Goal: Task Accomplishment & Management: Use online tool/utility

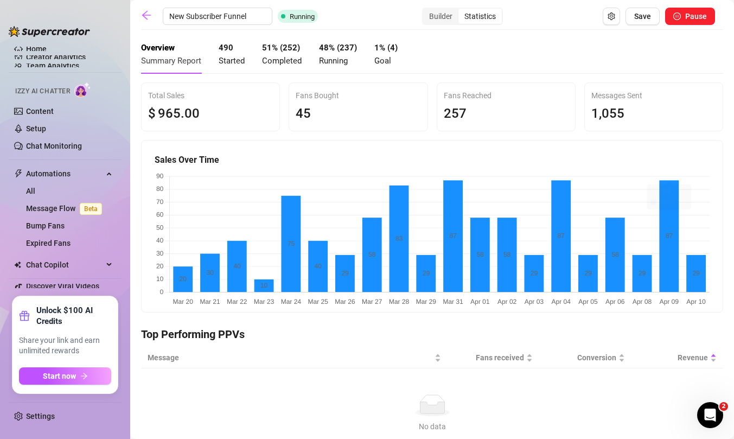
click at [233, 54] on div "490 Started" at bounding box center [232, 54] width 26 height 25
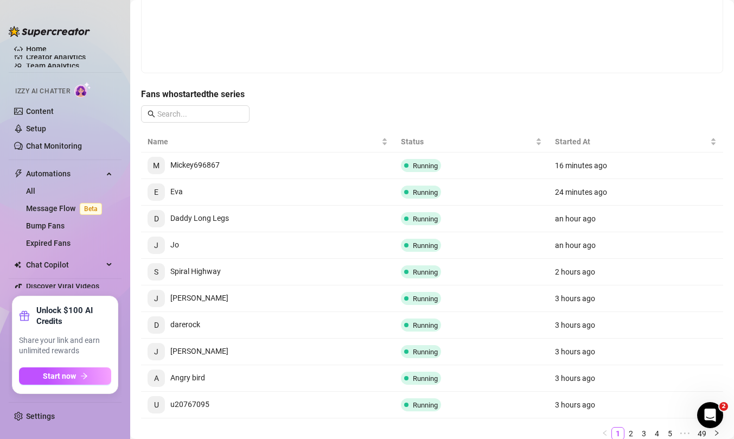
scroll to position [224, 0]
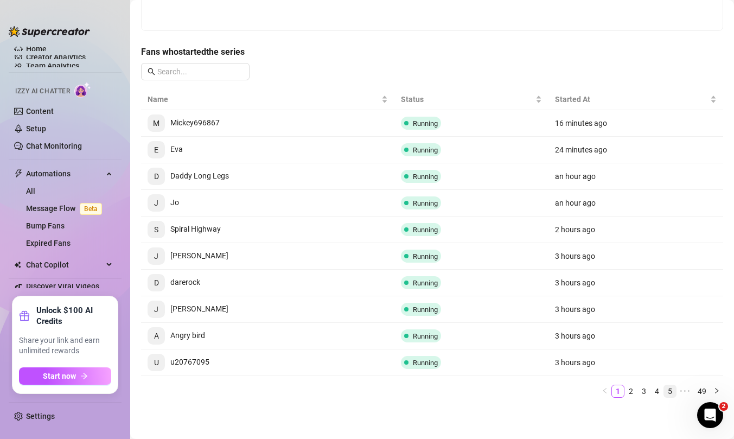
click at [671, 392] on link "5" at bounding box center [670, 391] width 12 height 12
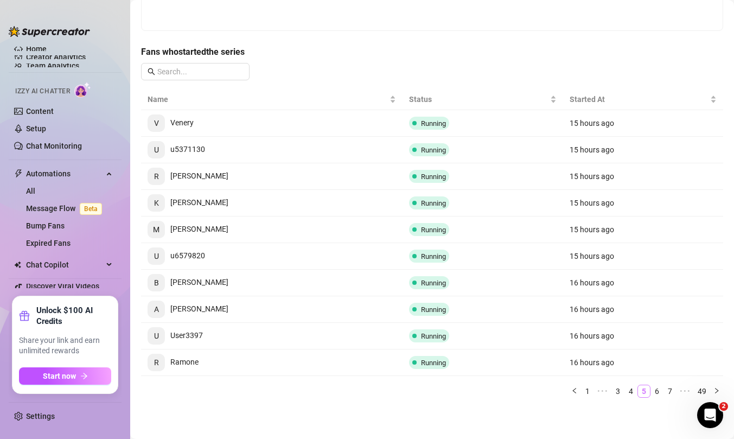
click at [671, 391] on link "7" at bounding box center [670, 391] width 12 height 12
click at [671, 391] on link "9" at bounding box center [670, 391] width 12 height 12
click at [671, 391] on link "11" at bounding box center [668, 391] width 15 height 12
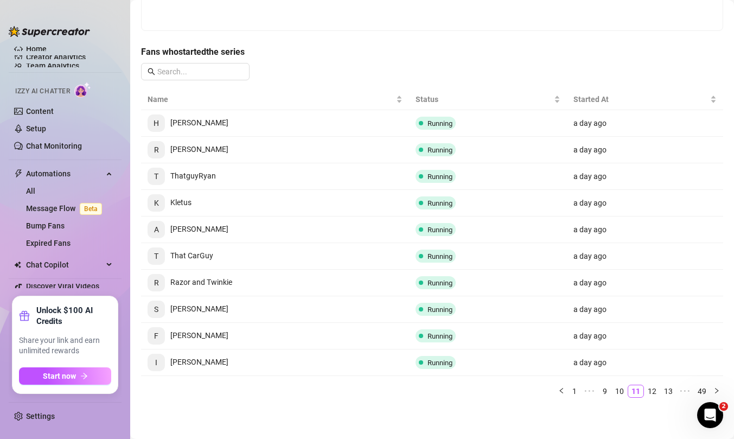
click at [671, 391] on link "13" at bounding box center [668, 391] width 15 height 12
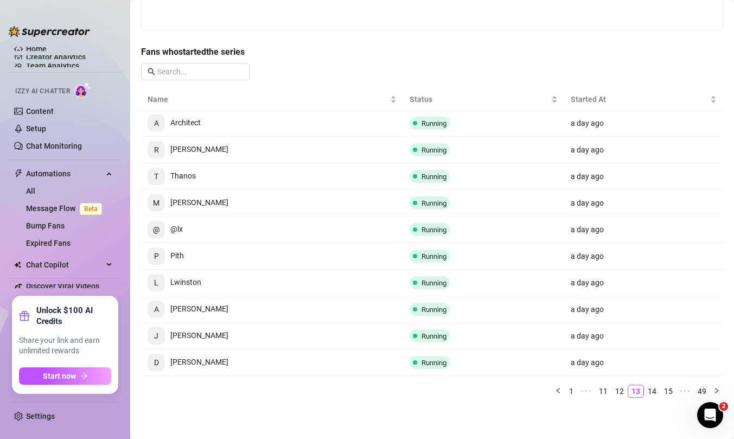
click at [671, 391] on link "15" at bounding box center [668, 391] width 15 height 12
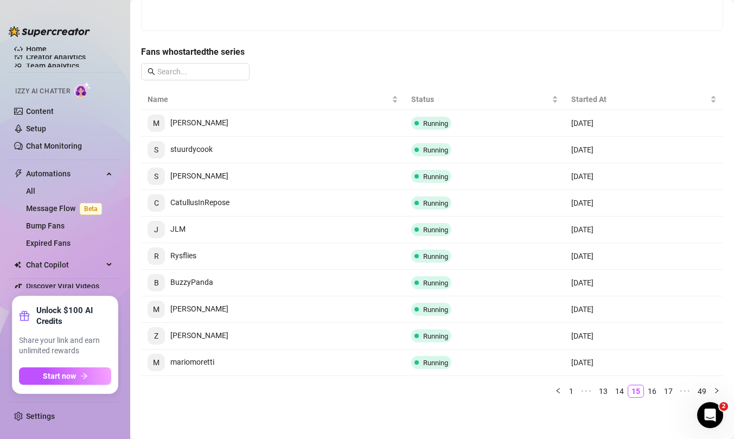
click at [671, 391] on link "17" at bounding box center [668, 391] width 15 height 12
click at [671, 391] on link "19" at bounding box center [668, 391] width 15 height 12
click at [671, 391] on link "21" at bounding box center [668, 391] width 15 height 12
click at [671, 391] on link "23" at bounding box center [668, 391] width 15 height 12
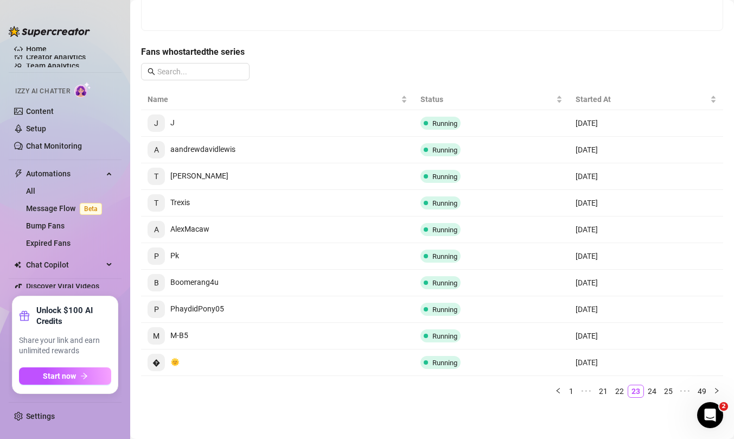
click at [671, 391] on link "25" at bounding box center [668, 391] width 15 height 12
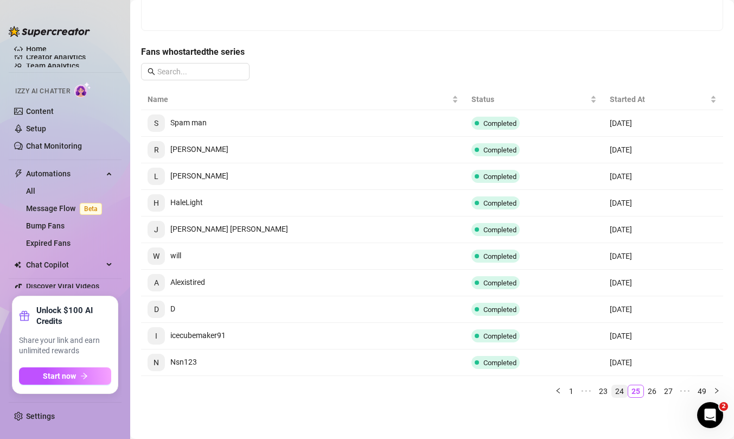
click at [622, 388] on link "24" at bounding box center [619, 391] width 15 height 12
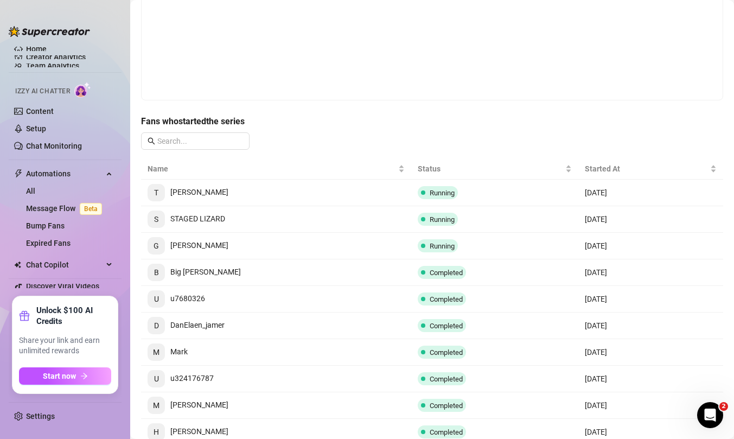
scroll to position [0, 0]
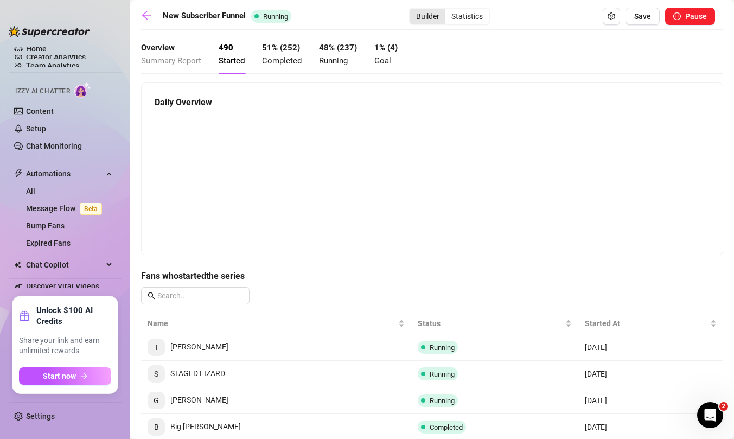
click at [432, 13] on div "Builder" at bounding box center [427, 16] width 35 height 15
click at [413, 10] on input "Builder" at bounding box center [413, 10] width 0 height 0
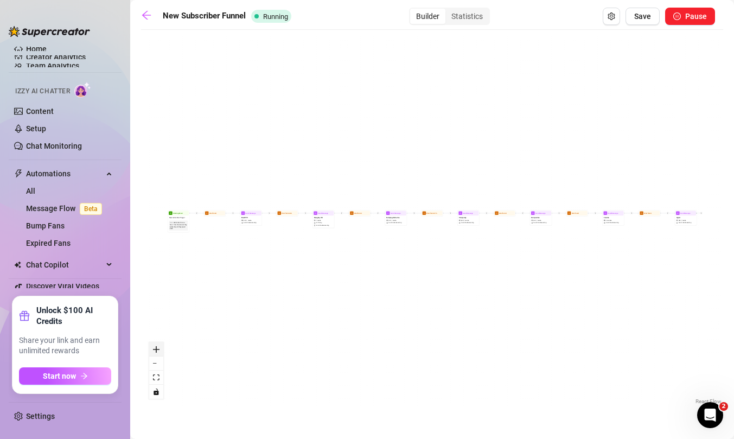
click at [157, 348] on icon "zoom in" at bounding box center [156, 349] width 7 height 7
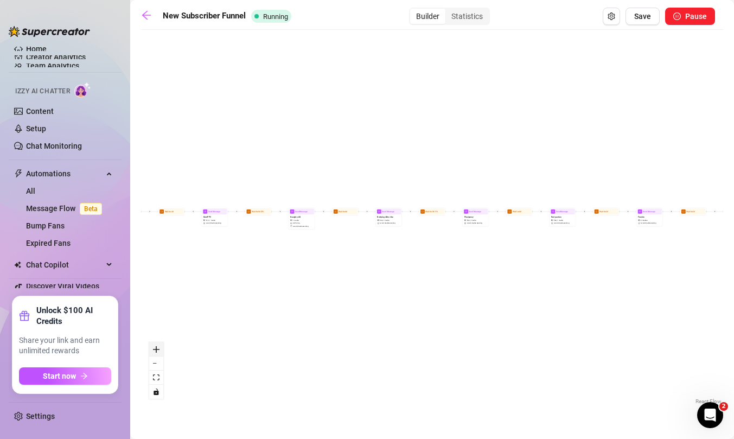
click at [157, 348] on icon "zoom in" at bounding box center [156, 349] width 7 height 7
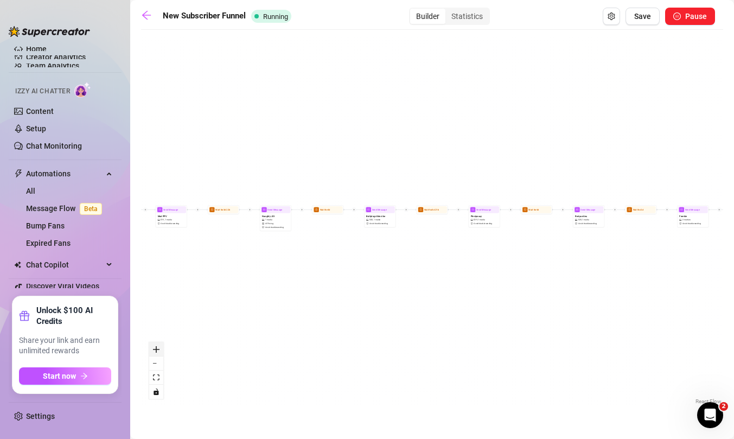
click at [157, 348] on icon "zoom in" at bounding box center [156, 349] width 7 height 7
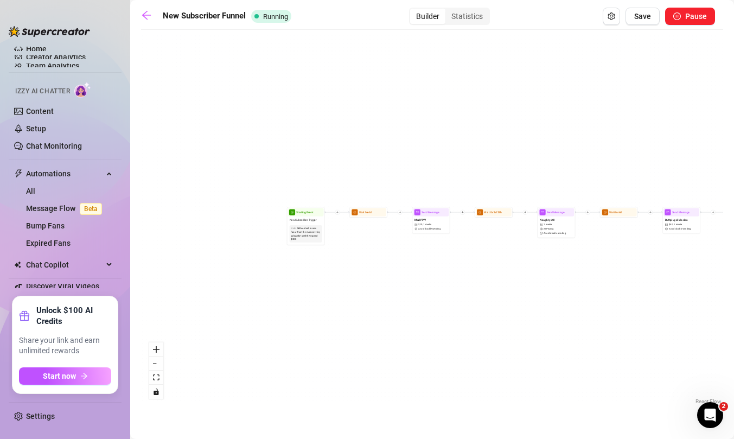
drag, startPoint x: 201, startPoint y: 302, endPoint x: 513, endPoint y: 307, distance: 311.9
click at [513, 307] on div "Send Message Squirt $ 30 , 1 media Avoid double sending Wait for 2d Send Messag…" at bounding box center [432, 221] width 582 height 372
click at [153, 347] on icon "zoom in" at bounding box center [156, 349] width 7 height 7
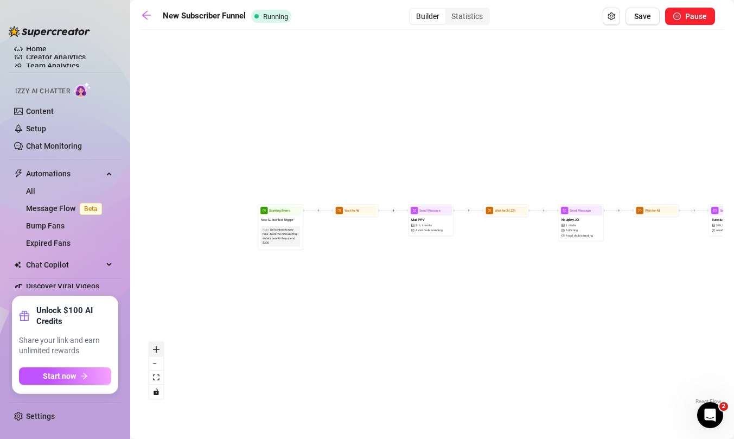
click at [153, 347] on icon "zoom in" at bounding box center [156, 349] width 7 height 7
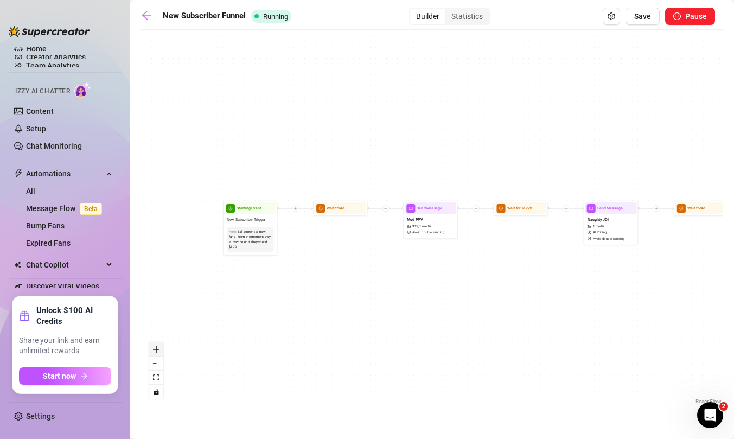
click at [153, 347] on icon "zoom in" at bounding box center [156, 349] width 7 height 7
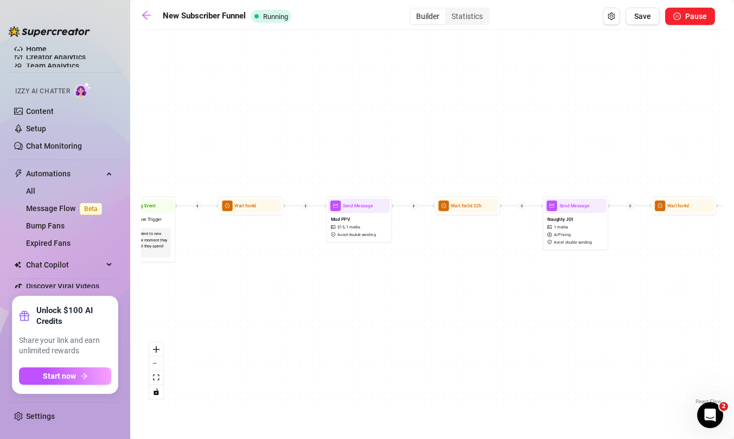
drag, startPoint x: 434, startPoint y: 286, endPoint x: 363, endPoint y: 285, distance: 71.6
click at [363, 285] on div "Send Message Squirt $ 30 , 1 media Avoid double sending Wait for 2d Send Messag…" at bounding box center [432, 221] width 582 height 372
click at [363, 222] on div "Mud PPV $ 15 , 1 media Avoid double sending" at bounding box center [359, 227] width 62 height 28
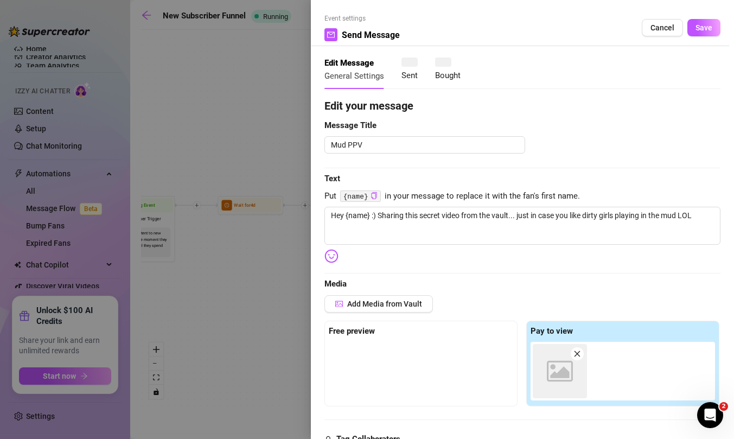
type textarea "Hey {name} :) Sharing this secret video from the vault... just in case you like…"
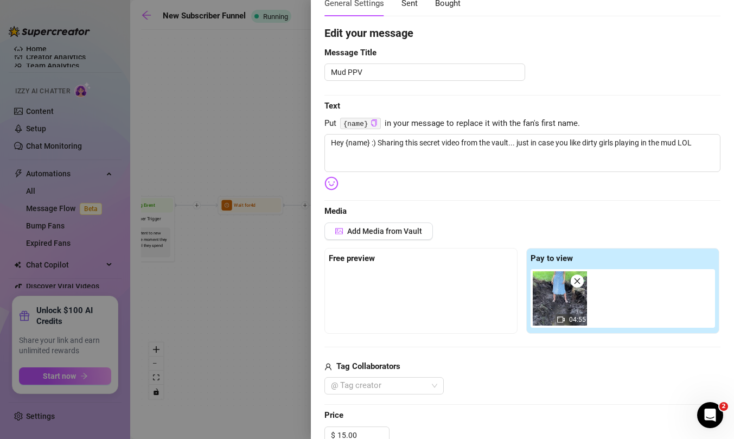
scroll to position [86, 0]
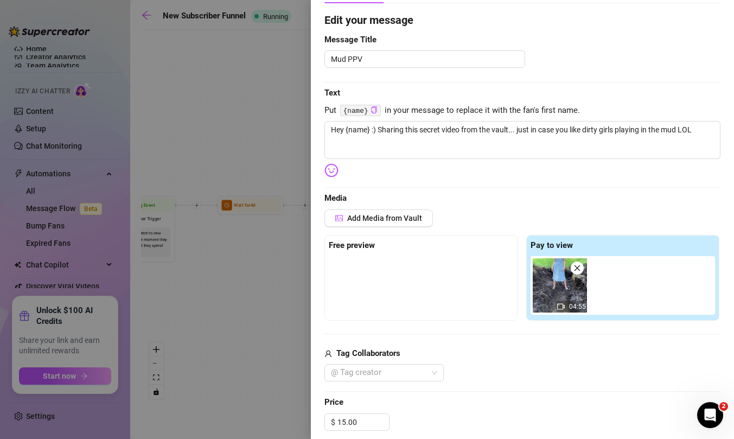
click at [358, 276] on div at bounding box center [421, 283] width 184 height 54
click at [385, 220] on span "Add Media from Vault" at bounding box center [384, 218] width 75 height 9
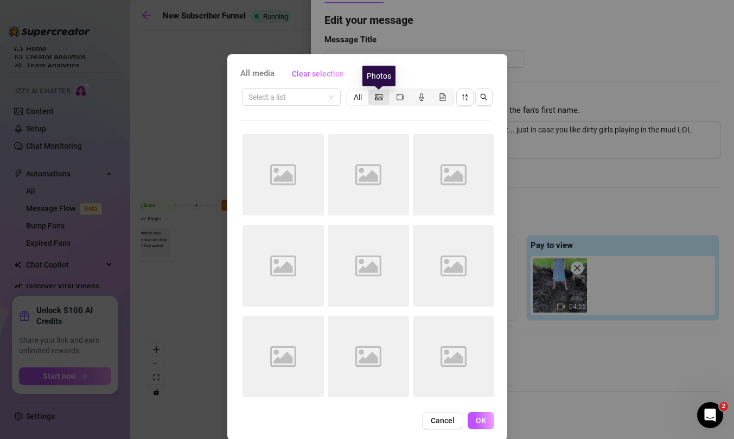
click at [381, 94] on icon "picture" at bounding box center [379, 97] width 8 height 8
click at [371, 91] on input "segmented control" at bounding box center [371, 91] width 0 height 0
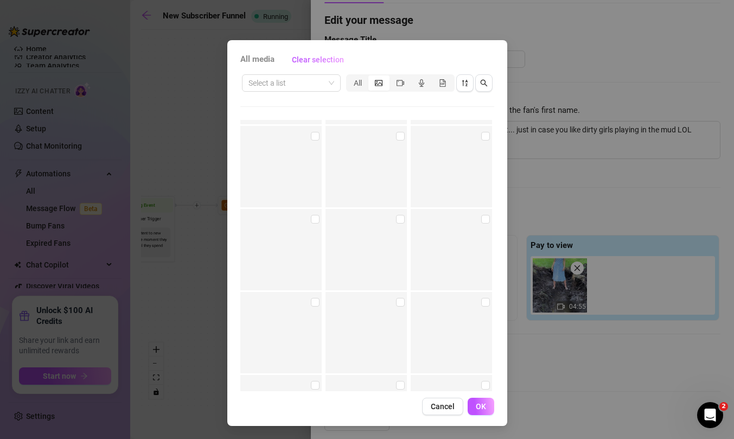
scroll to position [8435, 0]
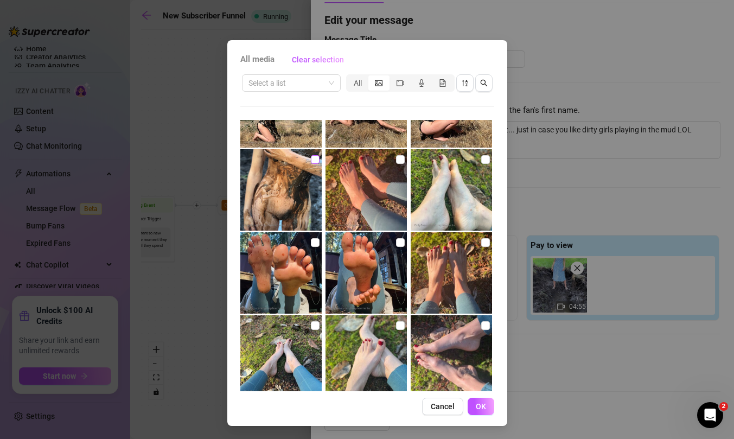
click at [316, 158] on input "checkbox" at bounding box center [315, 159] width 9 height 9
checkbox input "true"
click at [477, 407] on span "OK" at bounding box center [481, 406] width 10 height 9
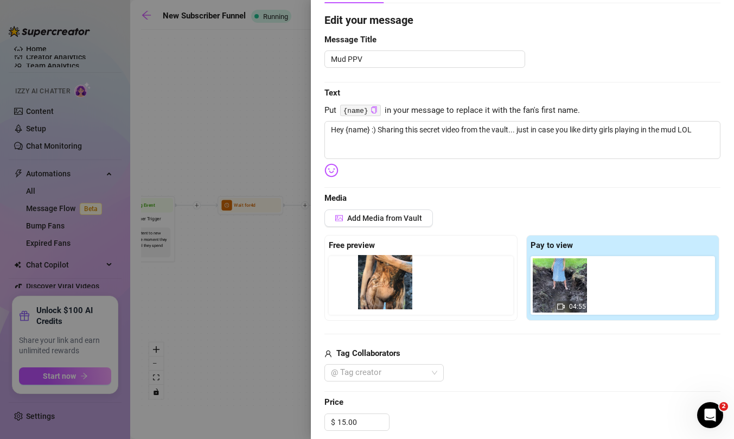
drag, startPoint x: 631, startPoint y: 298, endPoint x: 388, endPoint y: 295, distance: 243.6
click at [388, 295] on div "Free preview Pay to view 04:55" at bounding box center [522, 278] width 396 height 86
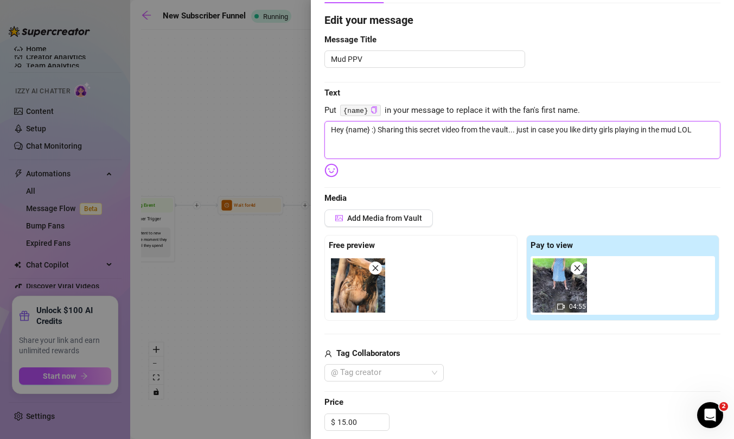
click at [532, 131] on textarea "Hey {name} :) Sharing this secret video from the vault... just in case you like…" at bounding box center [522, 140] width 396 height 38
type textarea "Hey {name} :) Sharing this secret video from the vault... just tryin case you l…"
type textarea "Hey {name} :) Sharing this secret video from the vault... just tryiin case you …"
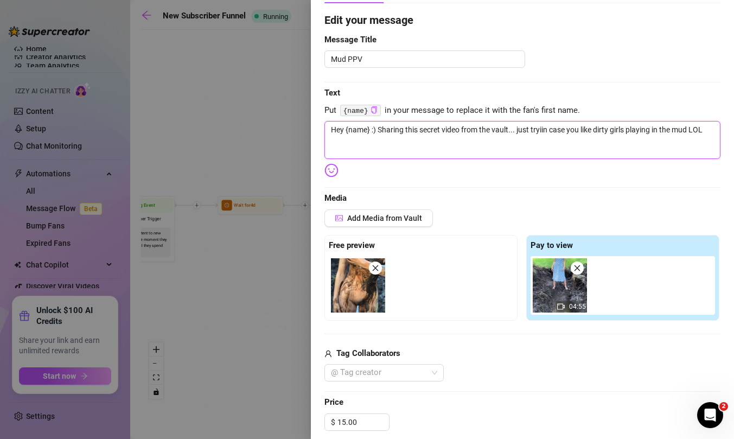
type textarea "Hey {name} :) Sharing this secret video from the vault... just tryinin case you…"
type textarea "Hey {name} :) Sharing this secret video from the vault... just tryingin case yo…"
type textarea "Hey {name} :) Sharing this secret video from the vault... just trying in case y…"
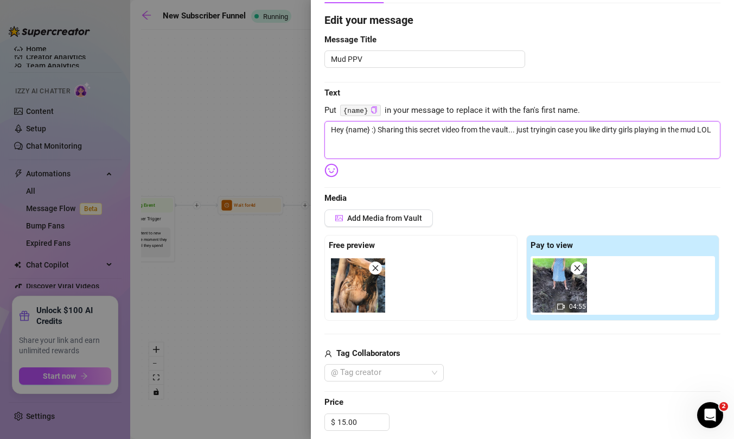
type textarea "Hey {name} :) Sharing this secret video from the vault... just trying in case y…"
type textarea "Hey {name} :) Sharing this secret video from the vault... just trying tin case …"
type textarea "Hey {name} :) Sharing this secret video from the vault... just trying toin case…"
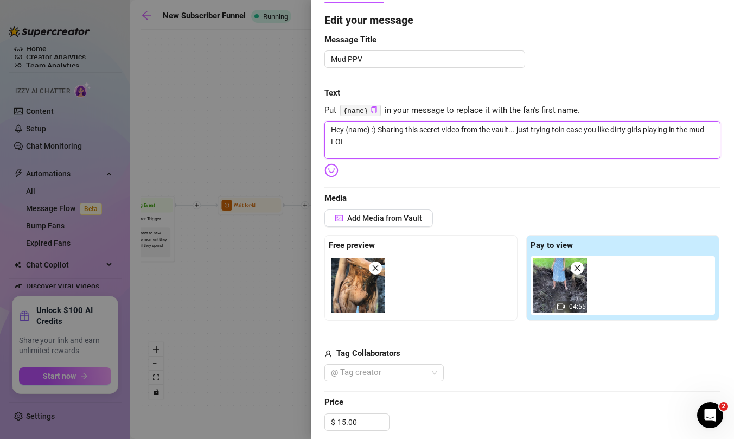
type textarea "Hey {name} :) Sharing this secret video from the vault... just trying to in cas…"
type textarea "Hey {name} :) Sharing this secret video from the vault... just trying to gin ca…"
type textarea "Hey {name} :) Sharing this secret video from the vault... just trying to gain c…"
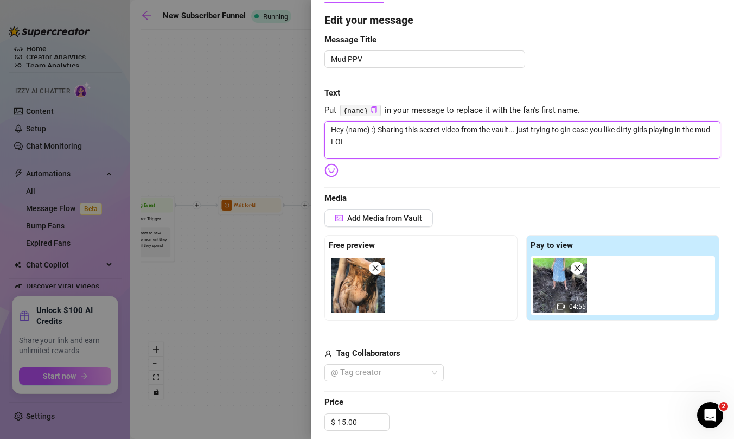
type textarea "Hey {name} :) Sharing this secret video from the vault... just trying to gain c…"
type textarea "Hey {name} :) Sharing this secret video from the vault... just trying to gauin …"
type textarea "Hey {name} :) Sharing this secret video from the vault... just trying to gaugin…"
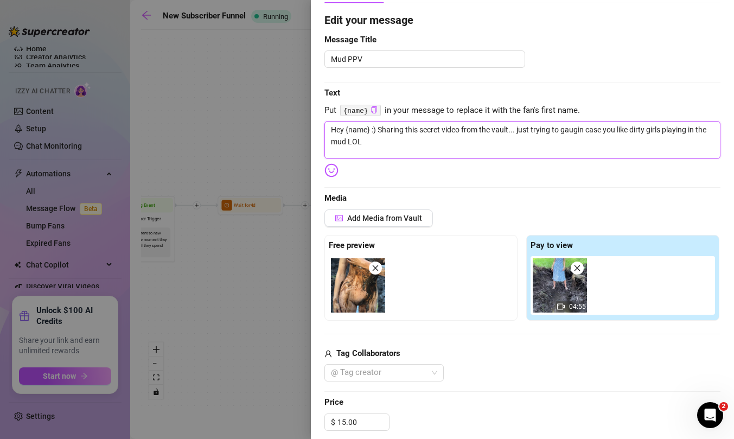
type textarea "Hey {name} :) Sharing this secret video from the vault... just trying to gaugei…"
type textarea "Hey {name} :) Sharing this secret video from the vault... just trying to gauge …"
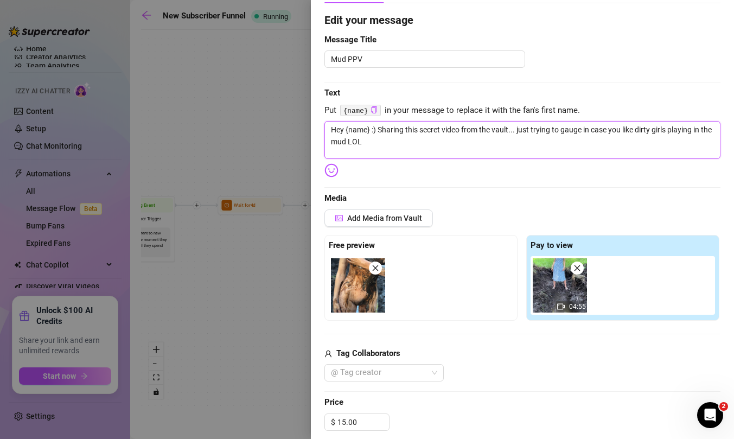
type textarea "Hey {name} :) Sharing this secret video from the vault... just trying to gauge …"
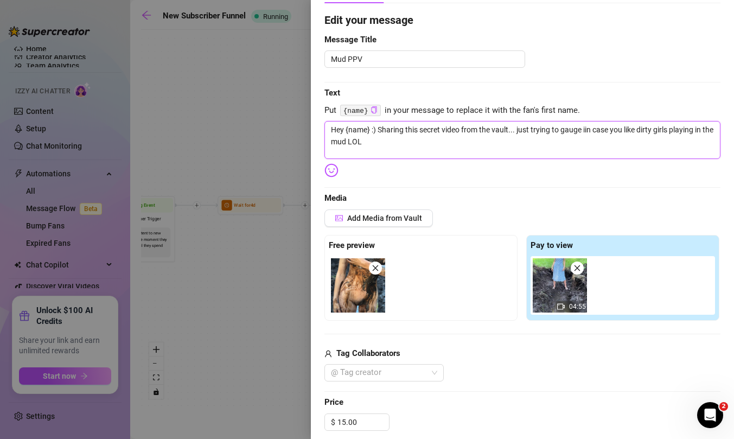
type textarea "Hey {name} :) Sharing this secret video from the vault... just trying to gauge …"
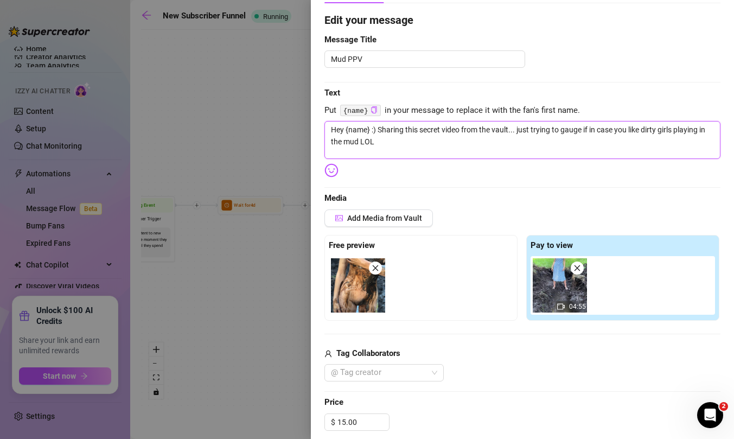
type textarea "Hey {name} :) Sharing this secret video from the vault... just trying to gauge …"
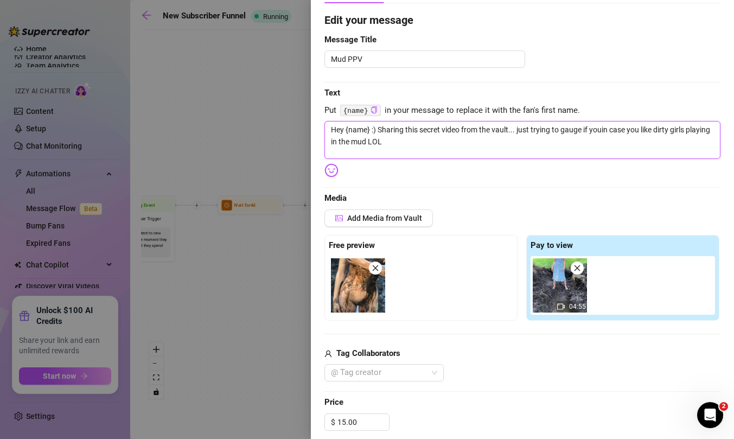
type textarea "Hey {name} :) Sharing this secret video from the vault... just trying to gauge …"
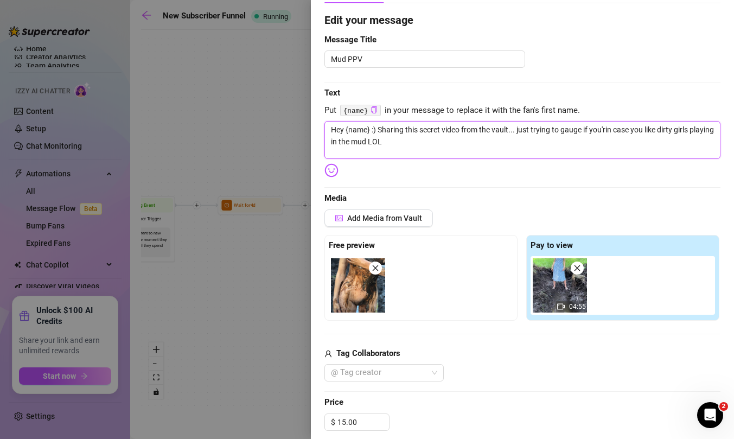
type textarea "Hey {name} :) Sharing this secret video from the vault... just trying to gauge …"
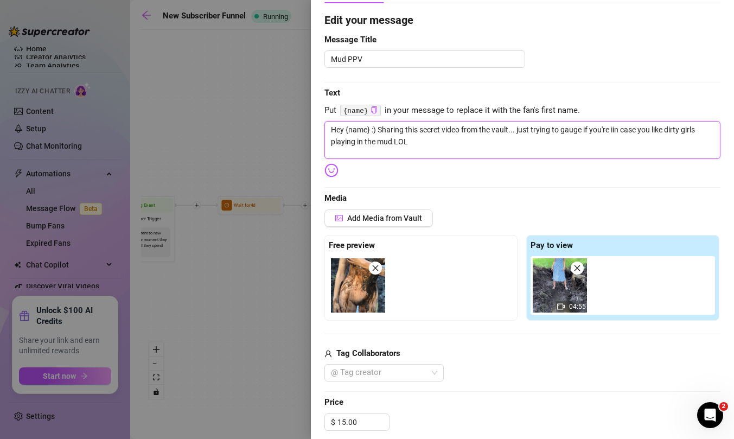
type textarea "Hey {name} :) Sharing this secret video from the vault... just trying to gauge …"
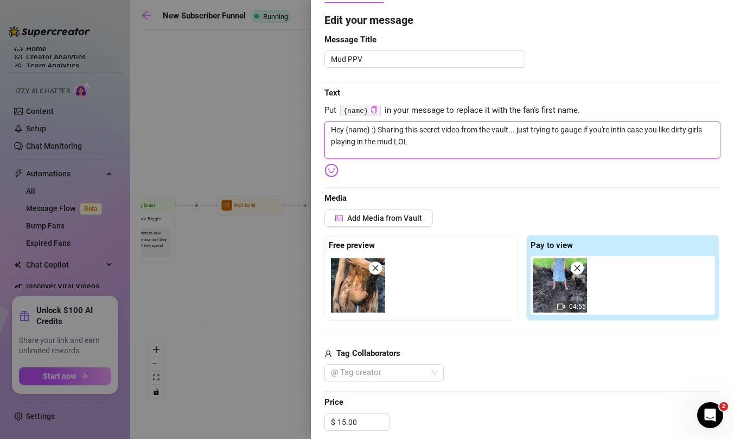
type textarea "Hey {name} :) Sharing this secret video from the vault... just trying to gauge …"
drag, startPoint x: 679, startPoint y: 131, endPoint x: 624, endPoint y: 131, distance: 54.8
click at [624, 131] on textarea "Hey {name} :) Sharing this secret video from the vault... just trying to gauge …" at bounding box center [522, 140] width 396 height 38
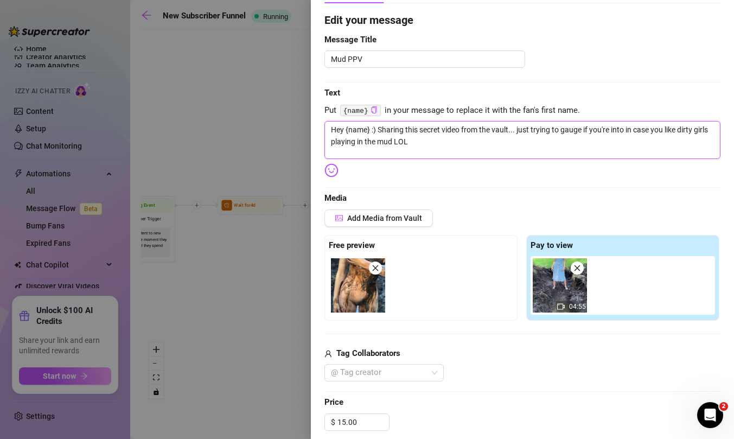
type textarea "Hey {name} :) Sharing this secret video from the vault... just trying to gauge …"
click at [598, 140] on textarea "Hey {name} :) Sharing this secret video from the vault... just trying to gauge …" at bounding box center [522, 140] width 396 height 38
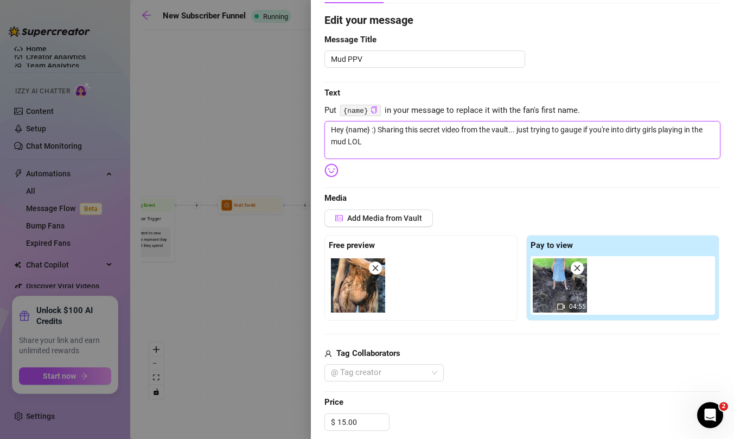
type textarea "Hey {name} :) Sharing this secret video from the vault... just trying to gauge …"
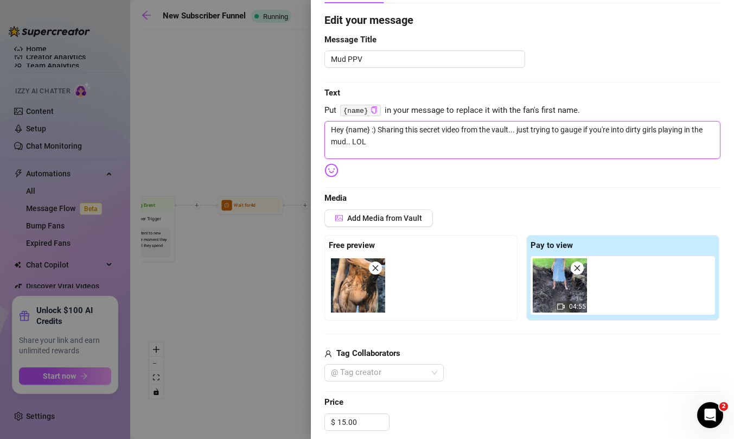
type textarea "Hey {name} :) Sharing this secret video from the vault... just trying to gauge …"
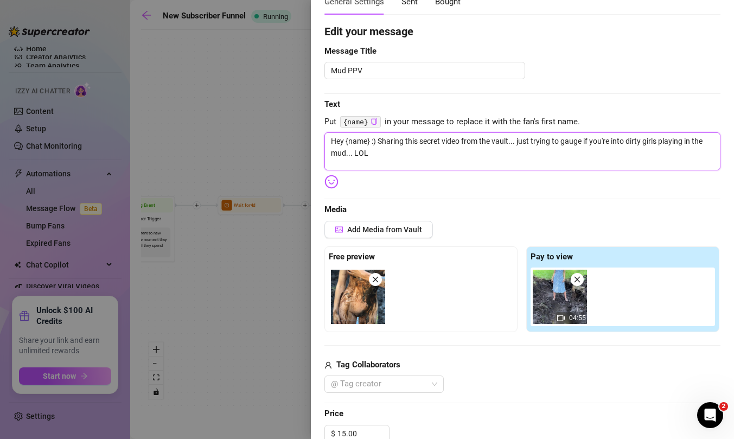
scroll to position [55, 0]
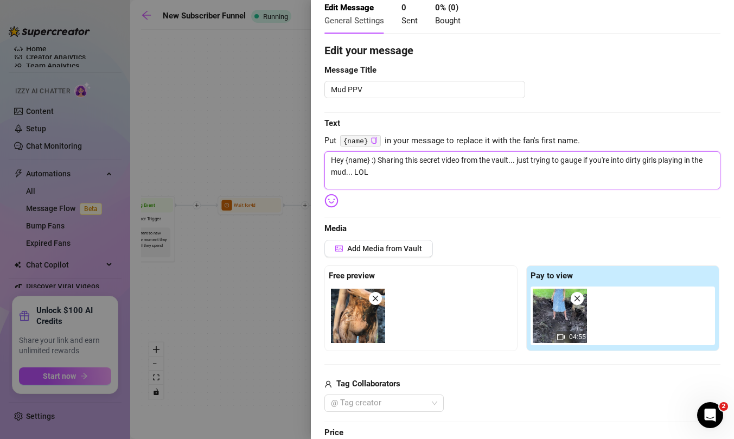
click at [516, 163] on textarea "Hey {name} :) Sharing this secret video from the vault... just trying to gauge …" at bounding box center [522, 170] width 396 height 38
click at [510, 163] on textarea "Hey {name} :) Sharing this secret video from the vault... just trying to gauge …" at bounding box center [522, 170] width 396 height 38
drag, startPoint x: 372, startPoint y: 162, endPoint x: 346, endPoint y: 161, distance: 25.5
click at [346, 161] on textarea "Hey {name} :) Sharing this secret video from the vault... just trying to gauge …" at bounding box center [522, 170] width 396 height 38
type textarea "Hey :) Sharing this secret video from the vault... just trying to gauge if you'…"
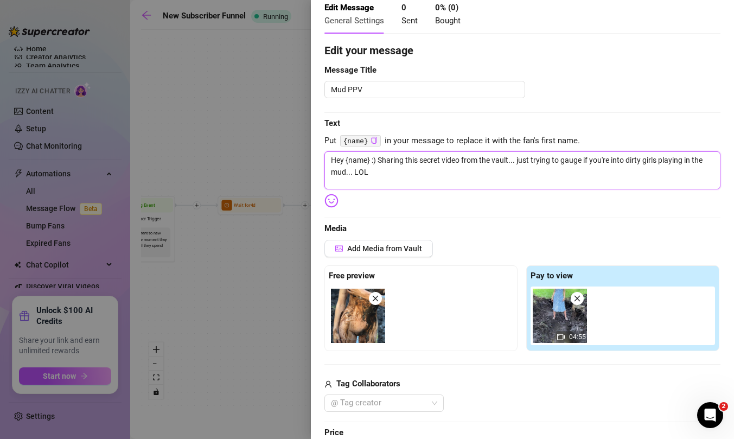
type textarea "Hey :) Sharing this secret video from the vault... just trying to gauge if you'…"
click at [483, 159] on textarea "Hey :) Sharing this secret video from the vault... just trying to gauge if you'…" at bounding box center [522, 170] width 396 height 38
click at [694, 162] on textarea "Hey :) Sharing this secret video from the vault... just trying to gauge if you'…" at bounding box center [522, 170] width 396 height 38
click at [704, 162] on textarea "Hey :) Sharing this secret video from the vault... just trying to gauge if you'…" at bounding box center [522, 170] width 396 height 38
type textarea "Hey :) Sharing this secret video from the vault... just trying to gauge if you'…"
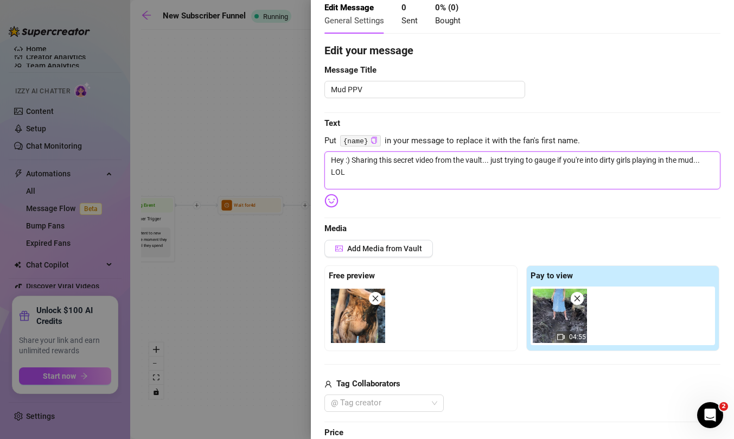
type textarea "Hey :) Sharing this secret video from the vault... just trying to gauge if you'…"
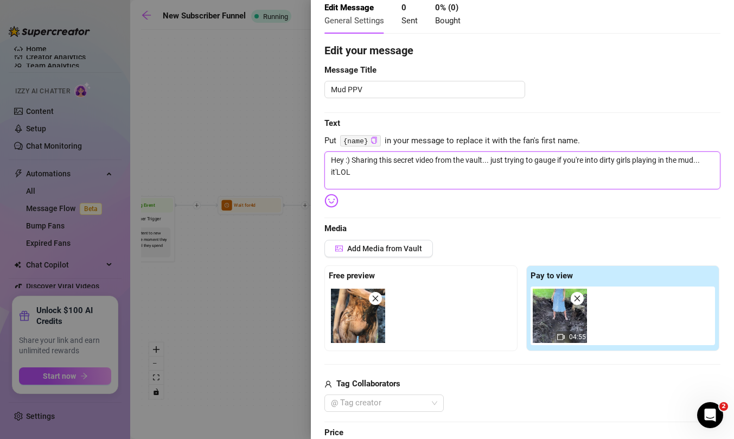
type textarea "Hey :) Sharing this secret video from the vault... just trying to gauge if you'…"
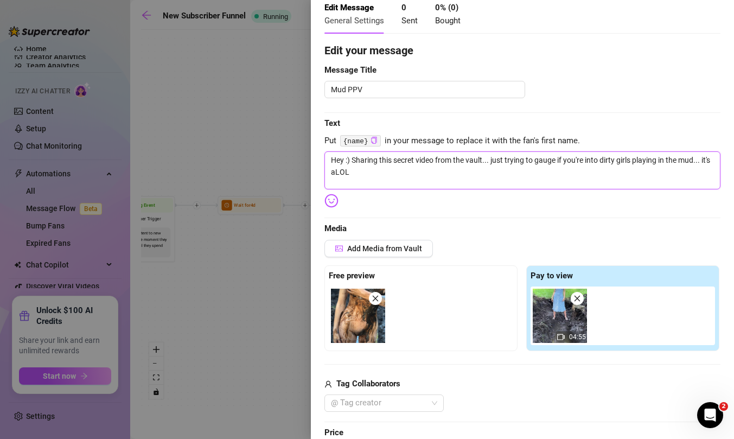
type textarea "Hey :) Sharing this secret video from the vault... just trying to gauge if you'…"
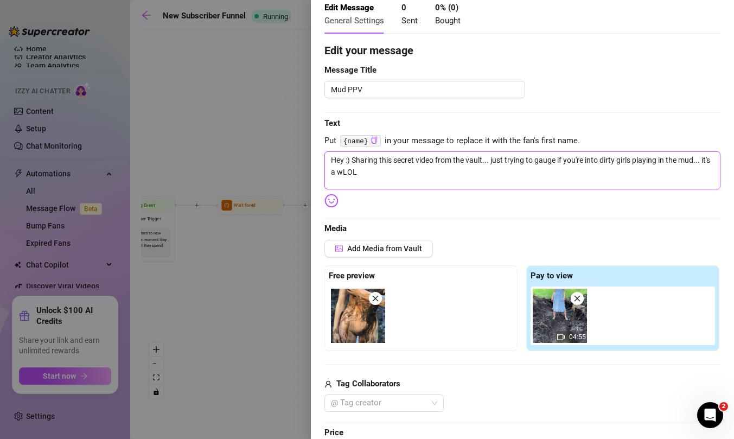
type textarea "Hey :) Sharing this secret video from the vault... just trying to gauge if you'…"
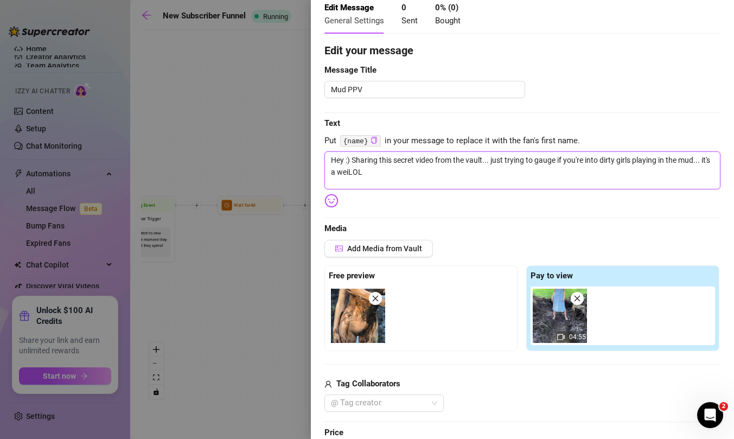
type textarea "Hey :) Sharing this secret video from the vault... just trying to gauge if you'…"
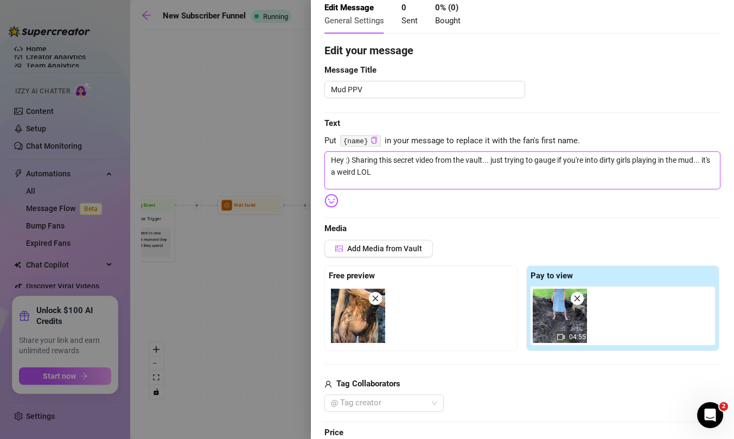
type textarea "Hey :) Sharing this secret video from the vault... just trying to gauge if you'…"
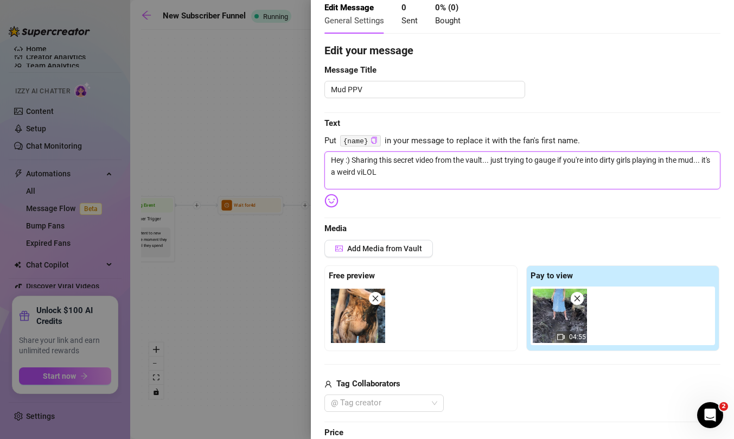
type textarea "Hey :) Sharing this secret video from the vault... just trying to gauge if you'…"
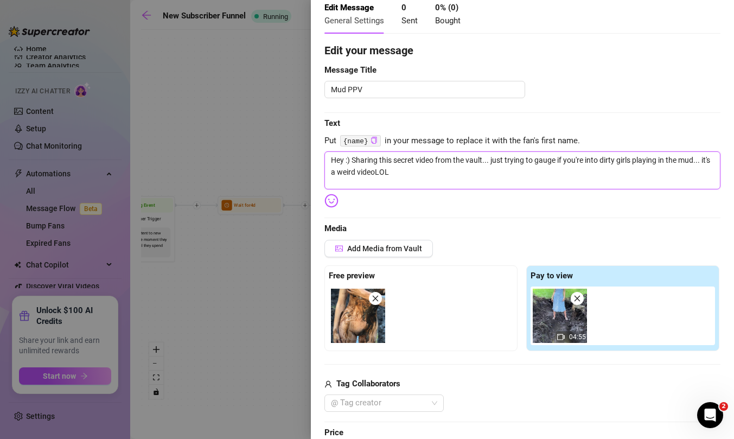
type textarea "Hey :) Sharing this secret video from the vault... just trying to gauge if you'…"
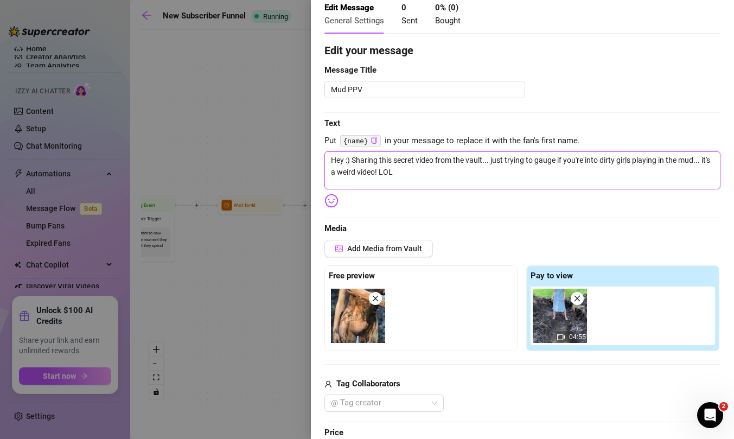
type textarea "Hey :) Sharing this secret video from the vault... just trying to gauge if you'…"
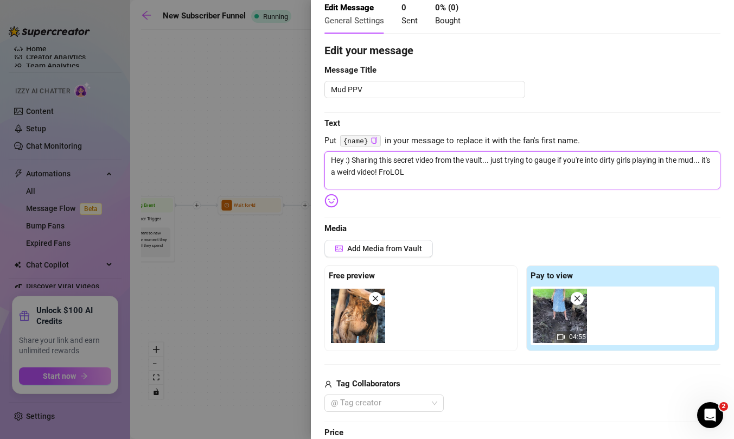
type textarea "Hey :) Sharing this secret video from the vault... just trying to gauge if you'…"
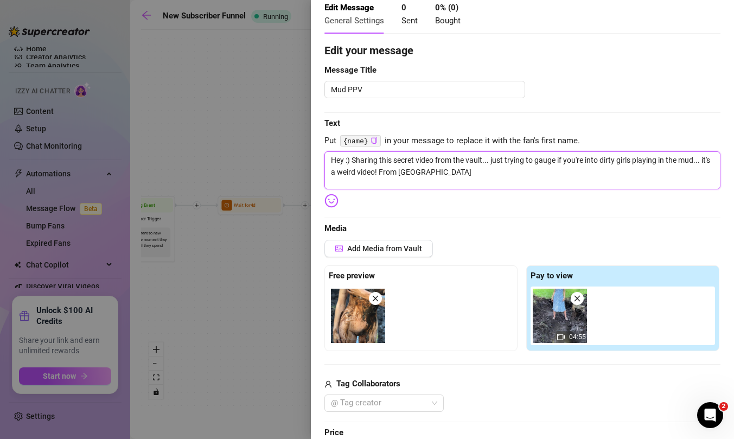
type textarea "Hey :) Sharing this secret video from the vault... just trying to gauge if you'…"
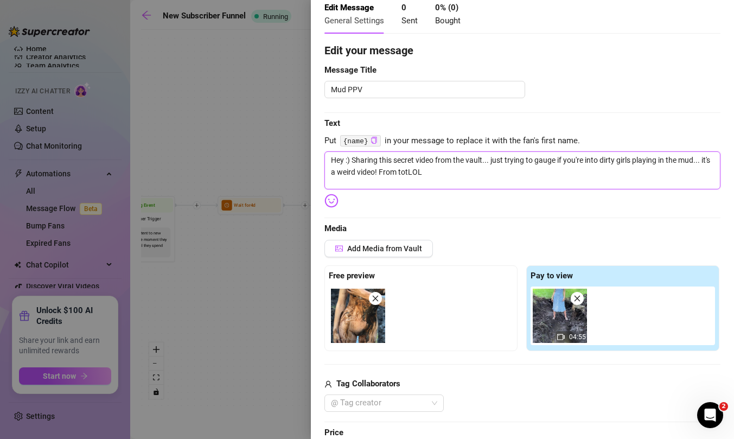
type textarea "Hey :) Sharing this secret video from the vault... just trying to gauge if you'…"
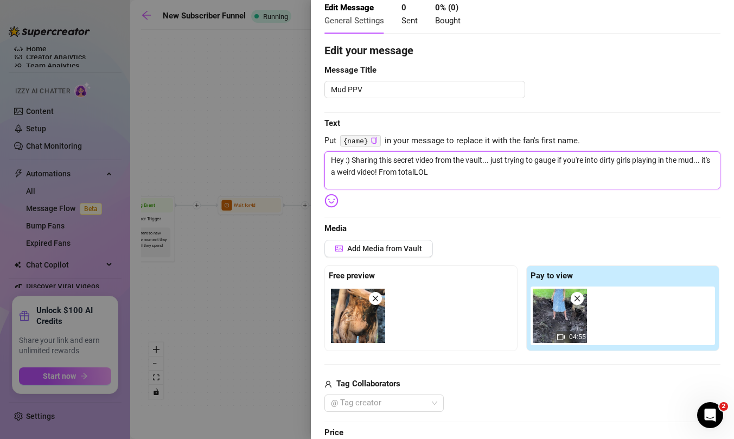
type textarea "Hey :) Sharing this secret video from the vault... just trying to gauge if you'…"
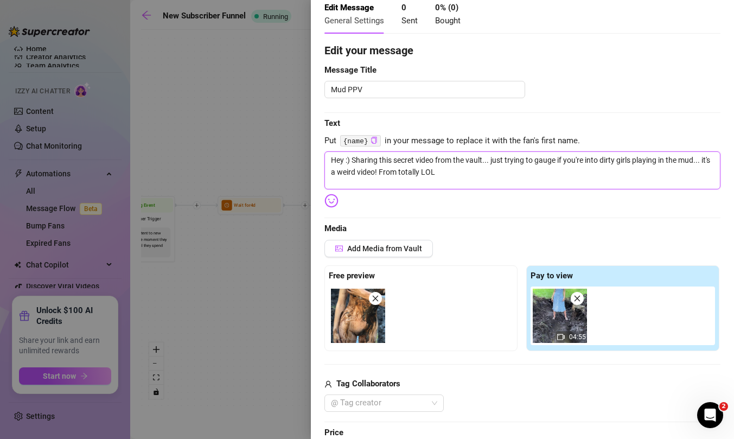
type textarea "Hey :) Sharing this secret video from the vault... just trying to gauge if you'…"
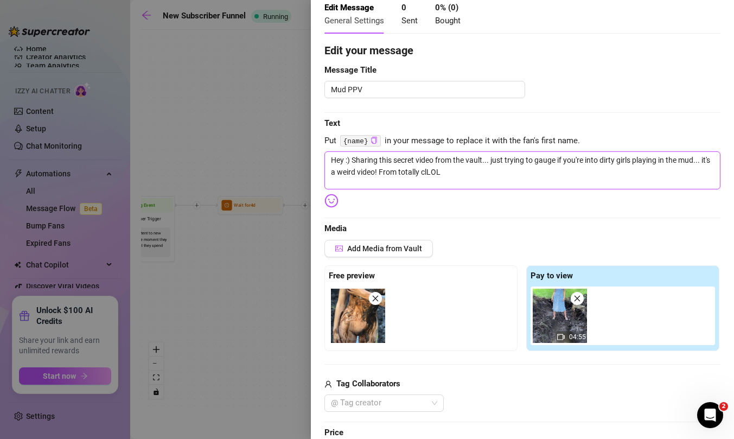
type textarea "Hey :) Sharing this secret video from the vault... just trying to gauge if you'…"
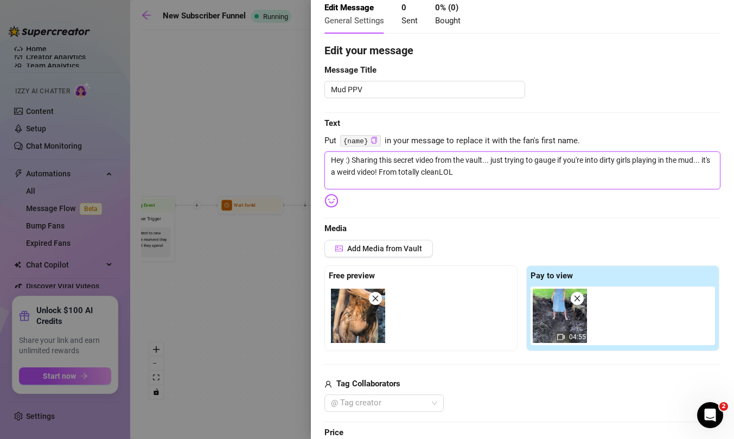
type textarea "Hey :) Sharing this secret video from the vault... just trying to gauge if you'…"
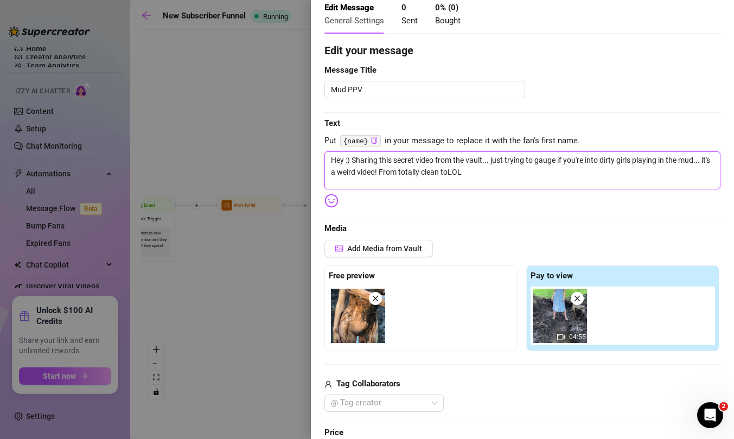
type textarea "Hey :) Sharing this secret video from the vault... just trying to gauge if you'…"
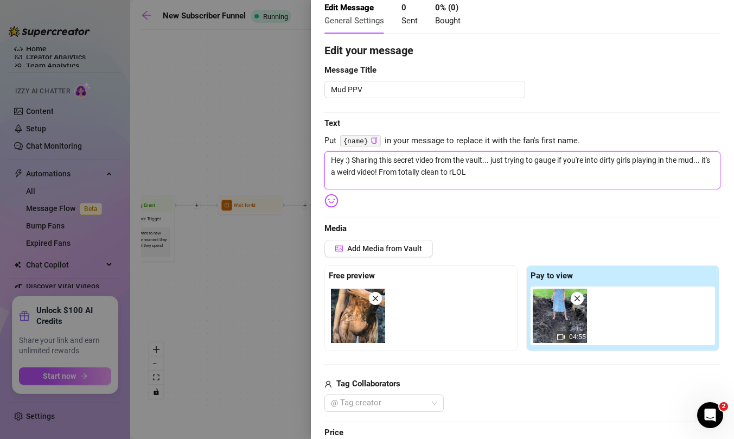
type textarea "Hey :) Sharing this secret video from the vault... just trying to gauge if you'…"
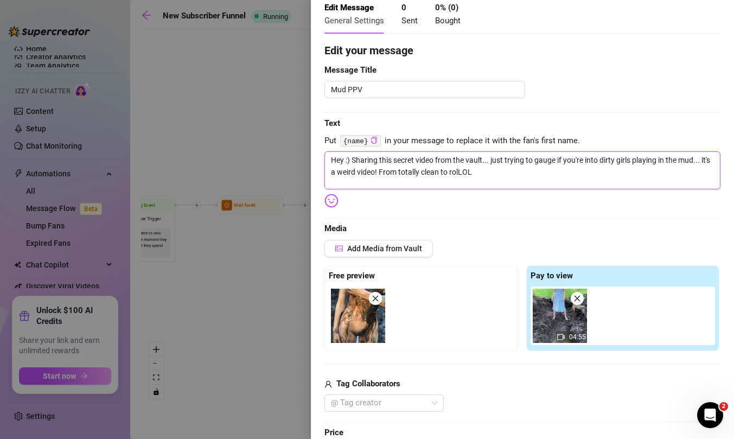
type textarea "Hey :) Sharing this secret video from the vault... just trying to gauge if you'…"
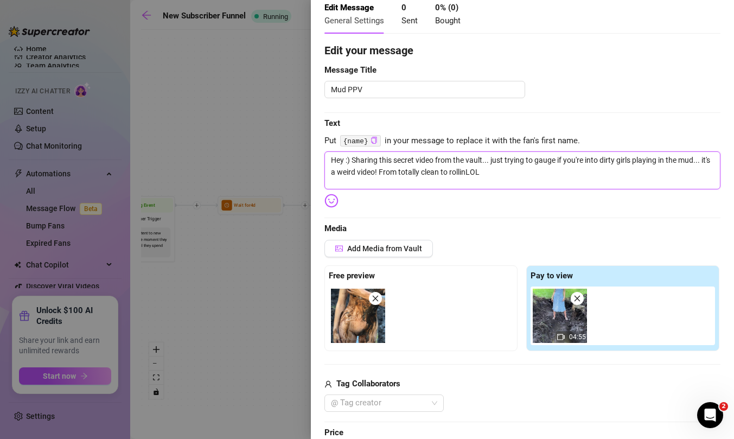
type textarea "Hey :) Sharing this secret video from the vault... just trying to gauge if you'…"
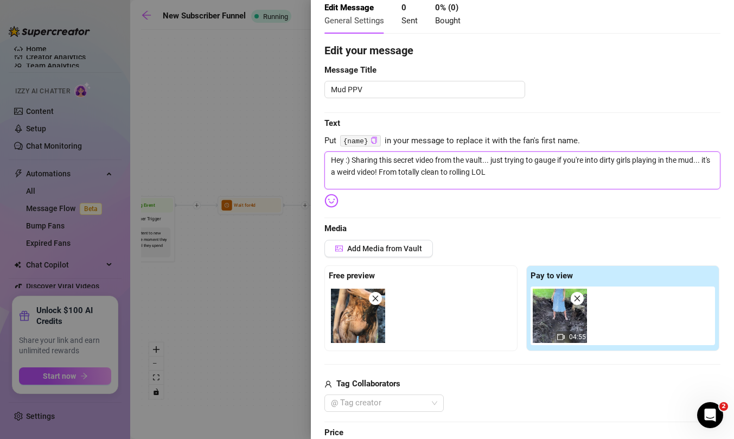
type textarea "Hey :) Sharing this secret video from the vault... just trying to gauge if you'…"
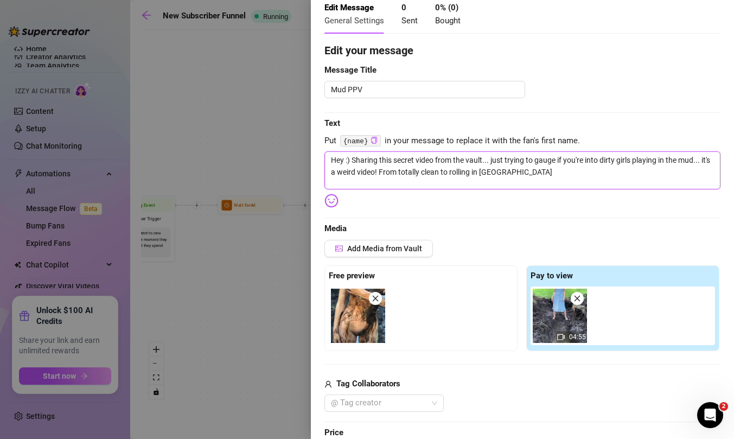
type textarea "Hey :) Sharing this secret video from the vault... just trying to gauge if you'…"
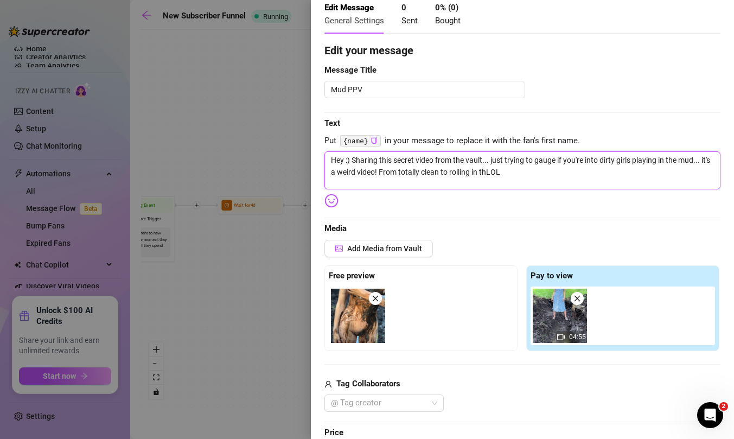
type textarea "Hey :) Sharing this secret video from the vault... just trying to gauge if you'…"
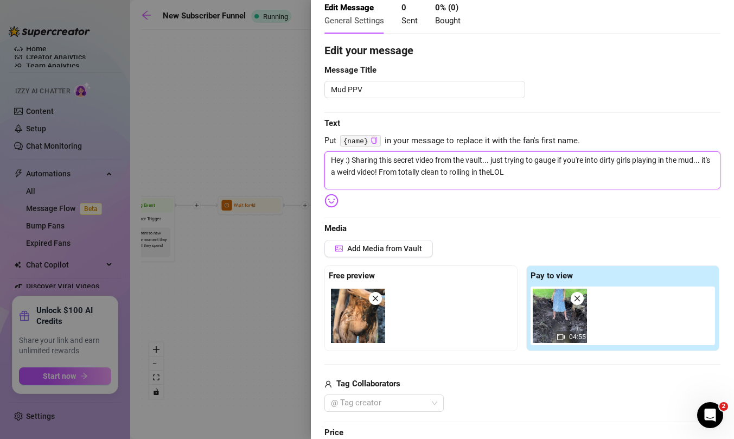
type textarea "Hey :) Sharing this secret video from the vault... just trying to gauge if you'…"
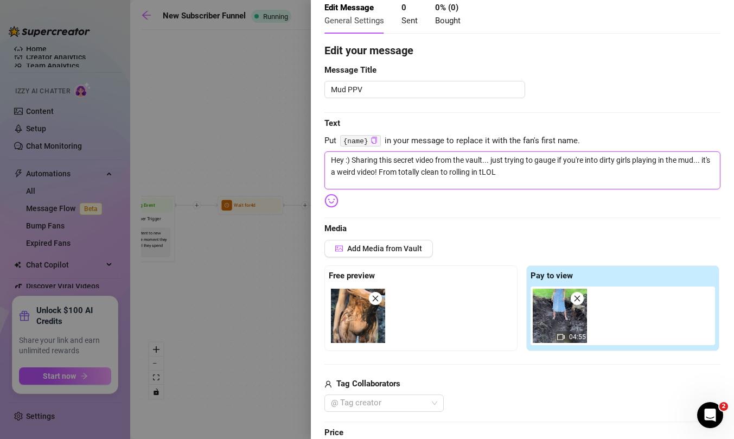
type textarea "Hey :) Sharing this secret video from the vault... just trying to gauge if you'…"
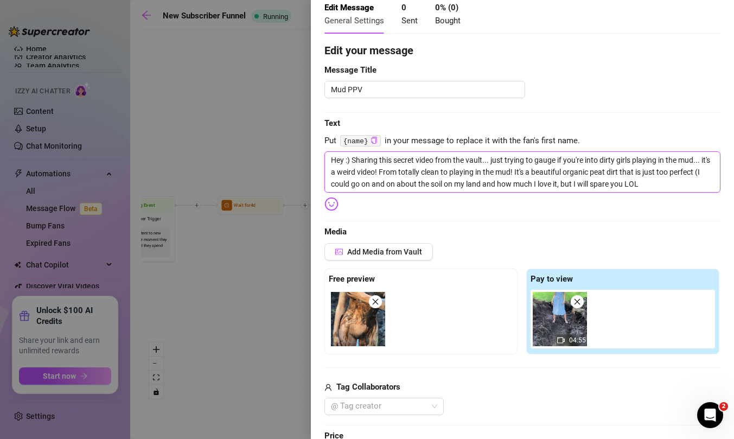
click at [670, 184] on textarea "Hey :) Sharing this secret video from the vault... just trying to gauge if you'…" at bounding box center [522, 171] width 396 height 41
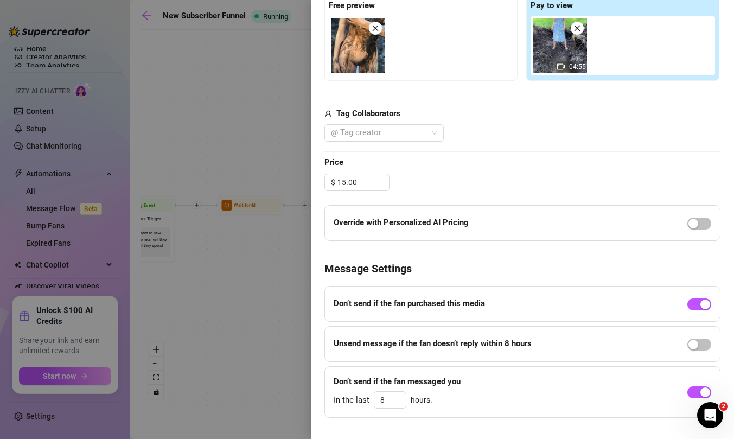
scroll to position [348, 0]
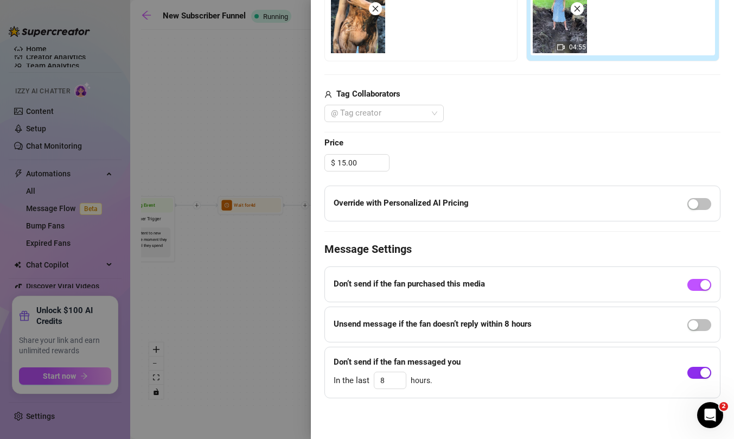
click at [699, 374] on button "button" at bounding box center [699, 373] width 24 height 12
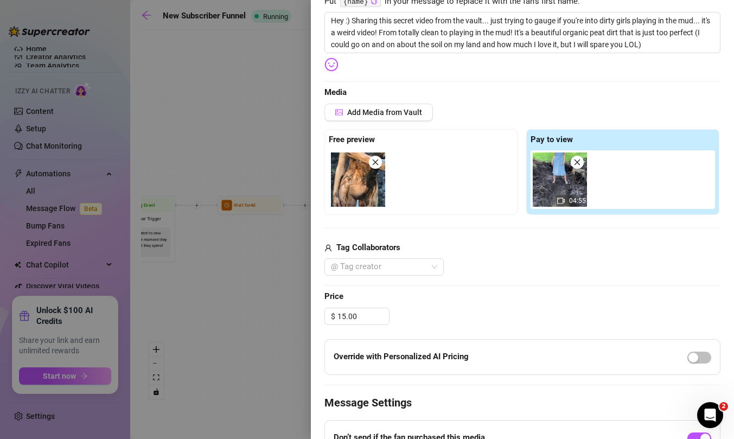
scroll to position [0, 0]
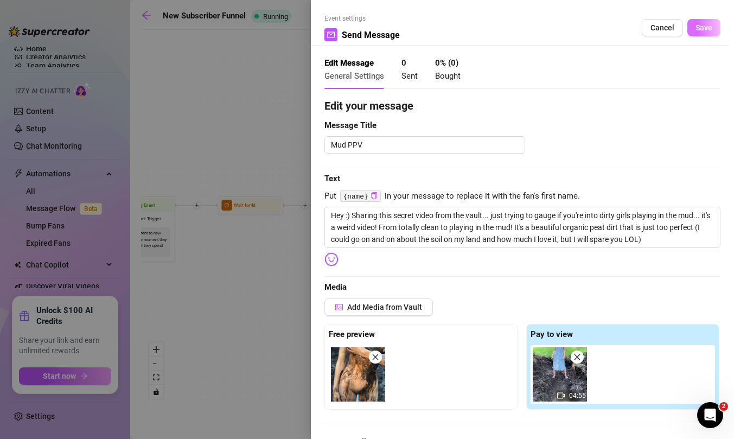
click at [699, 29] on span "Save" at bounding box center [703, 27] width 17 height 9
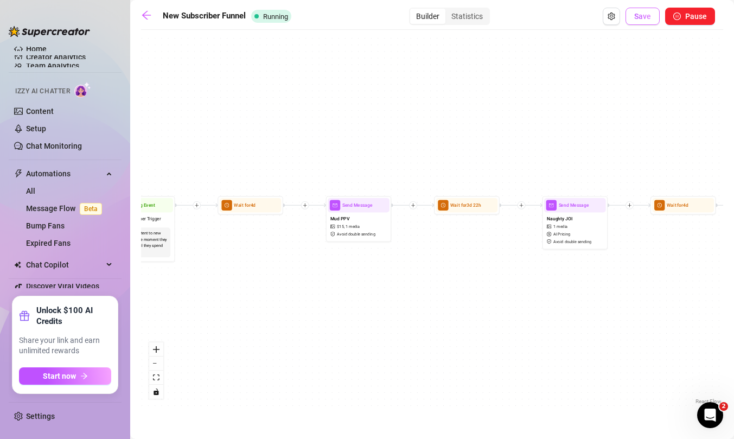
click at [642, 19] on span "Save" at bounding box center [642, 16] width 17 height 9
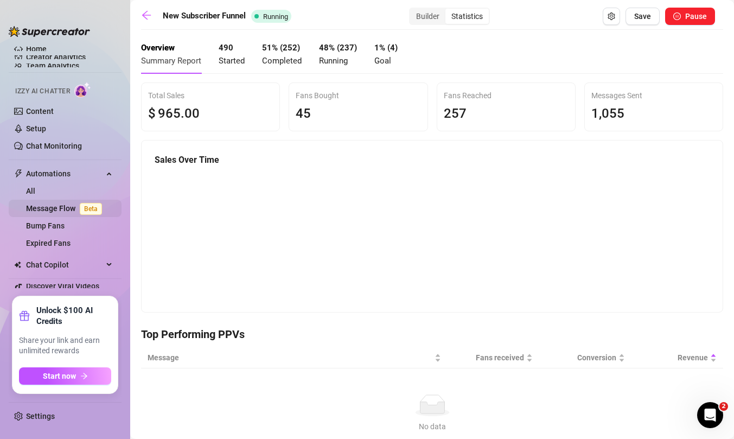
click at [56, 209] on link "Message Flow Beta" at bounding box center [66, 208] width 80 height 9
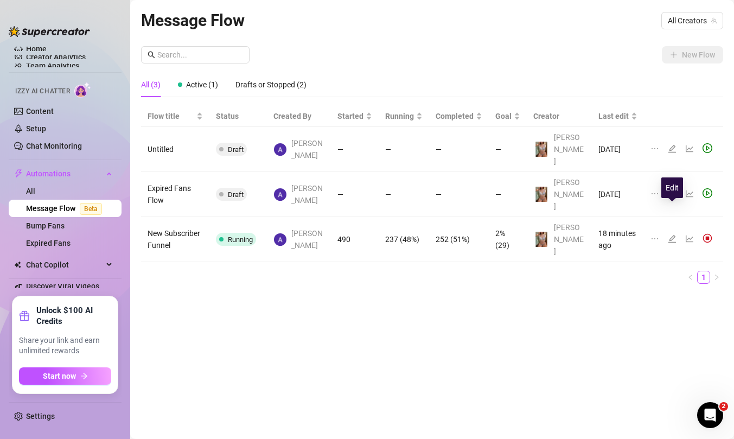
click at [674, 234] on icon "edit" at bounding box center [672, 238] width 9 height 9
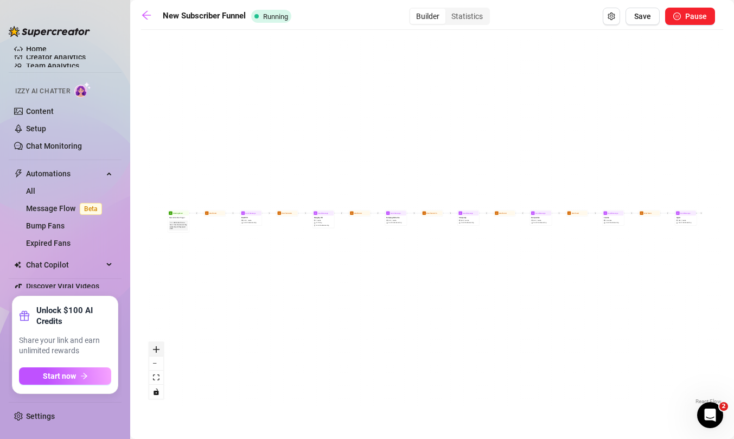
click at [151, 353] on button "zoom in" at bounding box center [156, 349] width 14 height 14
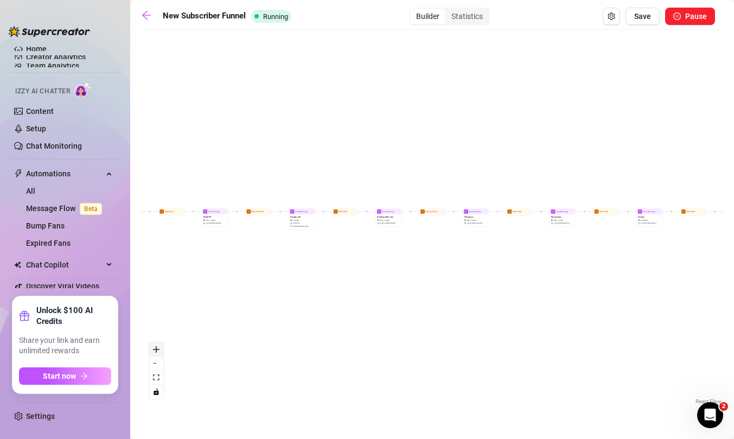
click at [151, 353] on button "zoom in" at bounding box center [156, 349] width 14 height 14
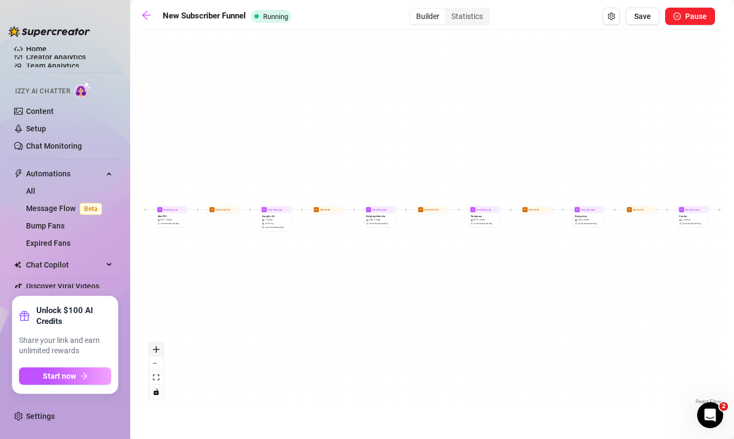
click at [151, 353] on button "zoom in" at bounding box center [156, 349] width 14 height 14
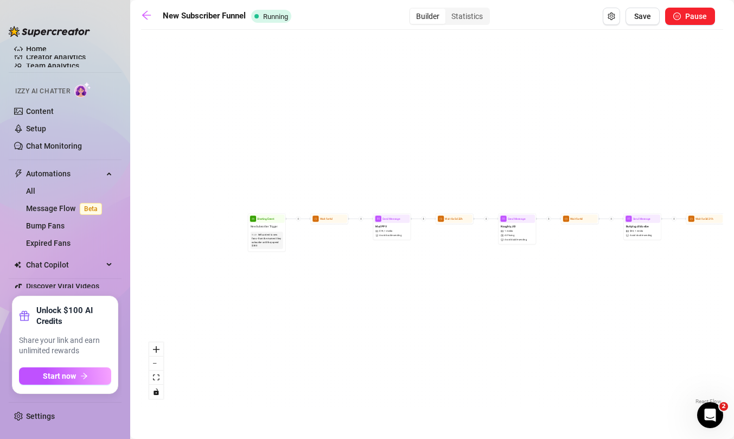
drag, startPoint x: 209, startPoint y: 290, endPoint x: 482, endPoint y: 301, distance: 273.1
click at [482, 301] on div "Send Message Squirt $ 30 , 1 media Avoid double sending Wait for 2d Send Messag…" at bounding box center [432, 221] width 582 height 372
click at [161, 350] on button "zoom in" at bounding box center [156, 349] width 14 height 14
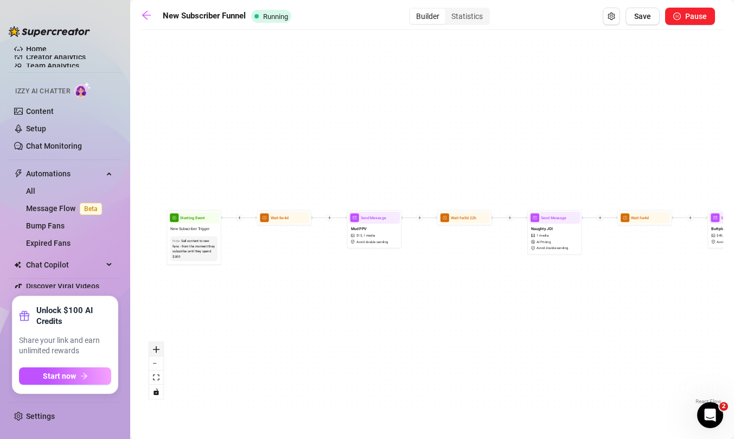
click at [161, 350] on button "zoom in" at bounding box center [156, 349] width 14 height 14
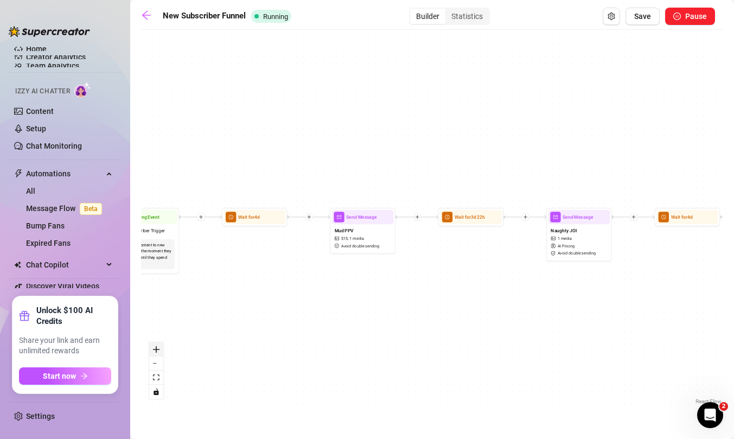
click at [161, 350] on button "zoom in" at bounding box center [156, 349] width 14 height 14
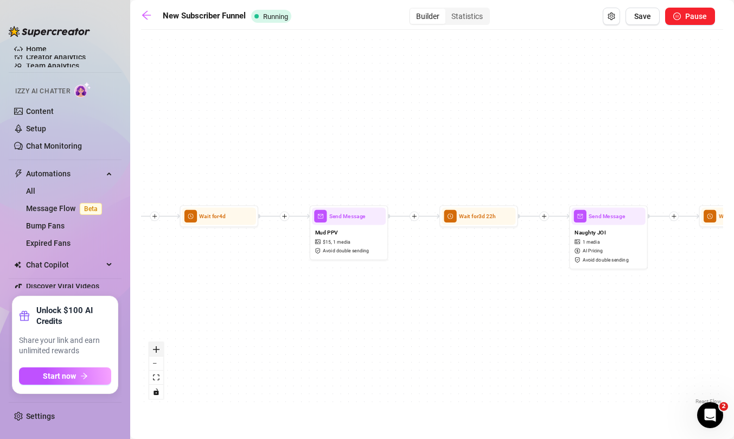
click at [161, 350] on button "zoom in" at bounding box center [156, 349] width 14 height 14
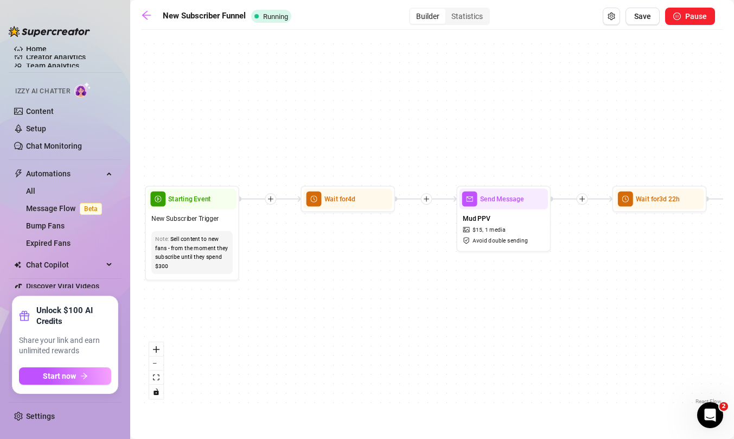
drag, startPoint x: 309, startPoint y: 334, endPoint x: 481, endPoint y: 317, distance: 172.2
click at [481, 317] on div "Send Message Squirt $ 30 , 1 media Avoid double sending Wait for 2d Send Messag…" at bounding box center [432, 221] width 582 height 372
click at [487, 221] on span "Mud PPV" at bounding box center [476, 218] width 27 height 10
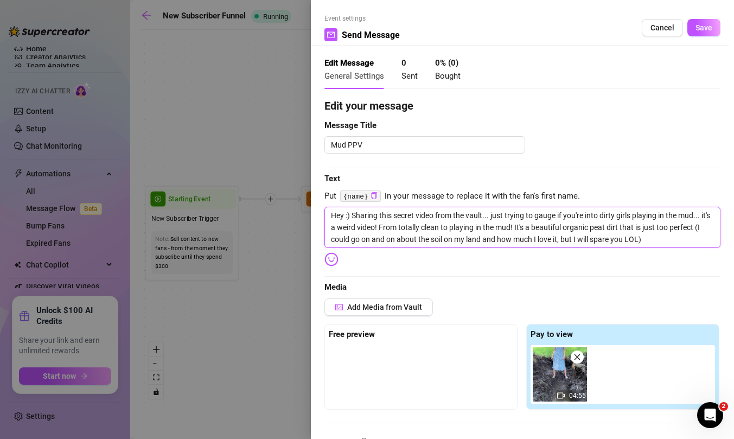
drag, startPoint x: 331, startPoint y: 217, endPoint x: 636, endPoint y: 254, distance: 307.6
click at [636, 254] on div "Edit your message Message Title Mud PPV Text Put {name} in your message to repl…" at bounding box center [522, 414] width 396 height 633
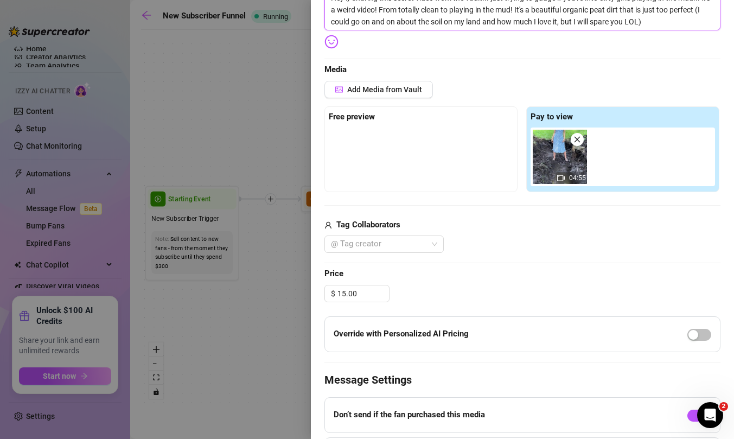
scroll to position [225, 0]
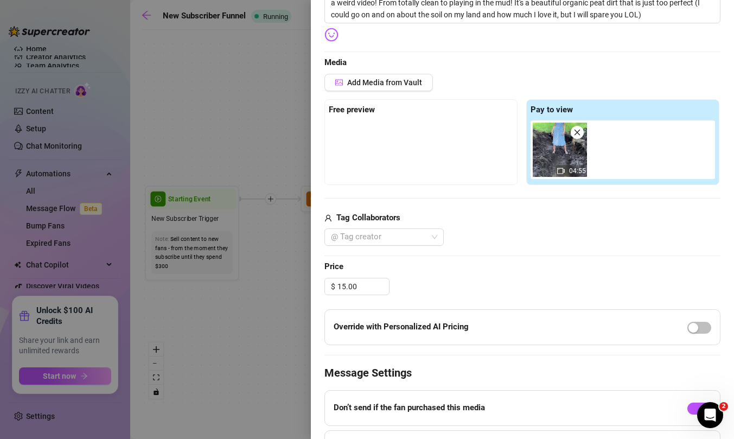
click at [434, 156] on div at bounding box center [421, 147] width 184 height 54
click at [389, 85] on span "Add Media from Vault" at bounding box center [384, 82] width 75 height 9
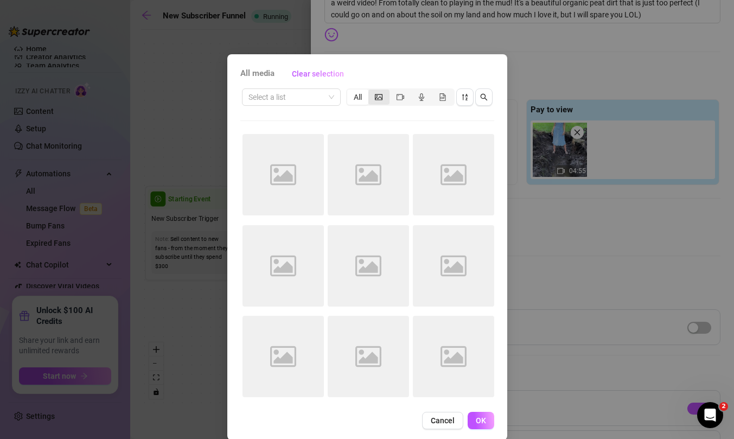
click at [382, 95] on icon "picture" at bounding box center [379, 97] width 8 height 6
click at [371, 91] on input "segmented control" at bounding box center [371, 91] width 0 height 0
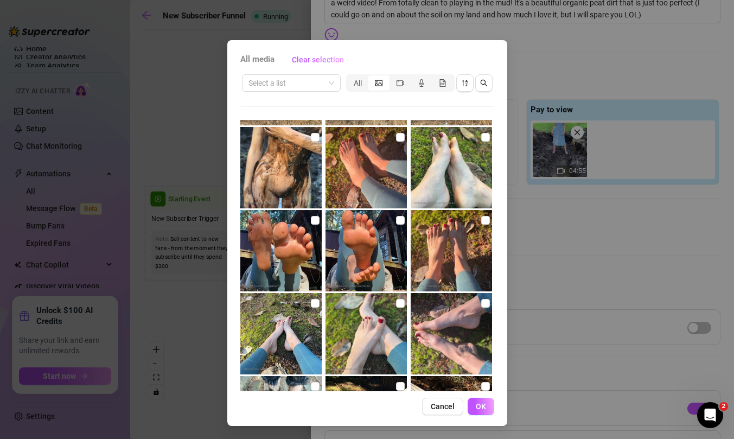
scroll to position [8285, 0]
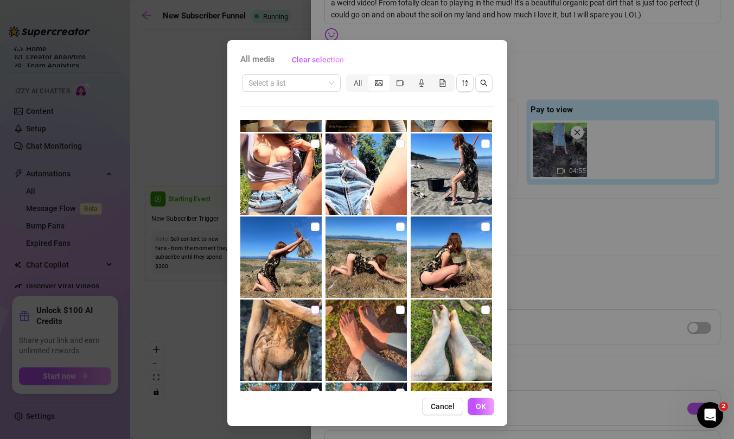
click at [316, 306] on input "checkbox" at bounding box center [315, 309] width 9 height 9
click at [484, 413] on button "OK" at bounding box center [481, 406] width 27 height 17
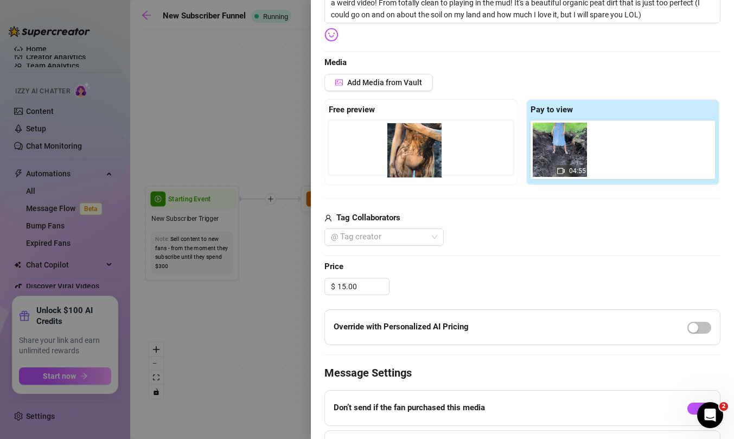
drag, startPoint x: 635, startPoint y: 150, endPoint x: 425, endPoint y: 150, distance: 209.9
click at [425, 150] on div "Free preview Pay to view 04:55" at bounding box center [522, 142] width 396 height 86
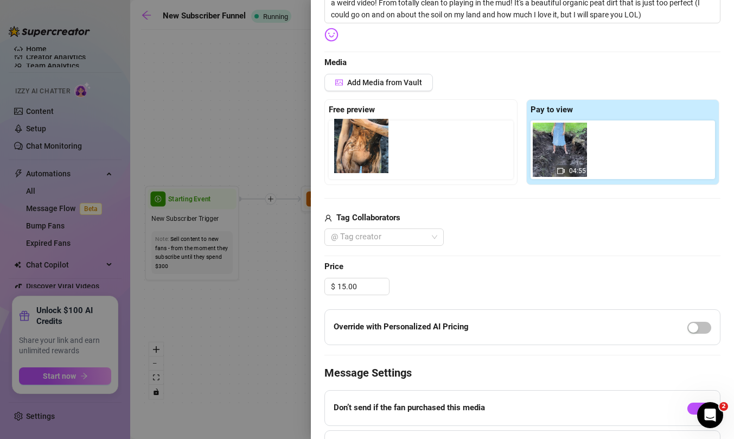
drag, startPoint x: 625, startPoint y: 157, endPoint x: 364, endPoint y: 153, distance: 260.4
click at [364, 153] on div "Free preview Pay to view 04:55" at bounding box center [522, 142] width 396 height 86
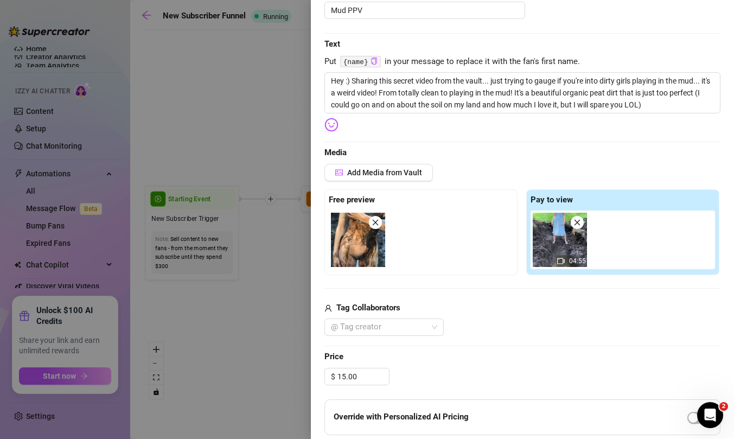
scroll to position [0, 0]
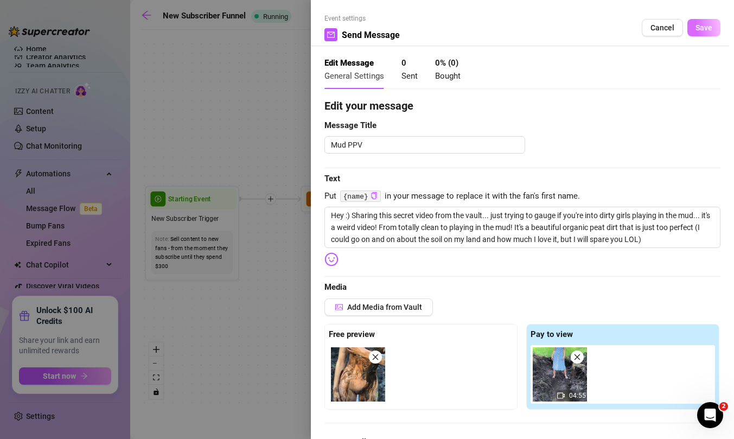
click at [699, 24] on span "Save" at bounding box center [703, 27] width 17 height 9
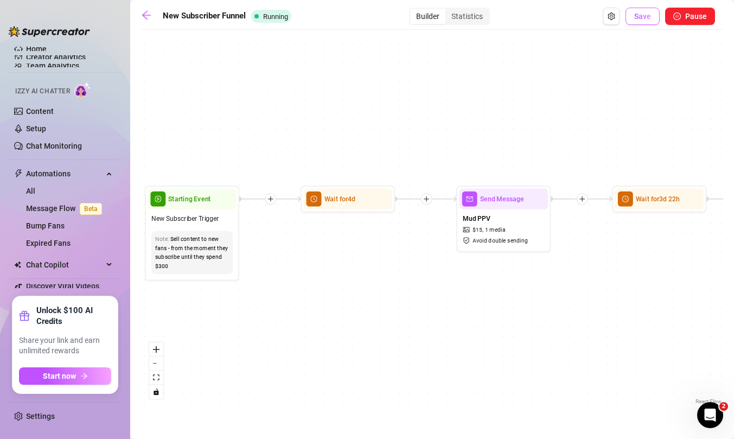
click at [641, 18] on span "Save" at bounding box center [642, 16] width 17 height 9
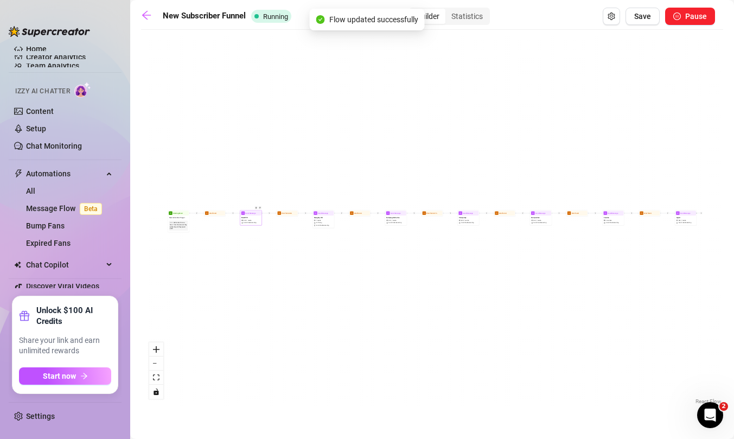
click at [251, 218] on div "Mud PPV $ 15 , 1 media Avoid double sending" at bounding box center [251, 219] width 21 height 9
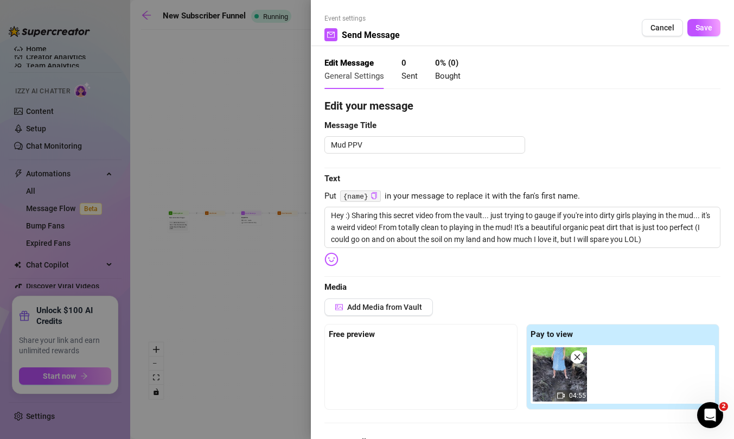
scroll to position [213, 0]
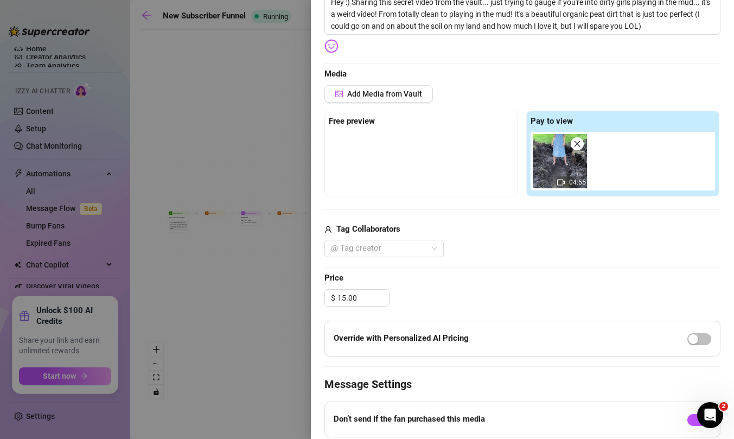
click at [257, 257] on div at bounding box center [367, 219] width 734 height 439
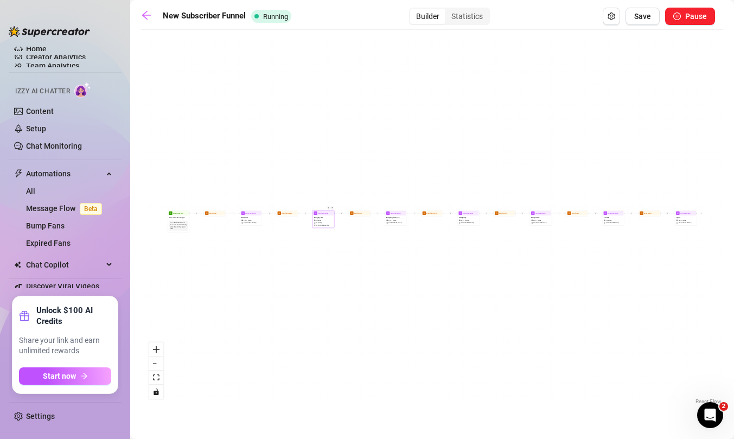
click at [323, 226] on span "Avoid double sending" at bounding box center [322, 225] width 13 height 2
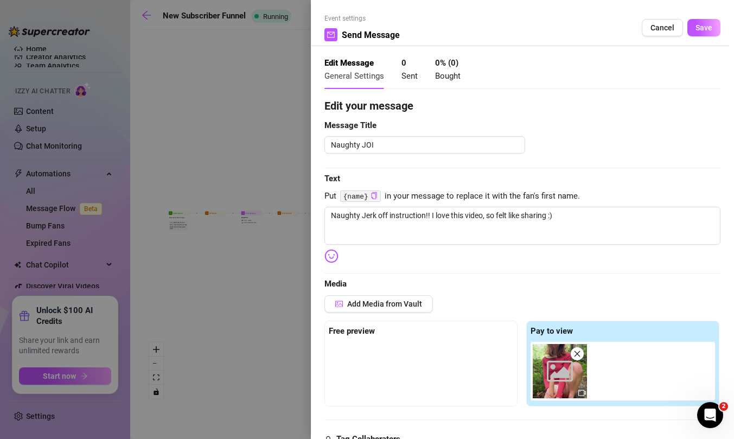
scroll to position [90, 0]
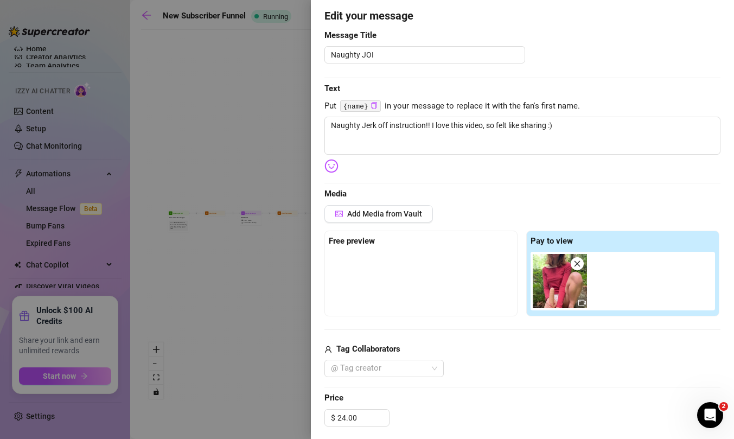
click at [254, 300] on div at bounding box center [367, 219] width 734 height 439
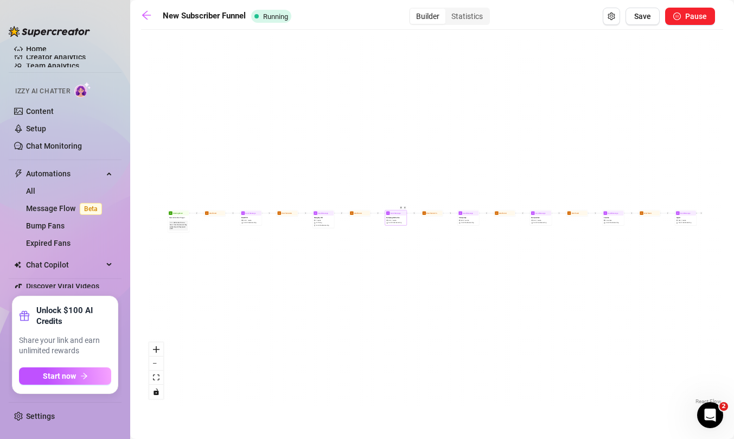
click at [395, 222] on span "Avoid double sending" at bounding box center [394, 223] width 13 height 2
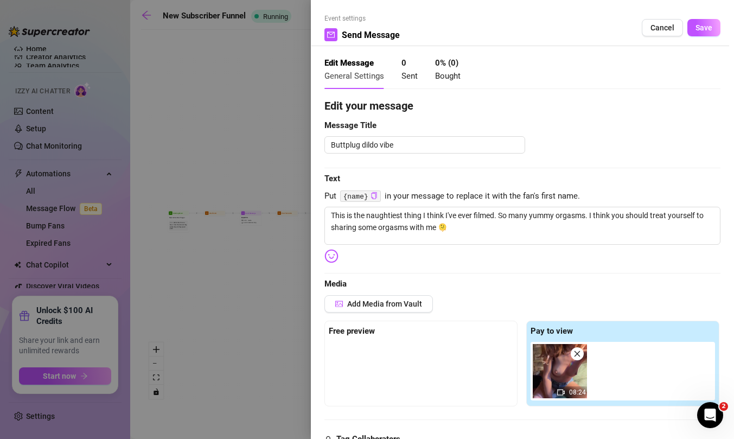
scroll to position [69, 0]
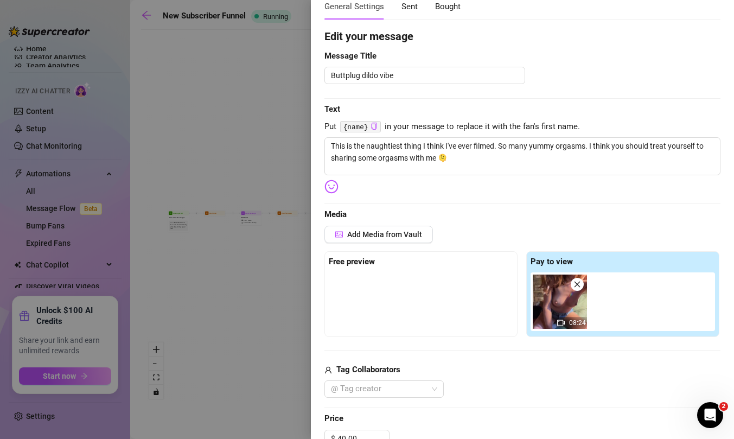
click at [258, 299] on div at bounding box center [367, 219] width 734 height 439
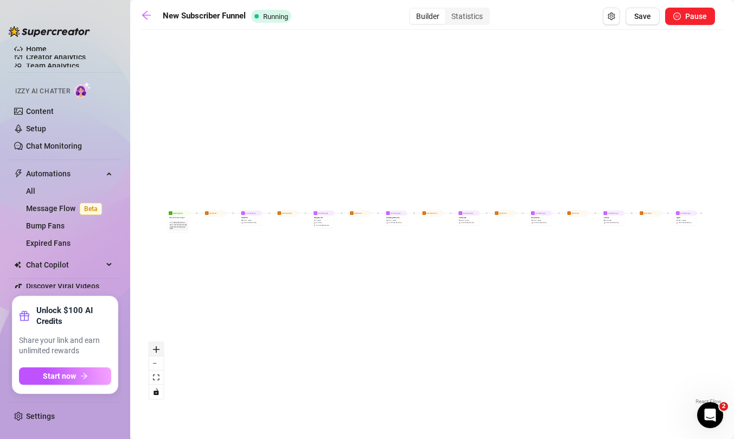
click at [157, 345] on button "zoom in" at bounding box center [156, 349] width 14 height 14
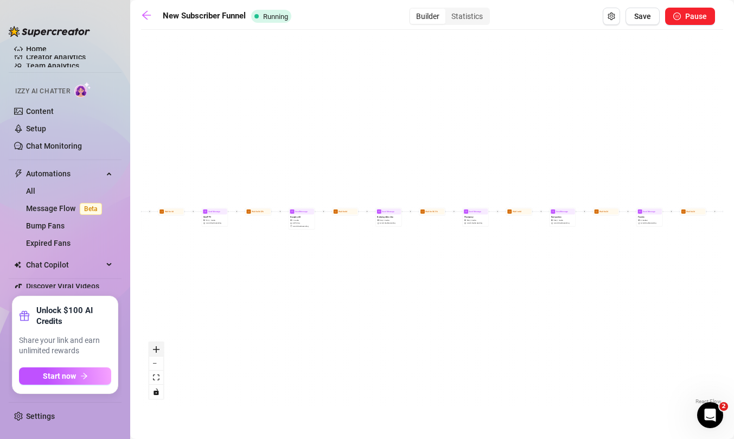
click at [157, 345] on button "zoom in" at bounding box center [156, 349] width 14 height 14
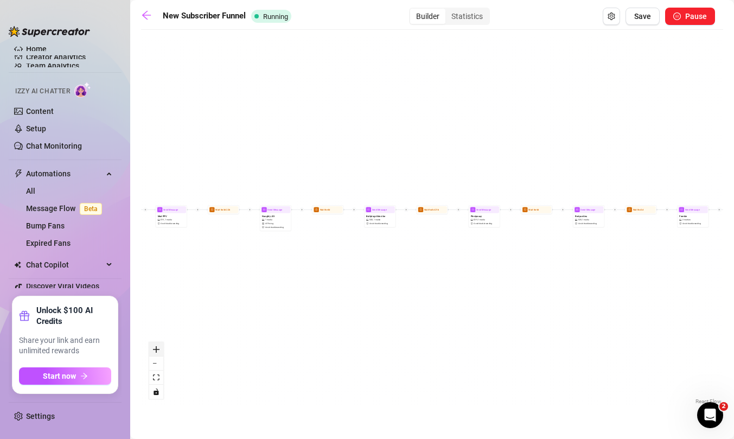
click at [157, 345] on button "zoom in" at bounding box center [156, 349] width 14 height 14
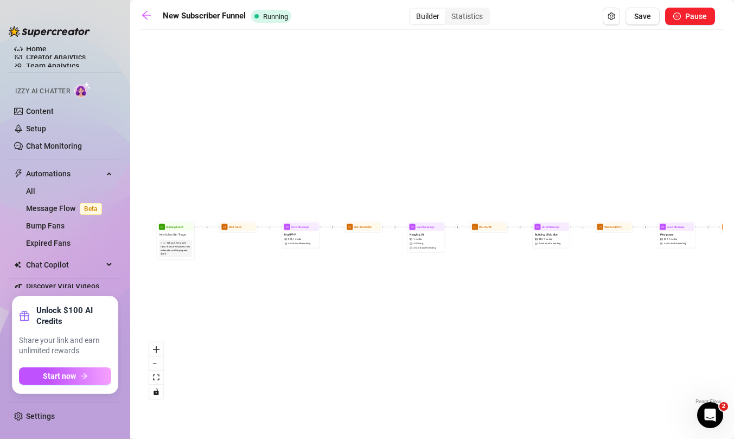
drag, startPoint x: 221, startPoint y: 285, endPoint x: 408, endPoint y: 305, distance: 188.2
click at [408, 305] on div "Send Message Squirt $ 30 , 1 media Avoid double sending Wait for 2d Send Messag…" at bounding box center [432, 221] width 582 height 372
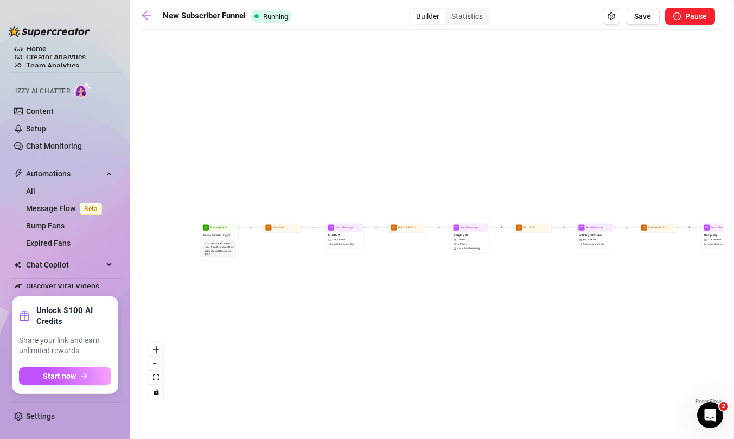
drag, startPoint x: 241, startPoint y: 276, endPoint x: 307, endPoint y: 280, distance: 66.3
click at [307, 280] on div "Send Message Squirt $ 30 , 1 media Avoid double sending Wait for 2d Send Messag…" at bounding box center [432, 221] width 582 height 372
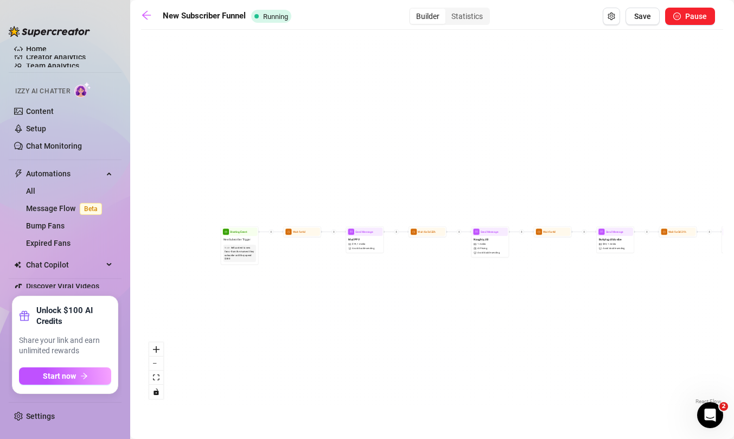
drag, startPoint x: 279, startPoint y: 232, endPoint x: 271, endPoint y: 232, distance: 7.6
click at [271, 232] on icon "plus" at bounding box center [271, 232] width 3 height 3
click at [317, 253] on div "Time Delay Condition Message Tag Fan Send Message Squirt $ 30 , 1 media Avoid d…" at bounding box center [432, 221] width 582 height 372
click at [308, 235] on div "Wait for 4d" at bounding box center [302, 231] width 36 height 8
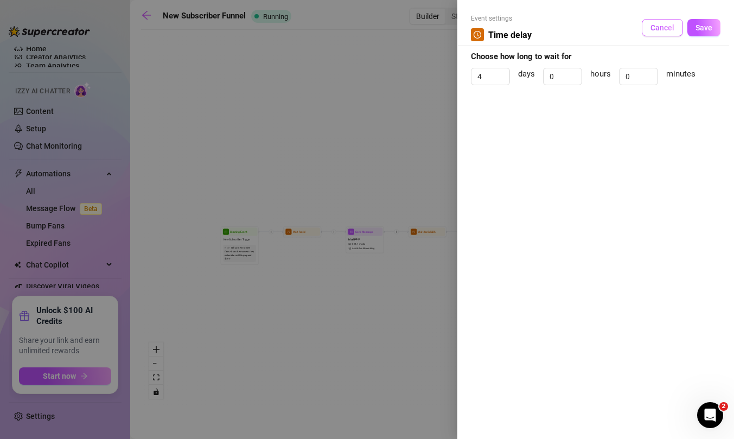
click at [672, 29] on span "Cancel" at bounding box center [662, 27] width 24 height 9
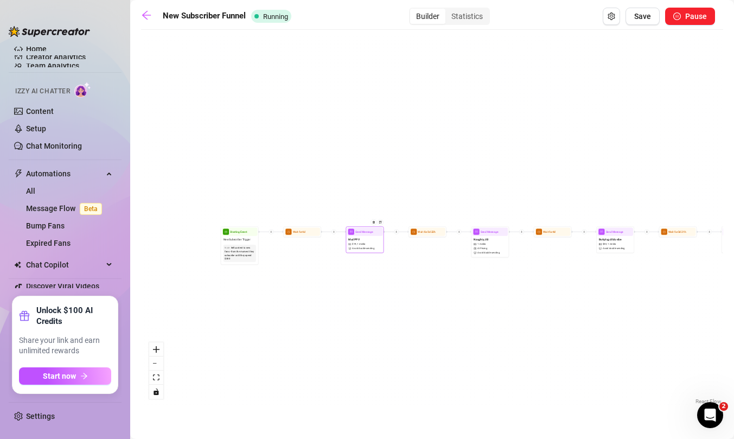
click at [365, 237] on div "Mud PPV $ 15 , 1 media Avoid double sending" at bounding box center [365, 244] width 36 height 16
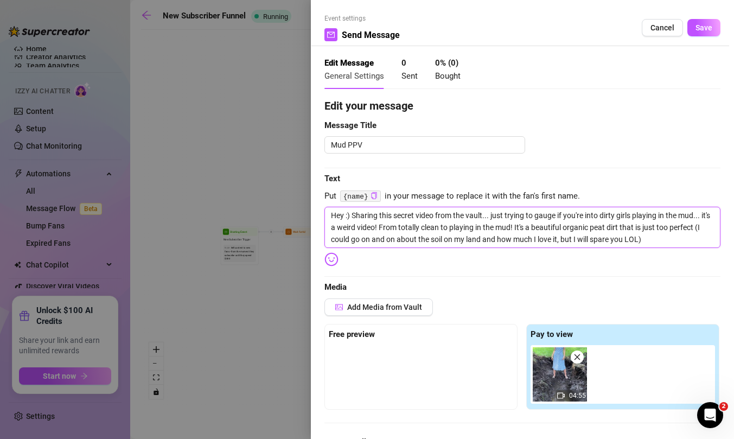
drag, startPoint x: 331, startPoint y: 219, endPoint x: 663, endPoint y: 258, distance: 334.3
click at [663, 258] on div "Edit your message Message Title Mud PPV Text Put {name} in your message to repl…" at bounding box center [522, 414] width 396 height 633
click at [238, 159] on div at bounding box center [367, 219] width 734 height 439
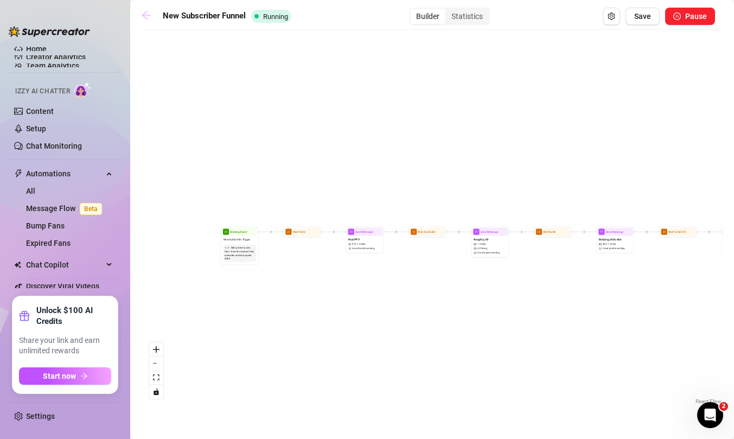
click at [146, 13] on icon "arrow-left" at bounding box center [146, 15] width 11 height 11
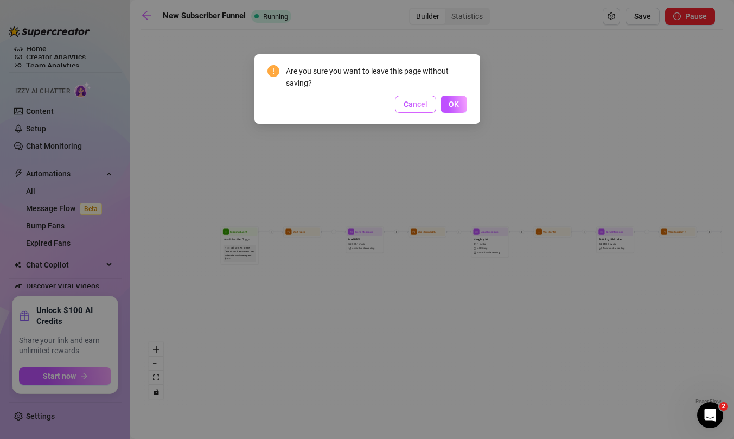
click at [428, 107] on button "Cancel" at bounding box center [415, 103] width 41 height 17
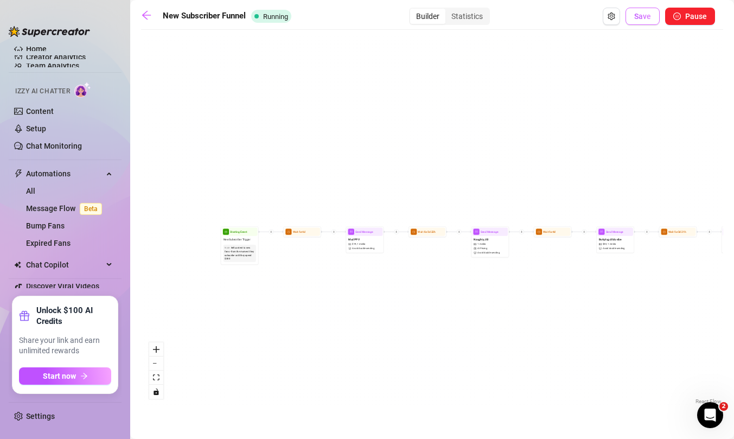
click at [637, 20] on span "Save" at bounding box center [642, 16] width 17 height 9
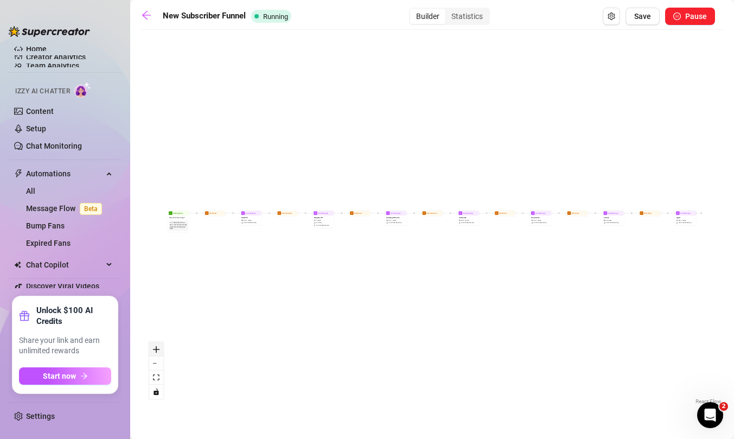
click at [153, 355] on button "zoom in" at bounding box center [156, 349] width 14 height 14
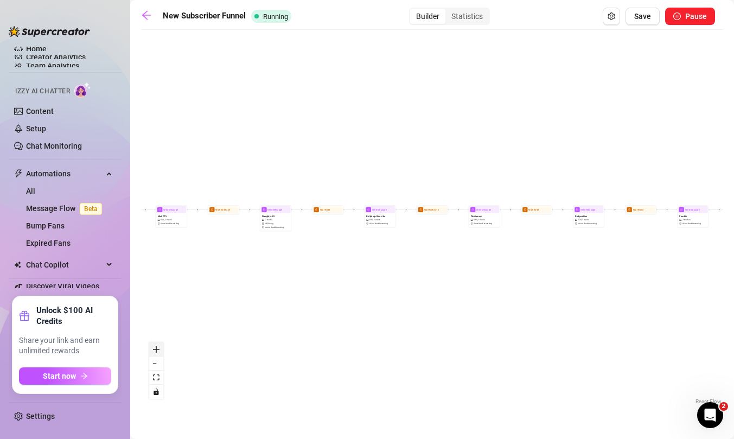
click at [153, 355] on button "zoom in" at bounding box center [156, 349] width 14 height 14
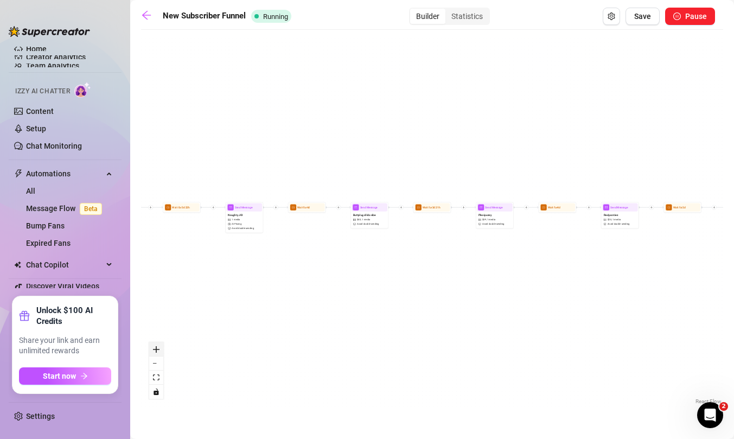
click at [153, 355] on button "zoom in" at bounding box center [156, 349] width 14 height 14
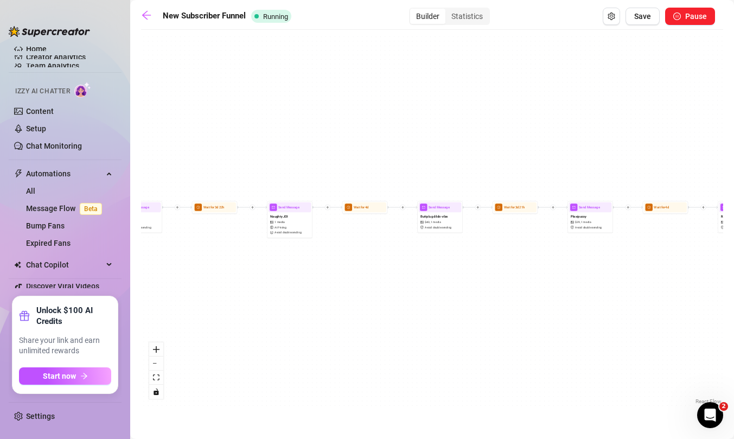
drag, startPoint x: 216, startPoint y: 316, endPoint x: 343, endPoint y: 330, distance: 128.2
click at [343, 330] on div "Send Message Squirt $ 30 , 1 media Avoid double sending Wait for 2d Send Messag…" at bounding box center [432, 221] width 582 height 372
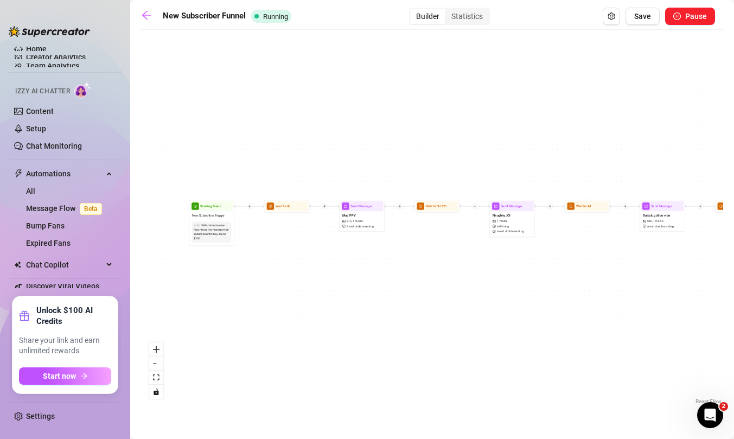
drag, startPoint x: 283, startPoint y: 295, endPoint x: 477, endPoint y: 285, distance: 193.9
click at [477, 285] on div "Send Message Squirt $ 30 , 1 media Avoid double sending Wait for 2d Send Messag…" at bounding box center [432, 221] width 582 height 372
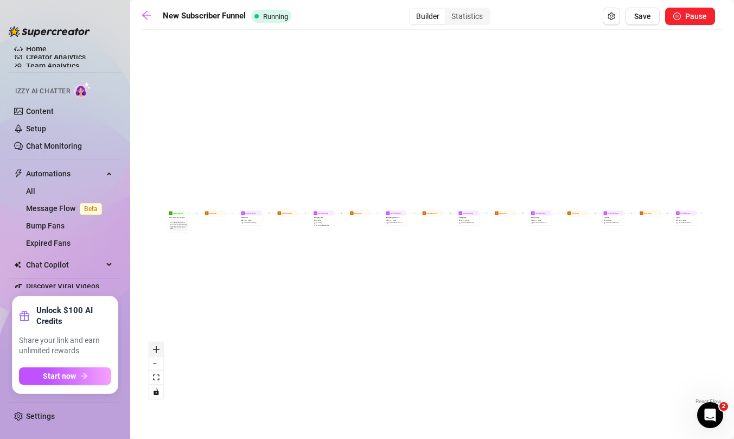
click at [154, 349] on icon "zoom in" at bounding box center [156, 349] width 7 height 7
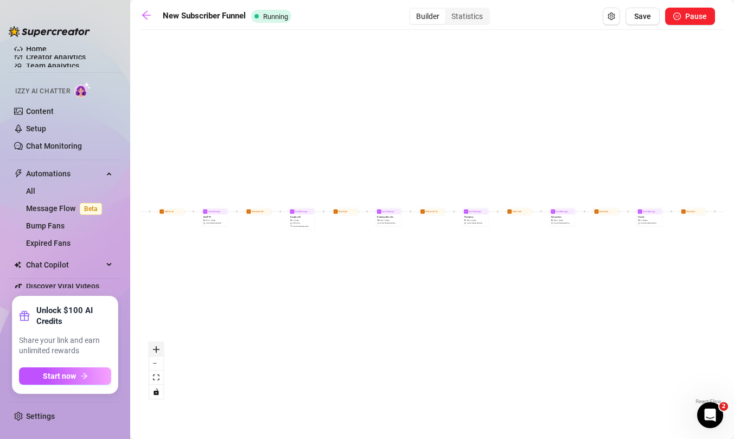
click at [154, 349] on icon "zoom in" at bounding box center [156, 349] width 7 height 7
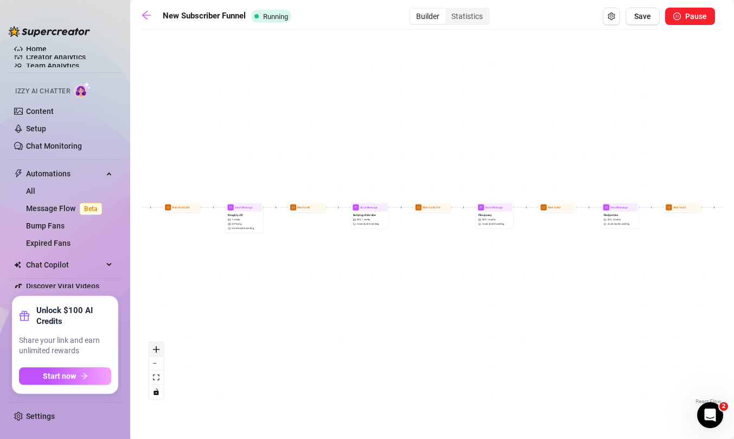
click at [154, 349] on icon "zoom in" at bounding box center [156, 349] width 7 height 7
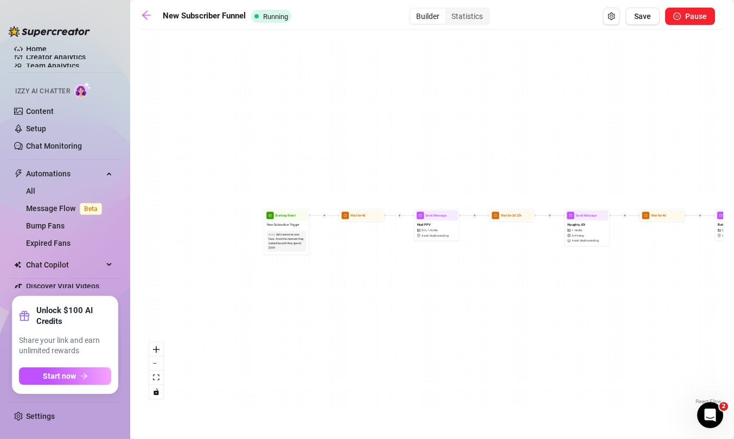
drag, startPoint x: 184, startPoint y: 284, endPoint x: 571, endPoint y: 297, distance: 386.4
click at [571, 297] on div "Send Message Squirt $ 30 , 1 media Avoid double sending Wait for 2d Send Messag…" at bounding box center [432, 221] width 582 height 372
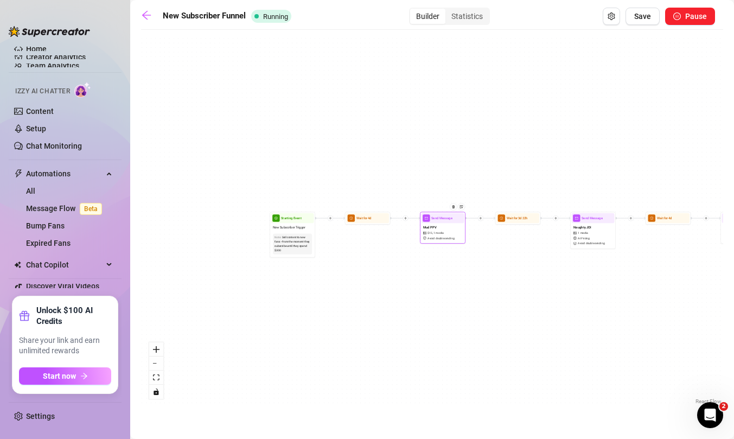
click at [450, 234] on div "Mud PPV $ 15 , 1 media Avoid double sending" at bounding box center [442, 232] width 43 height 19
type textarea "Hey :) Sharing this secret video from the vault... just trying to gauge if you'…"
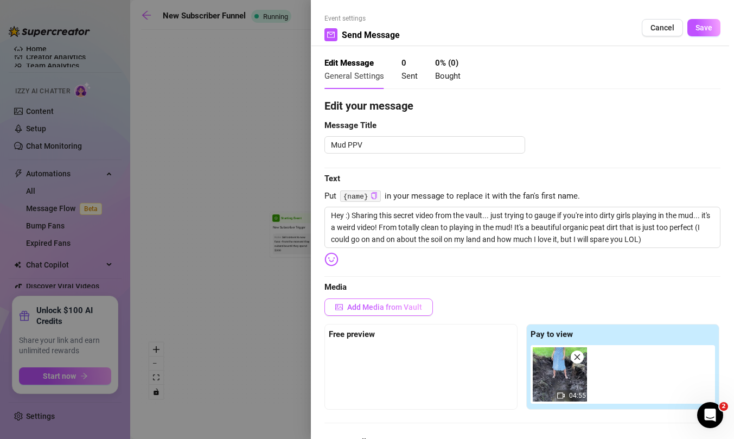
click at [416, 308] on span "Add Media from Vault" at bounding box center [384, 307] width 75 height 9
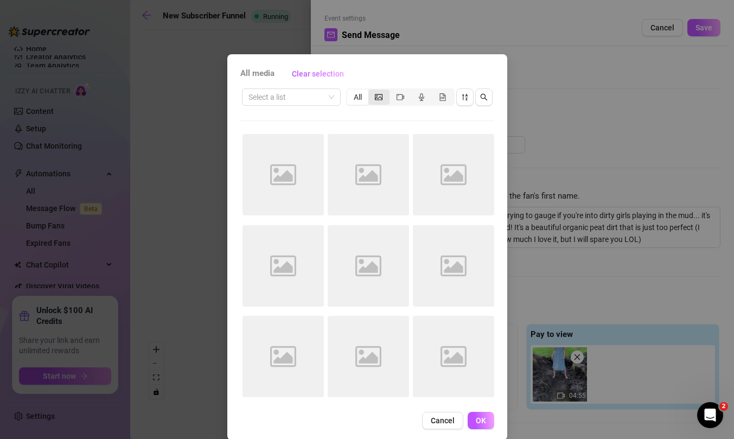
click at [378, 97] on icon "picture" at bounding box center [379, 97] width 8 height 8
click at [371, 91] on input "segmented control" at bounding box center [371, 91] width 0 height 0
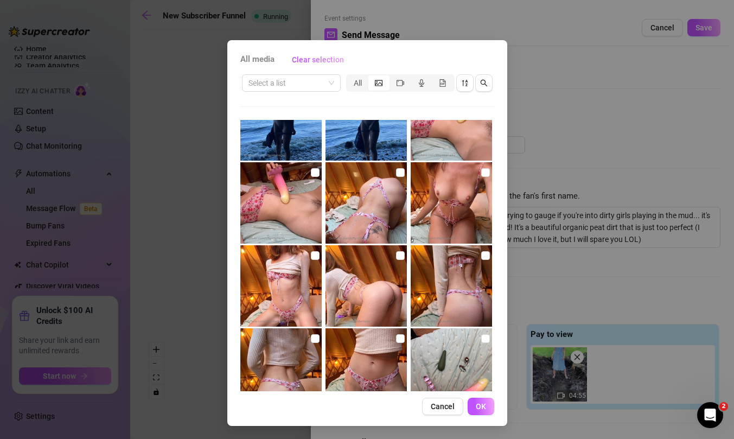
scroll to position [409, 0]
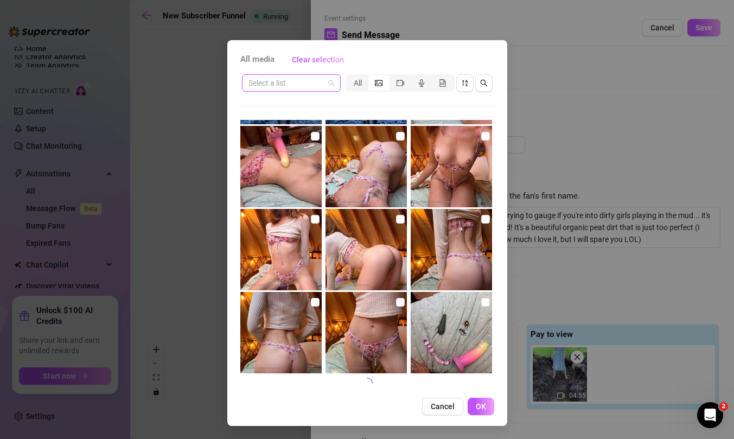
click at [331, 84] on span at bounding box center [291, 83] width 86 height 16
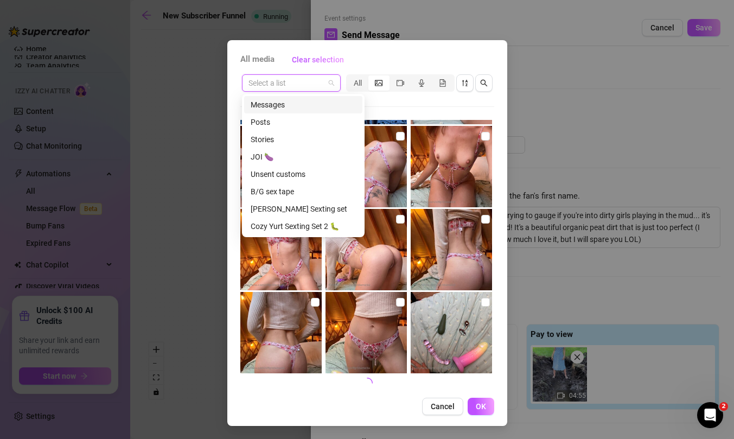
click at [295, 105] on div "Messages" at bounding box center [303, 105] width 105 height 12
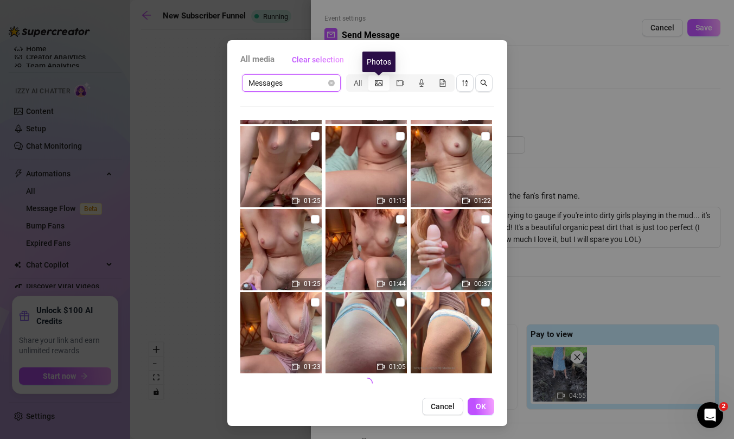
click at [381, 85] on icon "picture" at bounding box center [379, 83] width 8 height 8
click at [371, 77] on input "segmented control" at bounding box center [371, 77] width 0 height 0
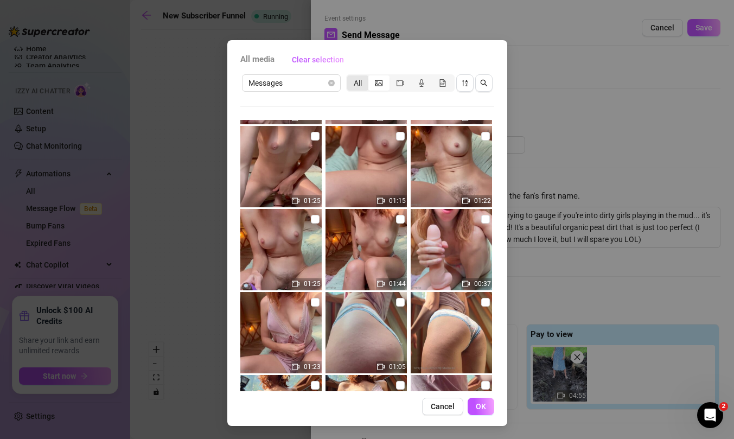
click at [357, 80] on div "All" at bounding box center [357, 82] width 21 height 15
click at [350, 77] on input "All" at bounding box center [350, 77] width 0 height 0
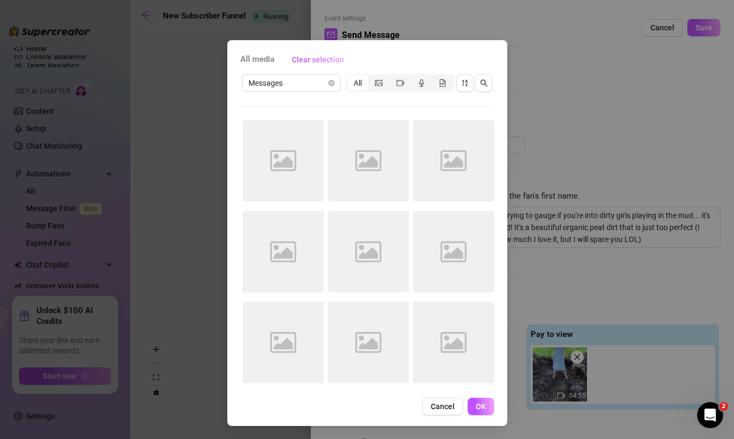
scroll to position [0, 0]
click at [381, 83] on icon "picture" at bounding box center [379, 83] width 8 height 6
click at [371, 77] on input "segmented control" at bounding box center [371, 77] width 0 height 0
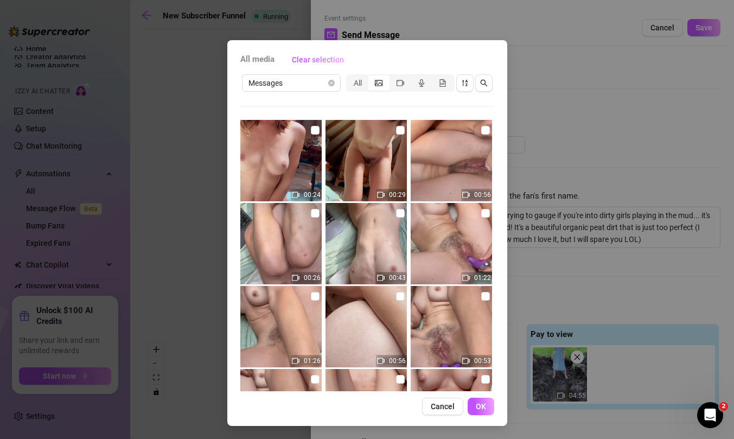
click at [383, 82] on div "segmented control" at bounding box center [378, 82] width 21 height 15
click at [371, 77] on input "segmented control" at bounding box center [371, 77] width 0 height 0
click at [398, 82] on icon "video-camera" at bounding box center [400, 83] width 8 height 8
click at [392, 77] on input "segmented control" at bounding box center [392, 77] width 0 height 0
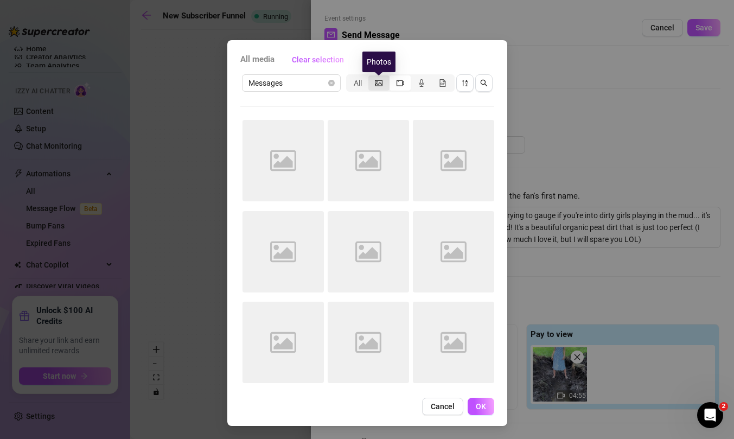
click at [378, 82] on icon "picture" at bounding box center [379, 83] width 8 height 8
click at [371, 77] on input "segmented control" at bounding box center [371, 77] width 0 height 0
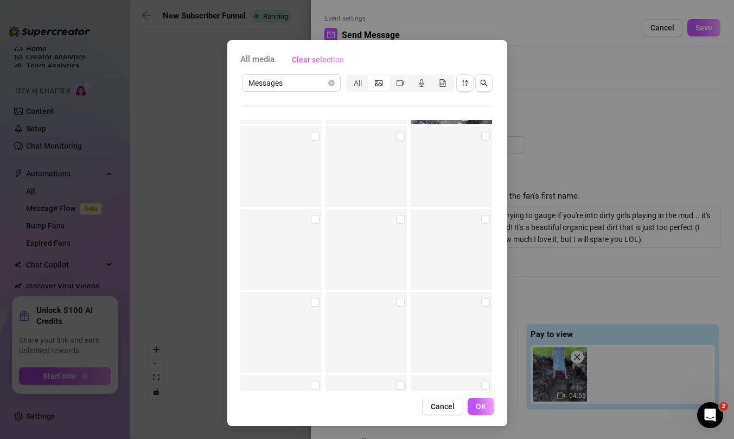
scroll to position [7013, 0]
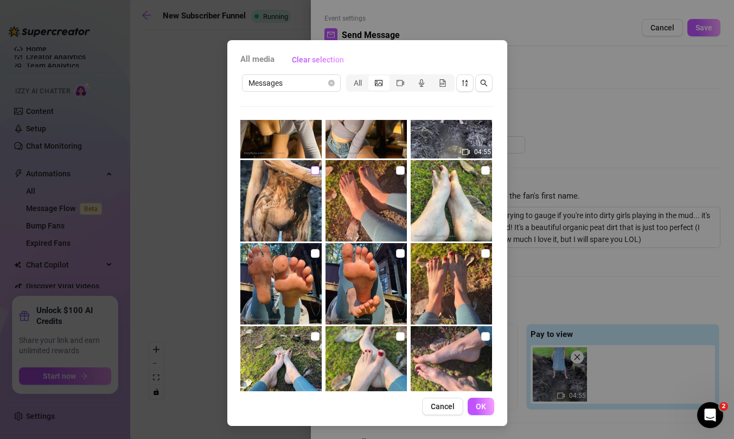
click at [315, 168] on input "checkbox" at bounding box center [315, 170] width 9 height 9
checkbox input "true"
click at [488, 406] on button "OK" at bounding box center [481, 406] width 27 height 17
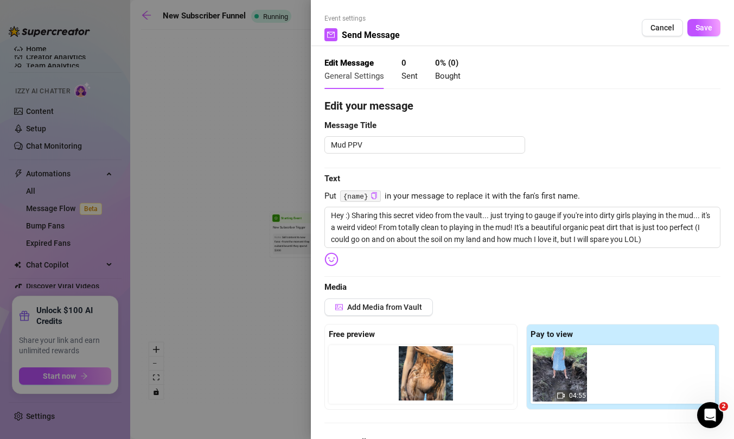
drag, startPoint x: 622, startPoint y: 387, endPoint x: 424, endPoint y: 386, distance: 198.0
click at [424, 386] on div "Free preview Pay to view 04:55" at bounding box center [522, 367] width 396 height 86
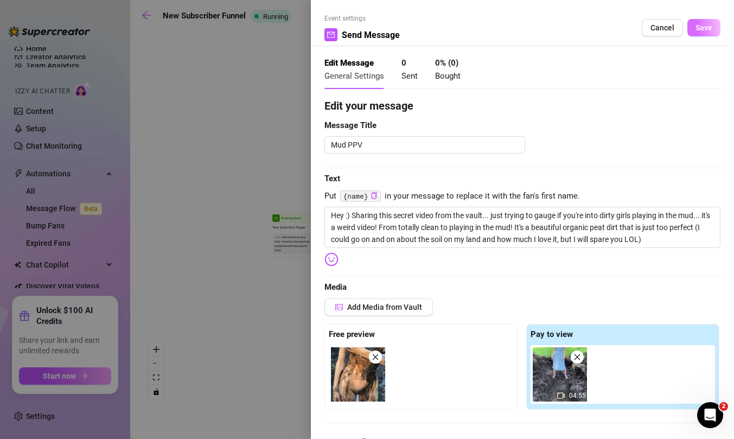
click at [704, 30] on span "Save" at bounding box center [703, 27] width 17 height 9
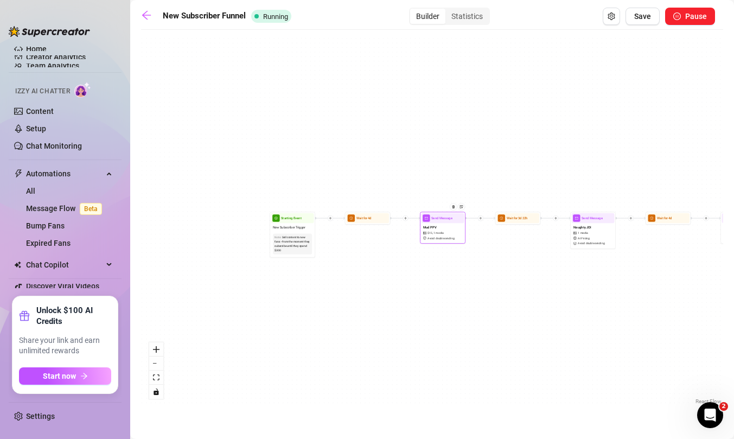
click at [458, 225] on div "Mud PPV $ 15 , 1 media Avoid double sending" at bounding box center [442, 232] width 43 height 19
type textarea "Hey :) Sharing this secret video from the vault... just trying to gauge if you'…"
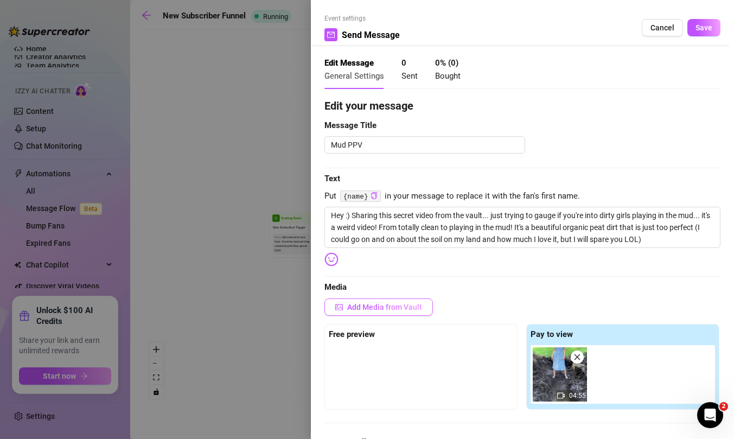
click at [419, 301] on button "Add Media from Vault" at bounding box center [378, 306] width 108 height 17
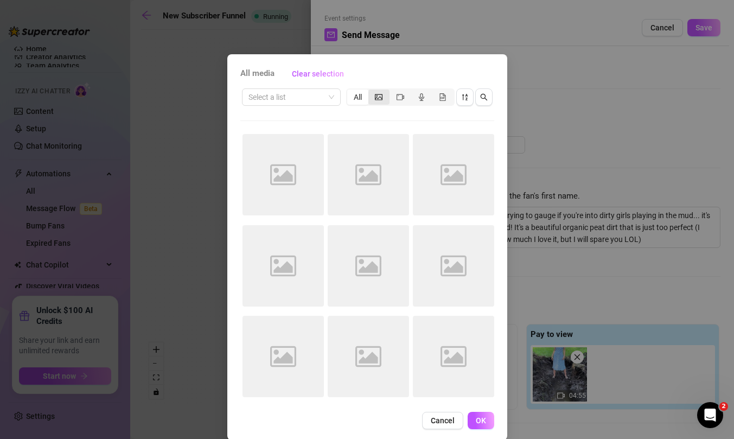
click at [379, 95] on icon "picture" at bounding box center [379, 97] width 8 height 8
click at [371, 91] on input "segmented control" at bounding box center [371, 91] width 0 height 0
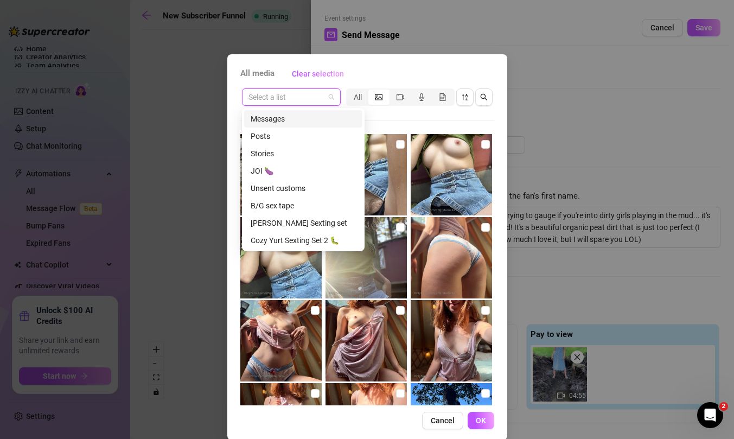
click at [320, 98] on input "search" at bounding box center [286, 97] width 76 height 16
click at [288, 119] on div "Messages" at bounding box center [303, 119] width 105 height 12
click at [288, 119] on div "Select a list All" at bounding box center [367, 246] width 254 height 318
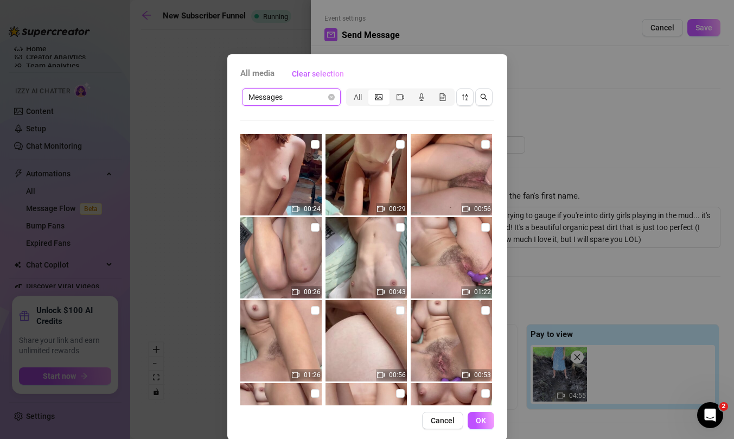
click at [402, 122] on div "Messages Messages All 00:24 00:29 00:56 00:26 00:43 01:22 01:26 00:56 00:53 01:…" at bounding box center [367, 246] width 254 height 318
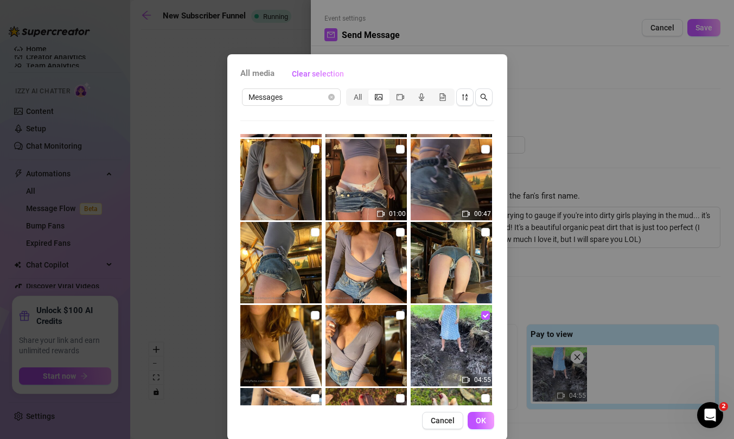
scroll to position [7041, 0]
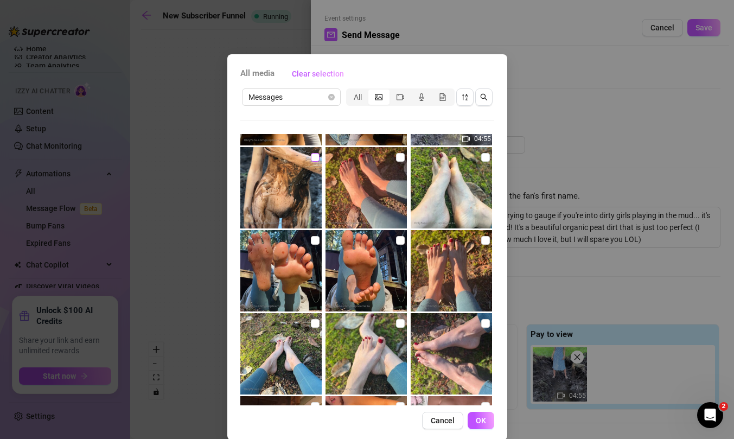
click at [313, 159] on input "checkbox" at bounding box center [315, 157] width 9 height 9
checkbox input "true"
click at [484, 420] on span "OK" at bounding box center [481, 420] width 10 height 9
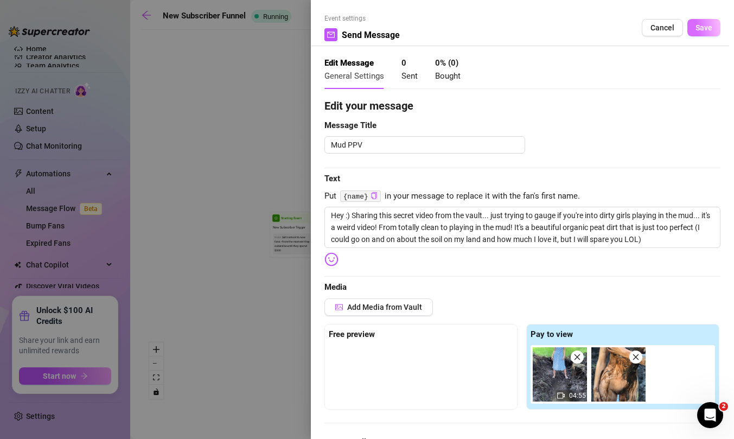
click at [698, 29] on span "Save" at bounding box center [703, 27] width 17 height 9
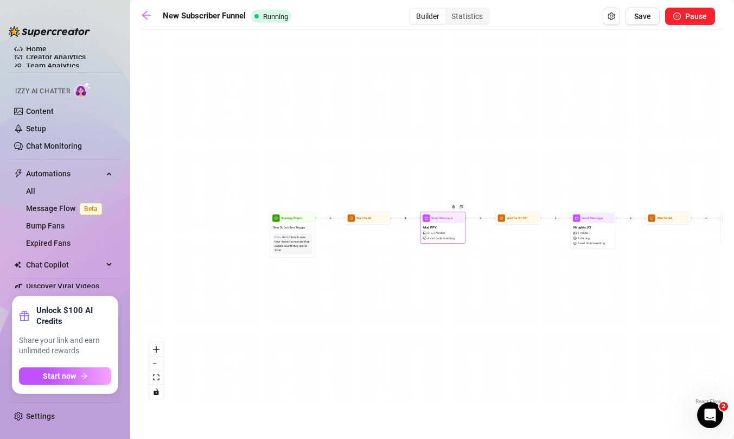
click at [453, 231] on div "Mud PPV $ 15 , 2 medias Avoid double sending" at bounding box center [442, 232] width 43 height 19
type textarea "Hey :) Sharing this secret video from the vault... just trying to gauge if you'…"
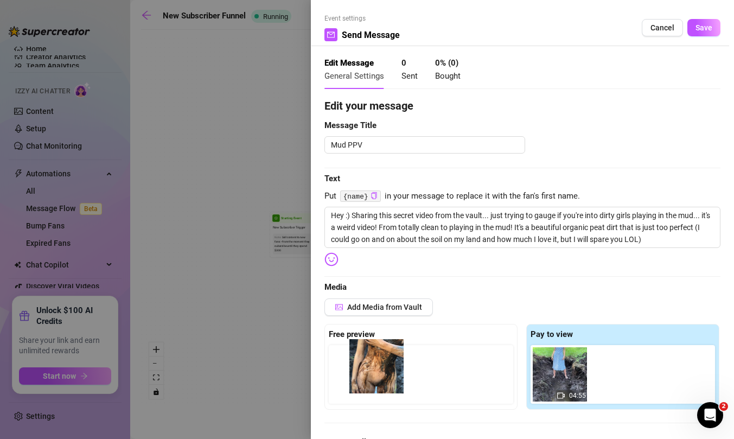
drag, startPoint x: 617, startPoint y: 389, endPoint x: 371, endPoint y: 381, distance: 245.8
click at [371, 381] on div "Free preview Pay to view 04:55" at bounding box center [522, 367] width 396 height 86
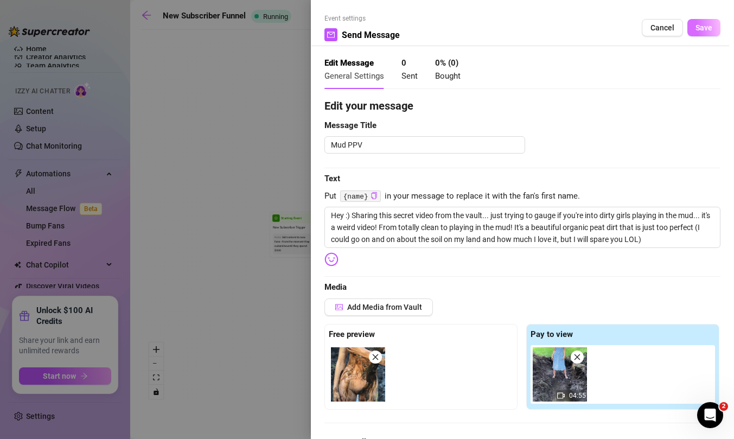
click at [702, 33] on button "Save" at bounding box center [703, 27] width 33 height 17
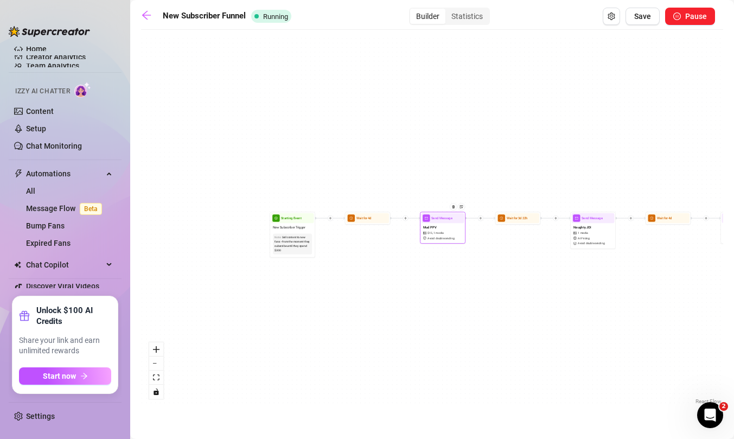
click at [453, 238] on span "Avoid double sending" at bounding box center [440, 238] width 27 height 4
type textarea "Hey :) Sharing this secret video from the vault... just trying to gauge if you'…"
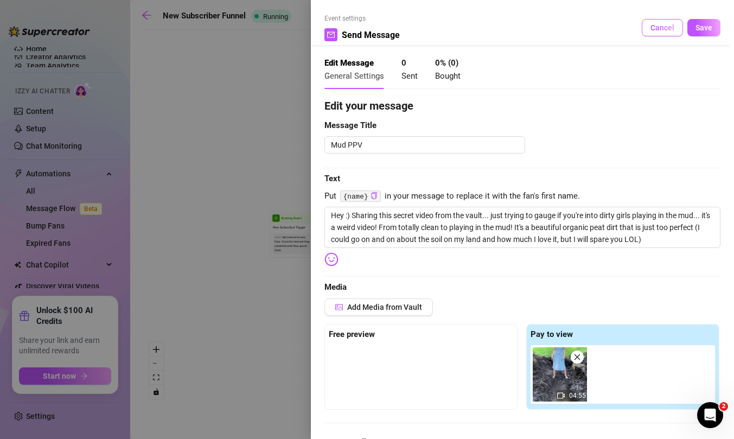
click at [656, 24] on span "Cancel" at bounding box center [662, 27] width 24 height 9
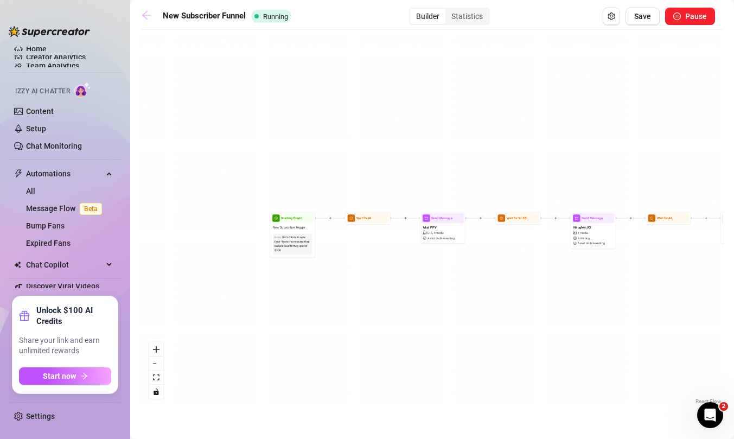
click at [146, 18] on icon "arrow-left" at bounding box center [146, 15] width 9 height 9
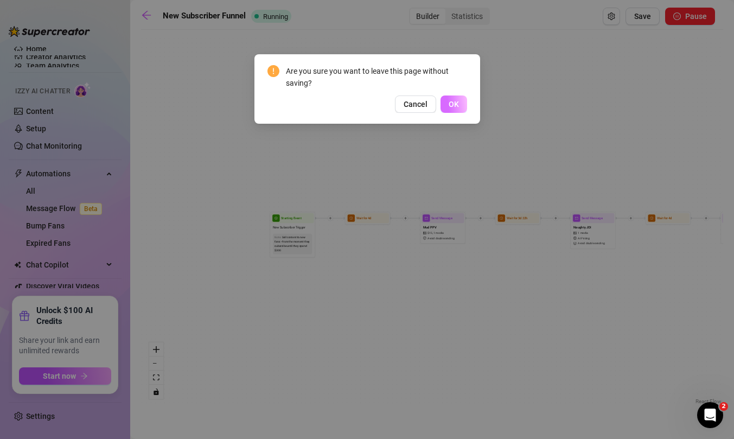
click at [452, 101] on span "OK" at bounding box center [454, 104] width 10 height 9
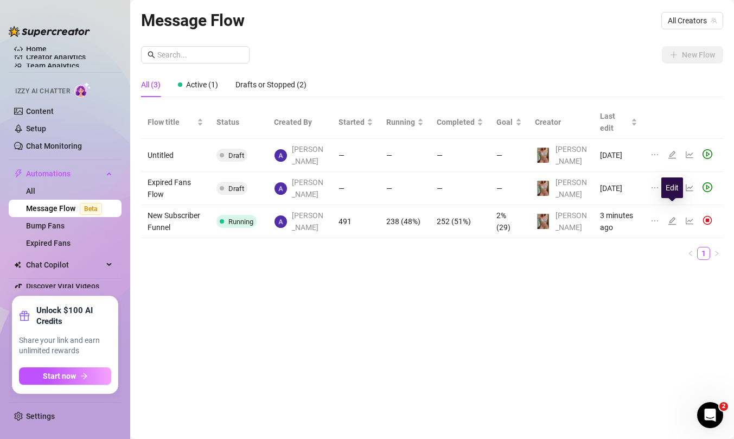
click at [673, 216] on icon "edit" at bounding box center [672, 220] width 9 height 9
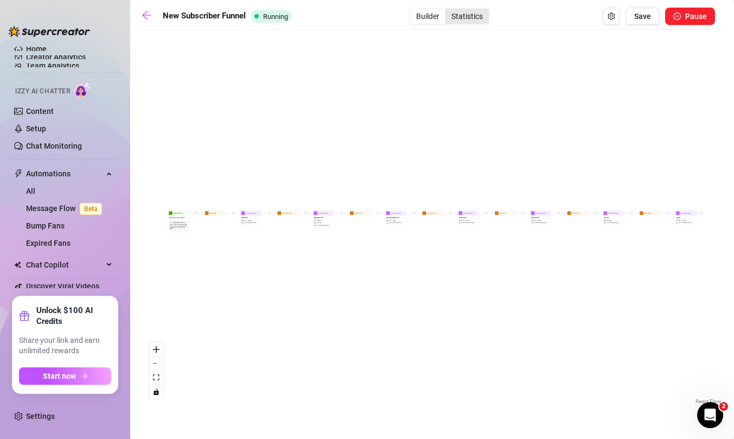
click at [482, 18] on div "Statistics" at bounding box center [466, 16] width 43 height 15
click at [448, 10] on input "Statistics" at bounding box center [448, 10] width 0 height 0
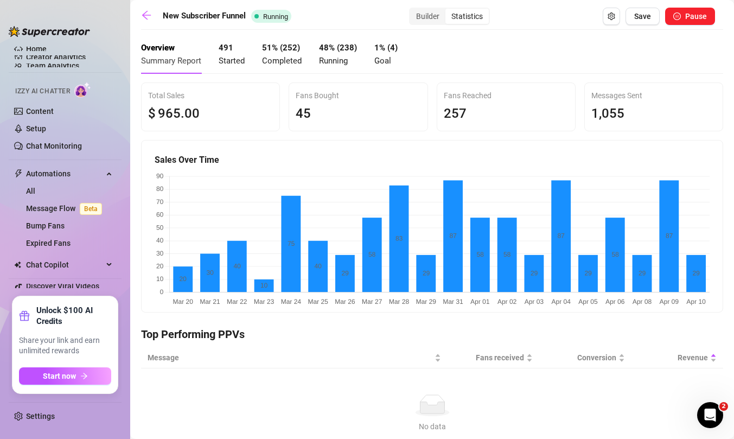
click at [284, 53] on div "51 % ( 252 ) Completed" at bounding box center [282, 54] width 40 height 25
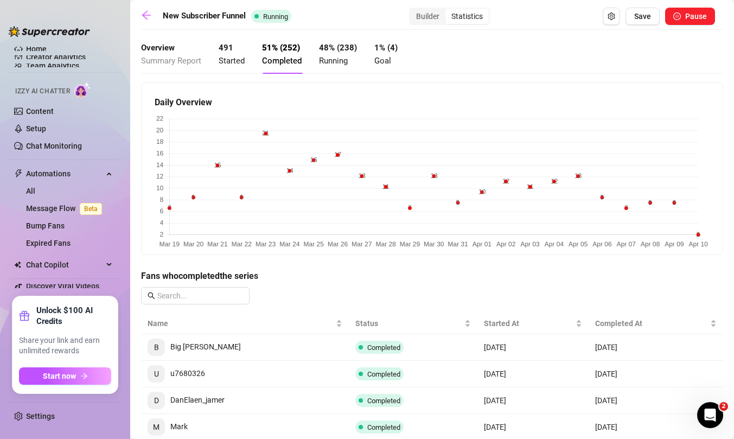
click at [331, 57] on span "Running" at bounding box center [333, 61] width 29 height 10
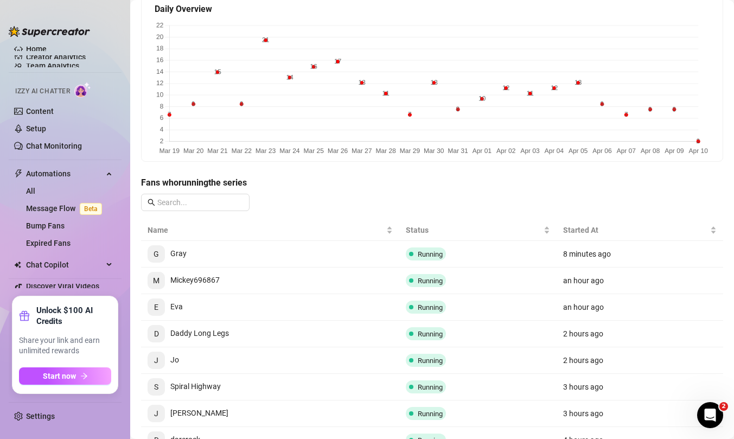
scroll to position [224, 0]
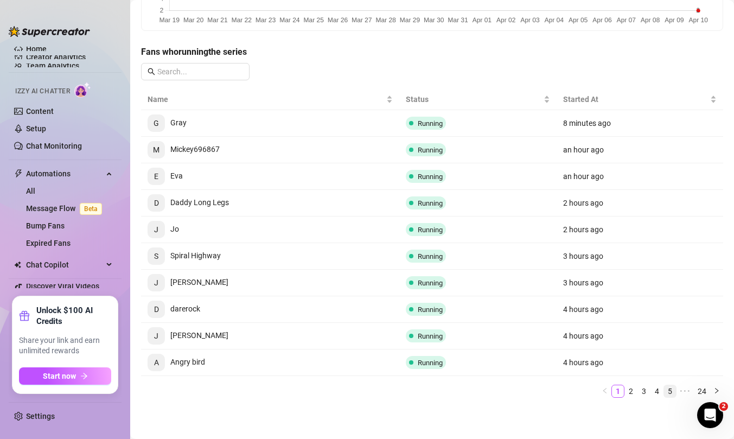
click at [671, 390] on link "5" at bounding box center [670, 391] width 12 height 12
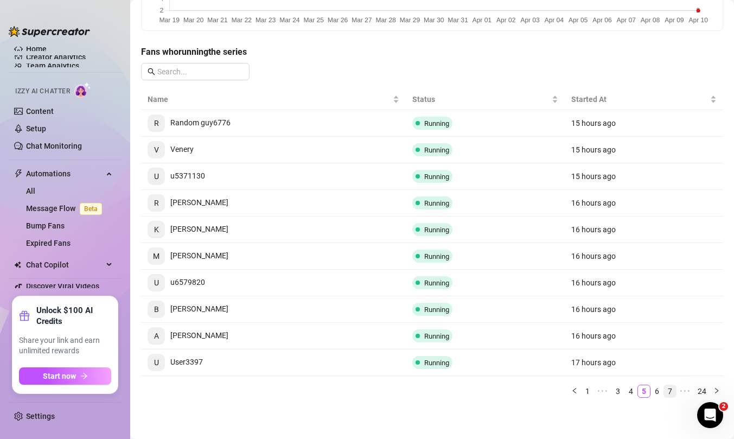
click at [670, 391] on link "7" at bounding box center [670, 391] width 12 height 12
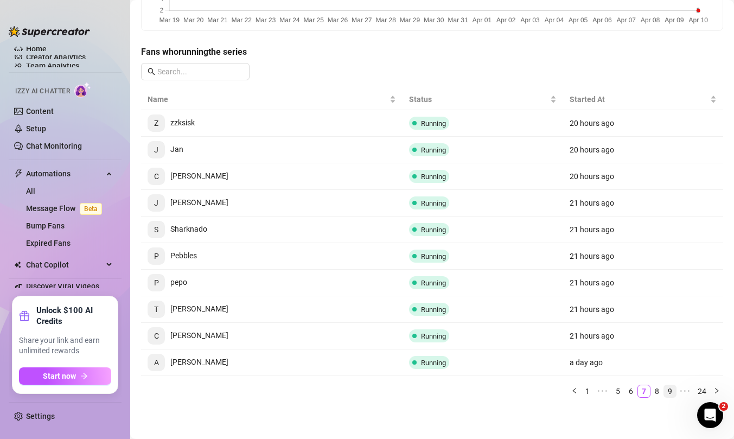
click at [670, 391] on link "9" at bounding box center [670, 391] width 12 height 12
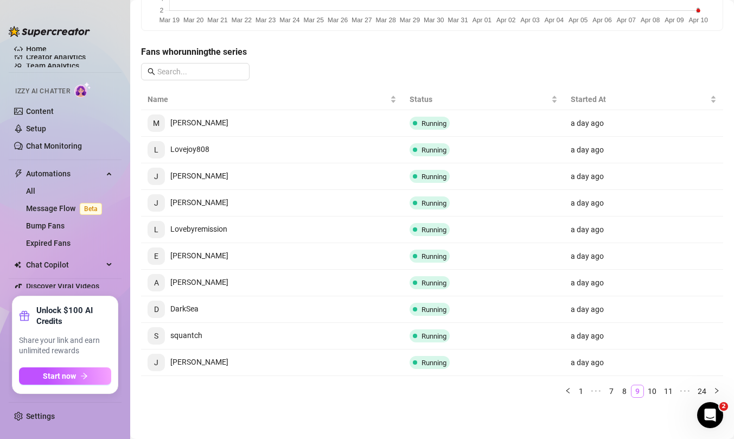
click at [670, 391] on link "11" at bounding box center [668, 391] width 15 height 12
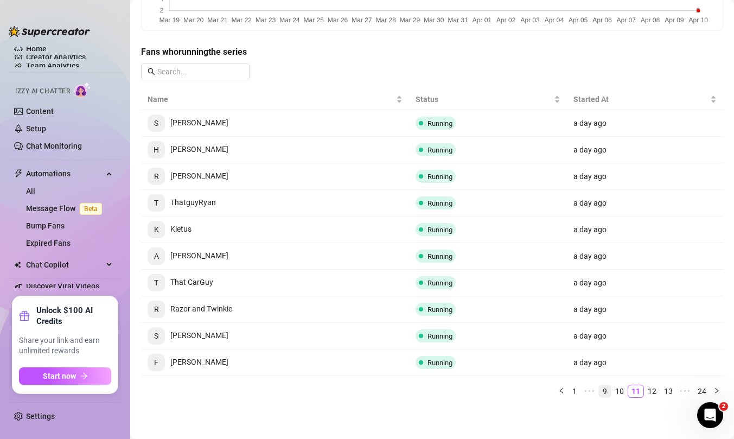
click at [670, 391] on link "13" at bounding box center [668, 391] width 15 height 12
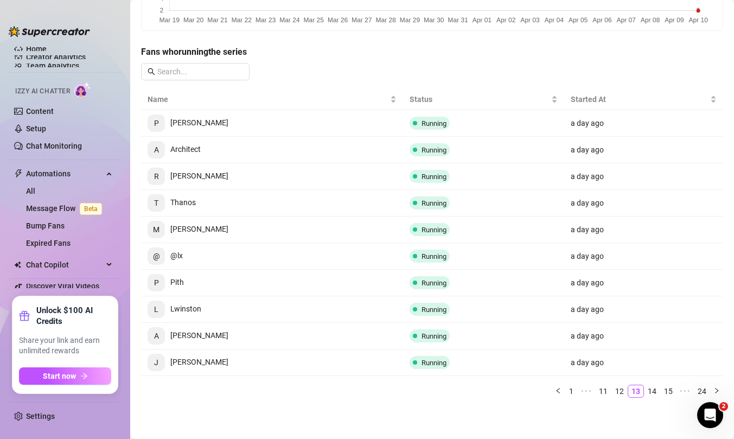
click at [670, 391] on link "15" at bounding box center [668, 391] width 15 height 12
click at [655, 391] on link "16" at bounding box center [651, 391] width 15 height 12
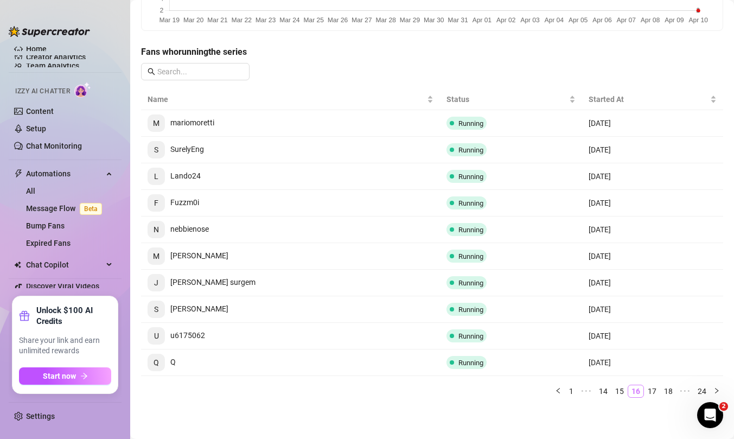
click at [655, 391] on link "17" at bounding box center [651, 391] width 15 height 12
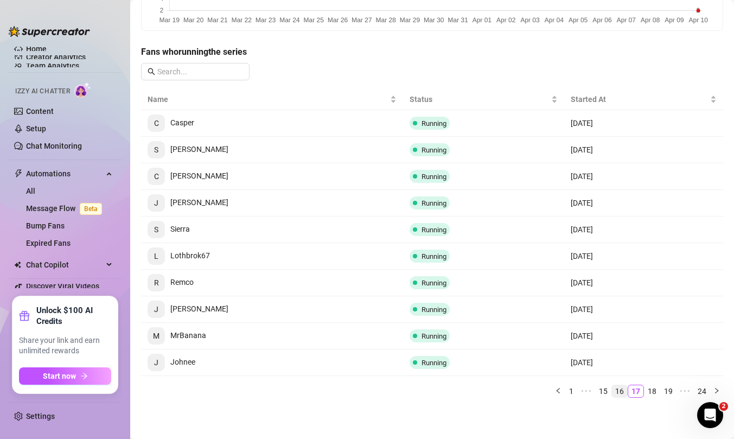
click at [655, 391] on link "18" at bounding box center [651, 391] width 15 height 12
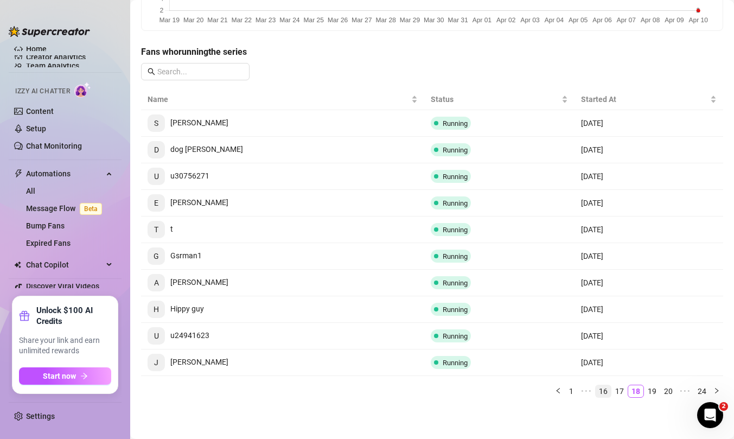
click at [655, 391] on link "19" at bounding box center [651, 391] width 15 height 12
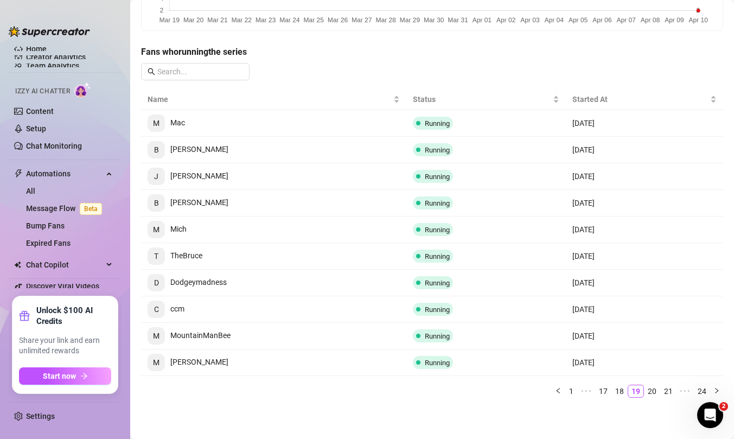
click at [655, 391] on link "20" at bounding box center [651, 391] width 15 height 12
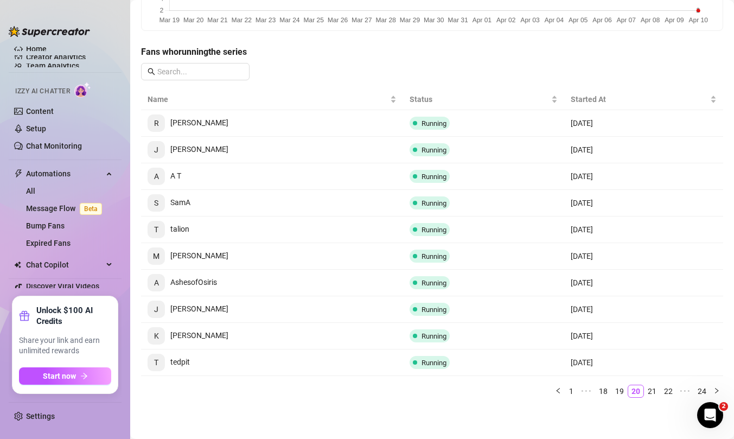
click at [655, 391] on link "21" at bounding box center [651, 391] width 15 height 12
click at [655, 391] on link "21" at bounding box center [652, 391] width 15 height 12
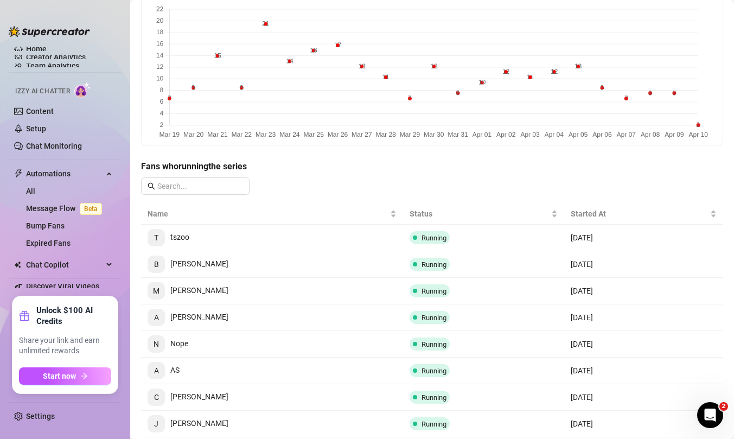
scroll to position [0, 0]
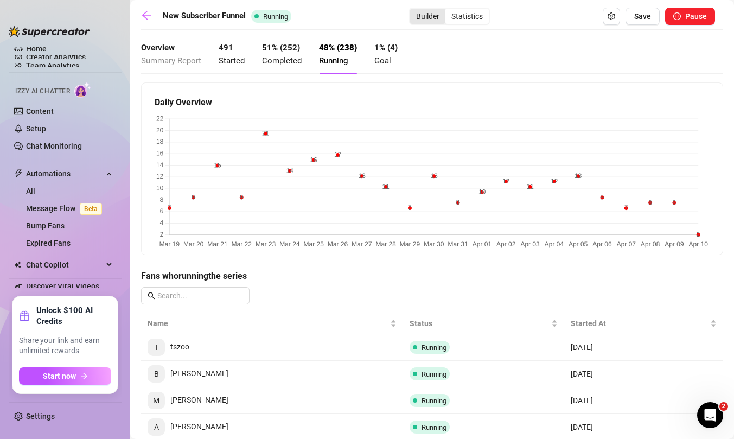
click at [434, 20] on div "Builder" at bounding box center [427, 16] width 35 height 15
click at [413, 10] on input "Builder" at bounding box center [413, 10] width 0 height 0
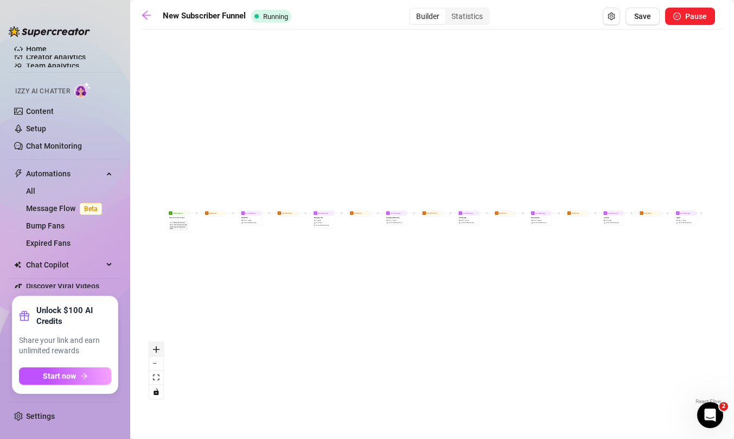
click at [159, 350] on icon "zoom in" at bounding box center [156, 349] width 7 height 7
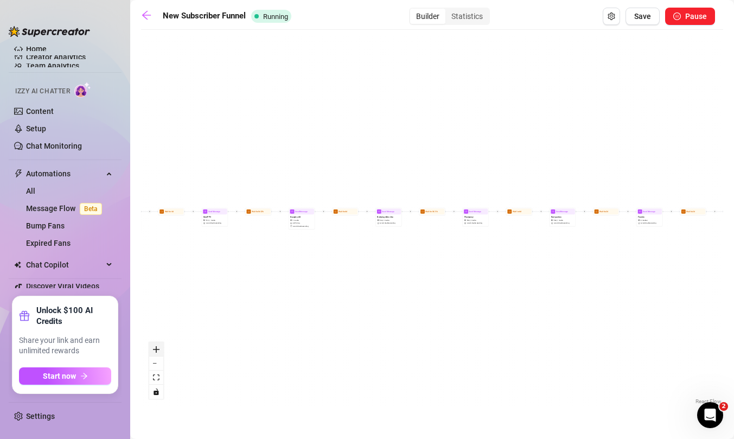
click at [159, 350] on icon "zoom in" at bounding box center [156, 349] width 7 height 7
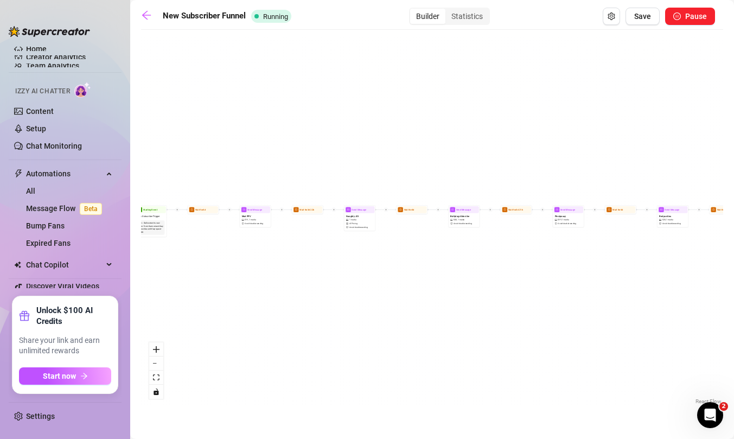
drag, startPoint x: 187, startPoint y: 315, endPoint x: 348, endPoint y: 315, distance: 161.1
click at [348, 315] on div "Send Message Squirt $ 30 , 1 media Avoid double sending Wait for 2d Send Messag…" at bounding box center [432, 221] width 582 height 372
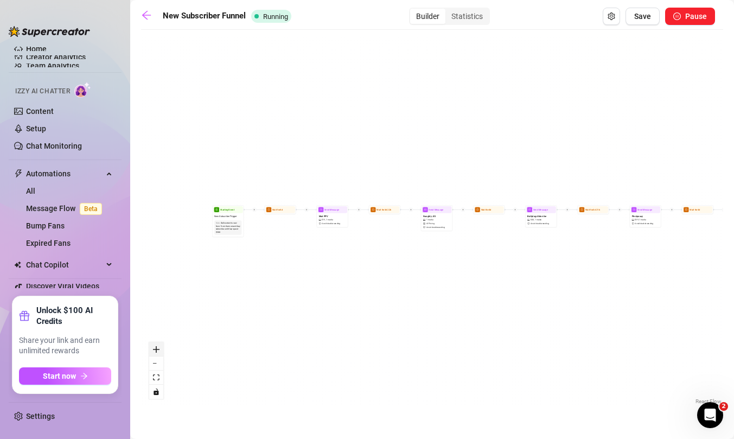
click at [156, 347] on icon "zoom in" at bounding box center [156, 349] width 7 height 7
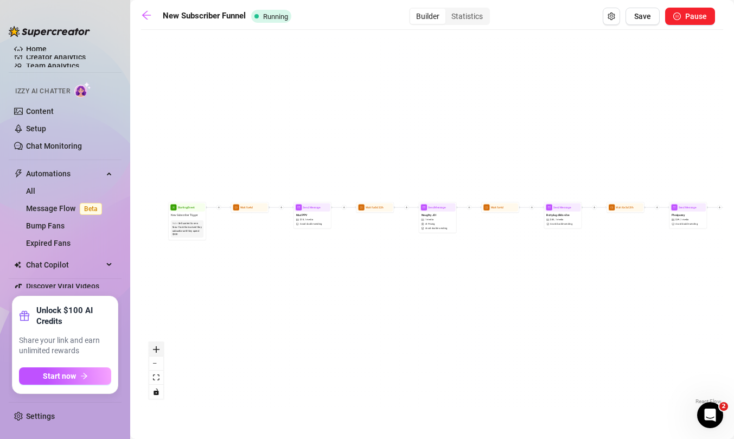
click at [156, 347] on icon "zoom in" at bounding box center [156, 349] width 7 height 7
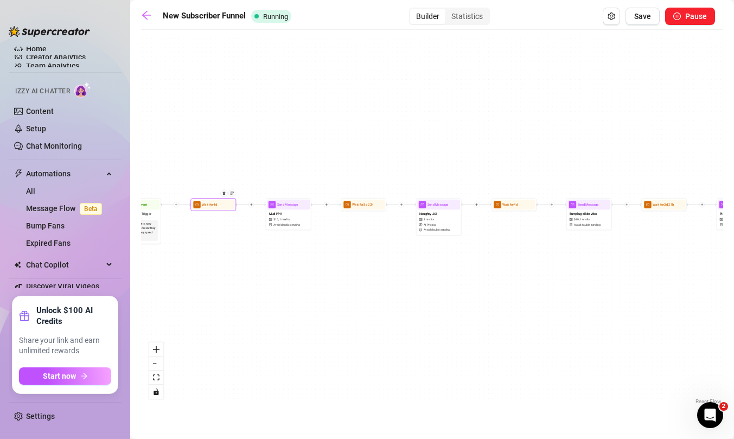
click at [225, 207] on div at bounding box center [226, 196] width 20 height 23
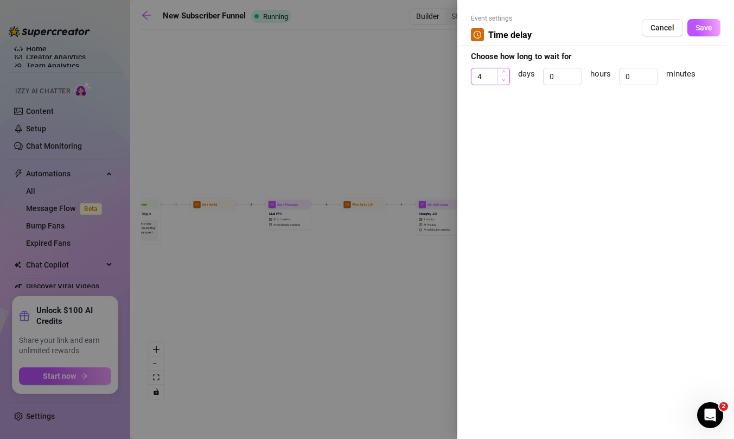
type input "3"
click at [503, 80] on icon "down" at bounding box center [504, 80] width 4 height 4
click at [699, 28] on span "Save" at bounding box center [703, 27] width 17 height 9
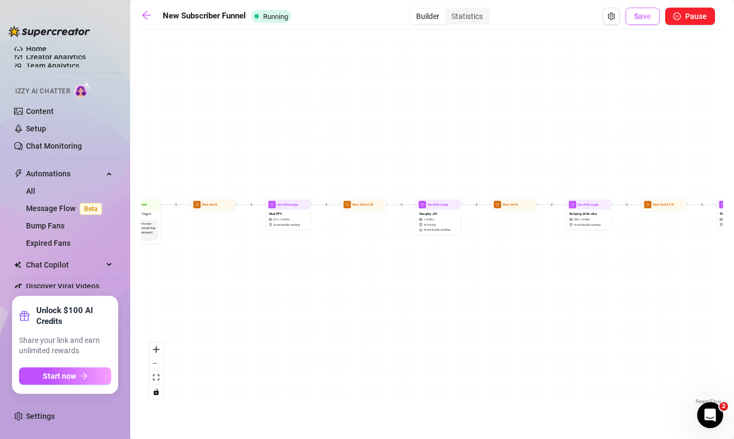
click at [643, 18] on span "Save" at bounding box center [642, 16] width 17 height 9
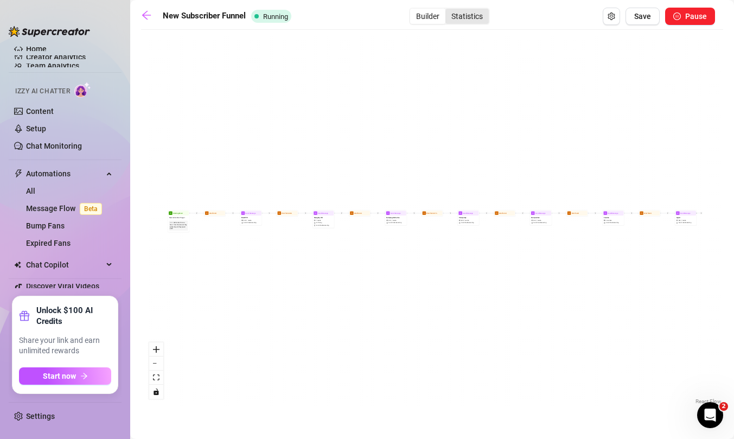
click at [468, 20] on div "Statistics" at bounding box center [466, 16] width 43 height 15
click at [448, 10] on input "Statistics" at bounding box center [448, 10] width 0 height 0
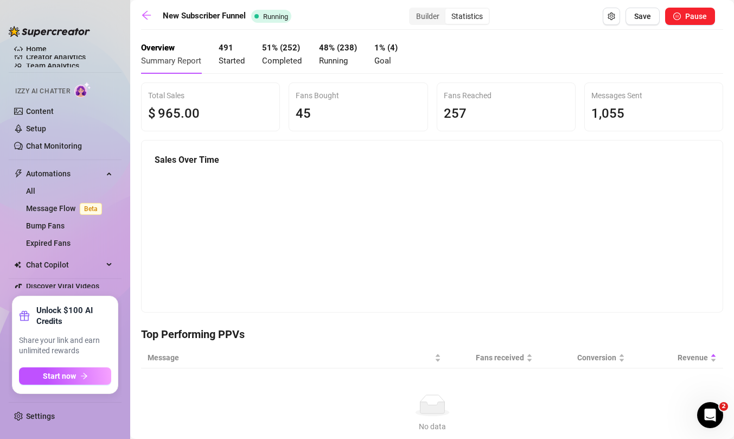
click at [340, 54] on div "48 % ( 238 ) Running" at bounding box center [338, 54] width 38 height 25
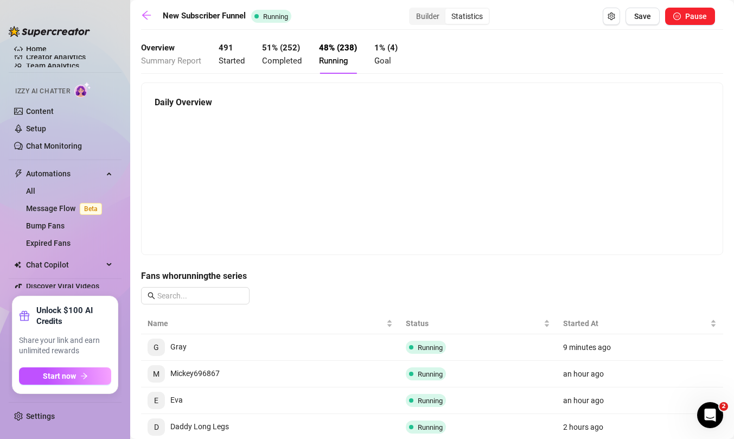
click at [184, 61] on span "Summary Report" at bounding box center [171, 61] width 60 height 10
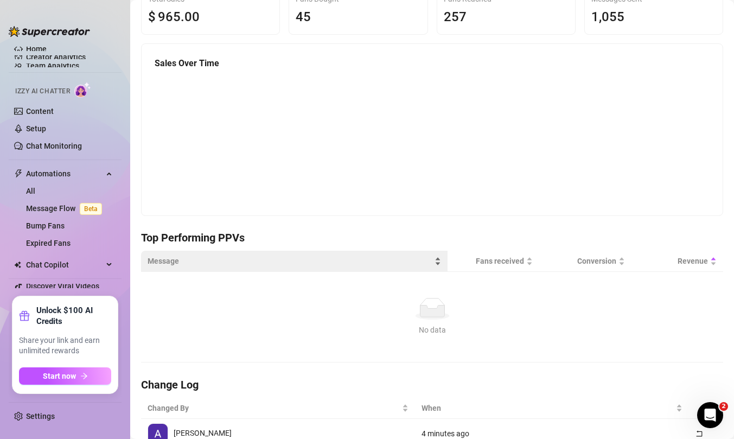
scroll to position [101, 0]
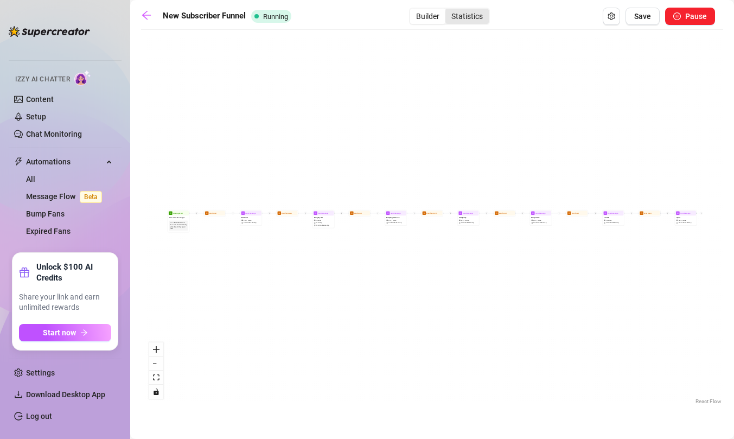
click at [479, 15] on div "Statistics" at bounding box center [466, 16] width 43 height 15
click at [448, 10] on input "Statistics" at bounding box center [448, 10] width 0 height 0
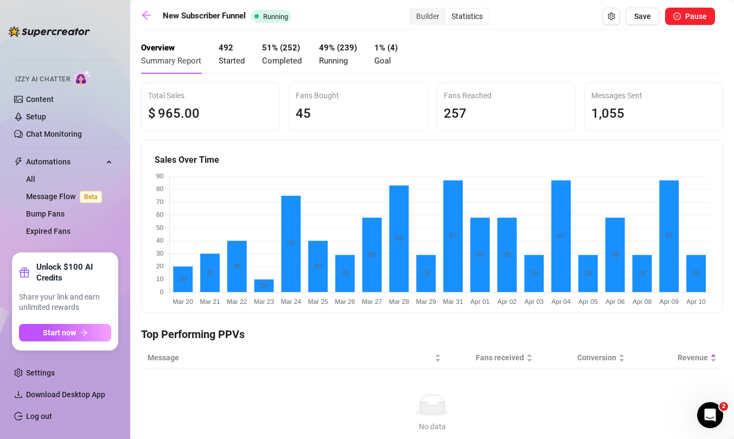
click at [234, 57] on span "Started" at bounding box center [232, 61] width 26 height 10
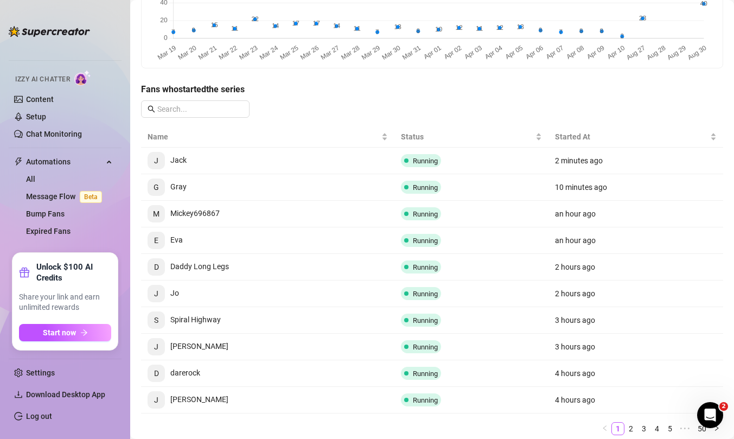
scroll to position [224, 0]
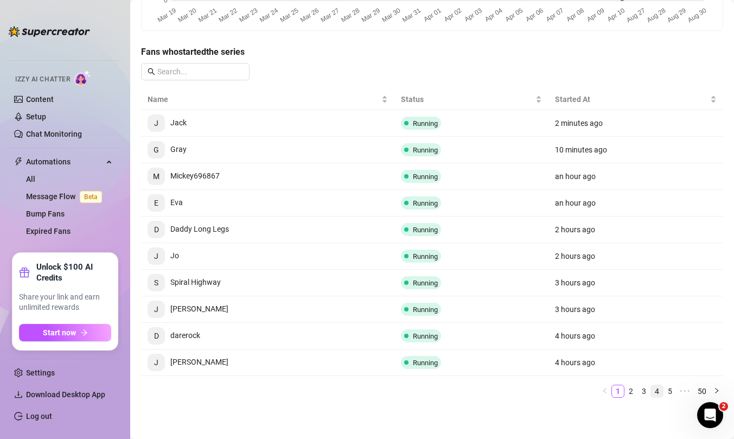
click at [656, 388] on link "4" at bounding box center [657, 391] width 12 height 12
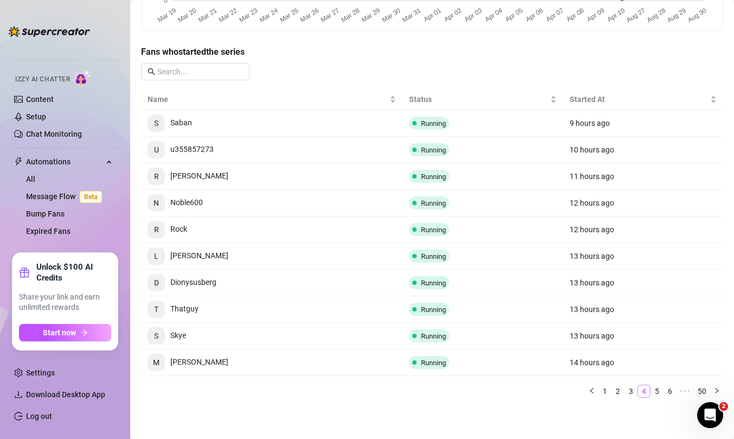
click at [656, 388] on link "5" at bounding box center [657, 391] width 12 height 12
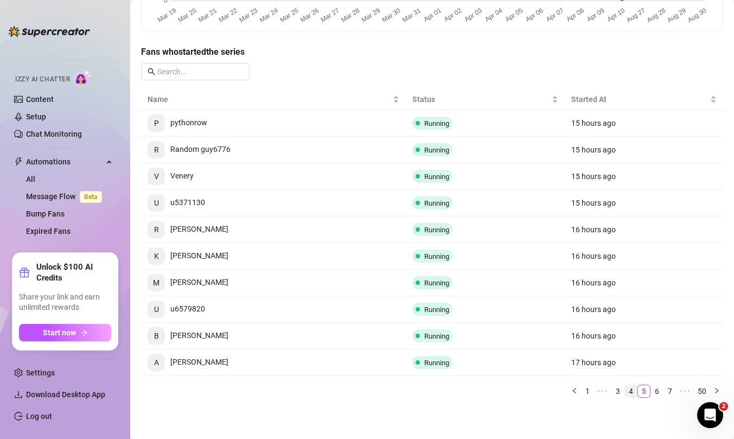
click at [656, 388] on link "6" at bounding box center [657, 391] width 12 height 12
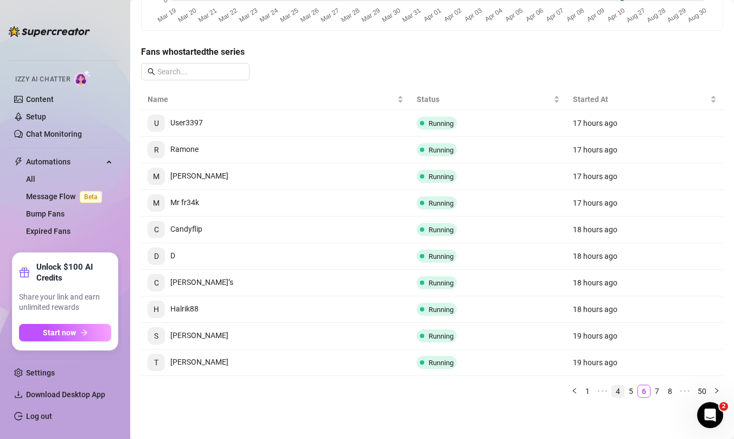
click at [656, 388] on link "7" at bounding box center [657, 391] width 12 height 12
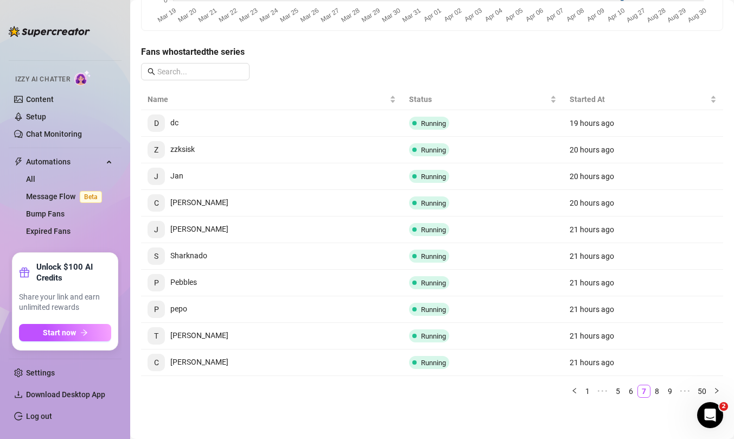
click at [656, 388] on link "8" at bounding box center [657, 391] width 12 height 12
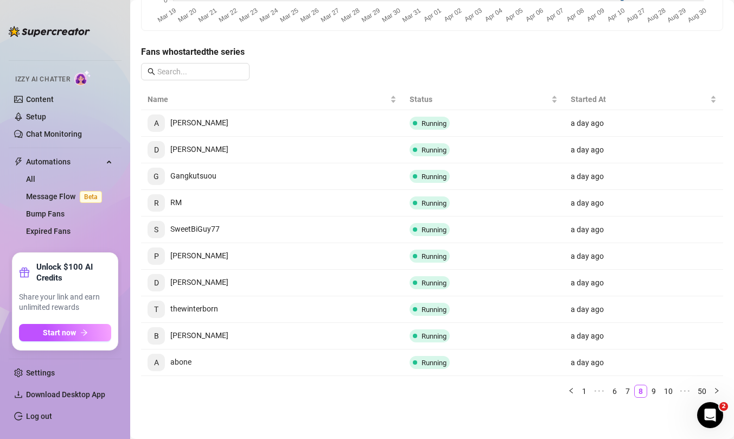
click at [656, 388] on link "9" at bounding box center [654, 391] width 12 height 12
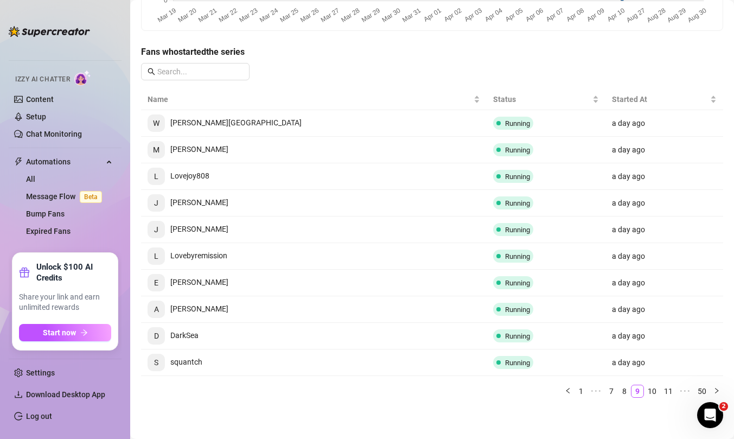
click at [656, 388] on link "10" at bounding box center [651, 391] width 15 height 12
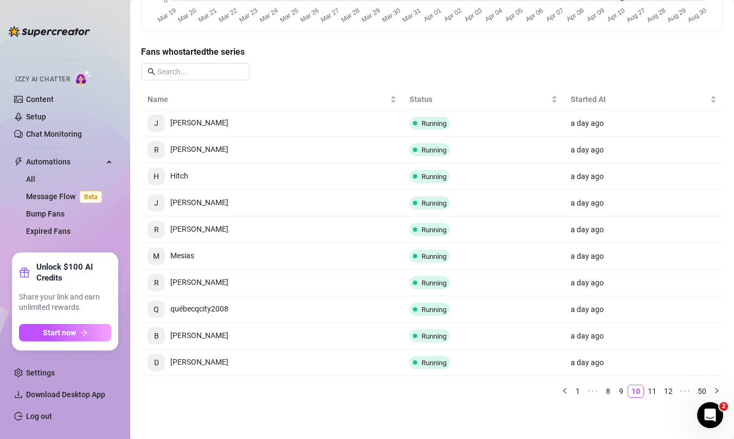
click at [656, 388] on link "11" at bounding box center [651, 391] width 15 height 12
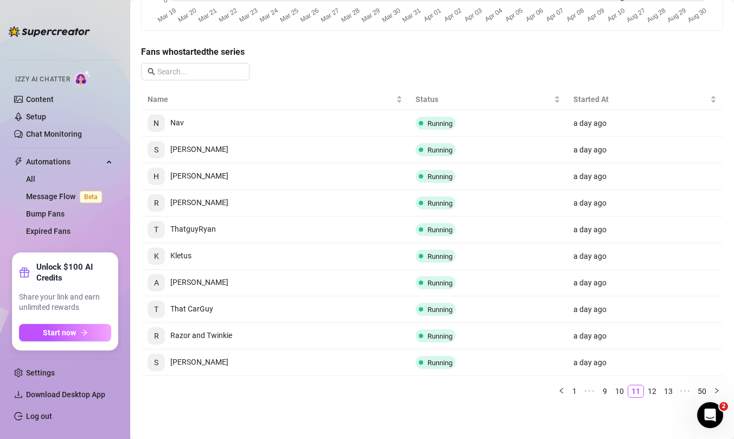
click at [656, 388] on link "12" at bounding box center [651, 391] width 15 height 12
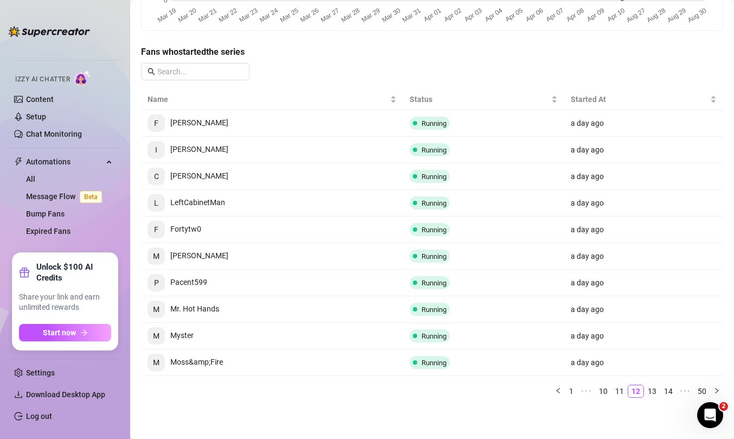
click at [656, 388] on link "13" at bounding box center [651, 391] width 15 height 12
click at [656, 388] on link "14" at bounding box center [651, 391] width 15 height 12
click at [656, 388] on link "15" at bounding box center [651, 391] width 15 height 12
click at [656, 388] on link "16" at bounding box center [651, 391] width 15 height 12
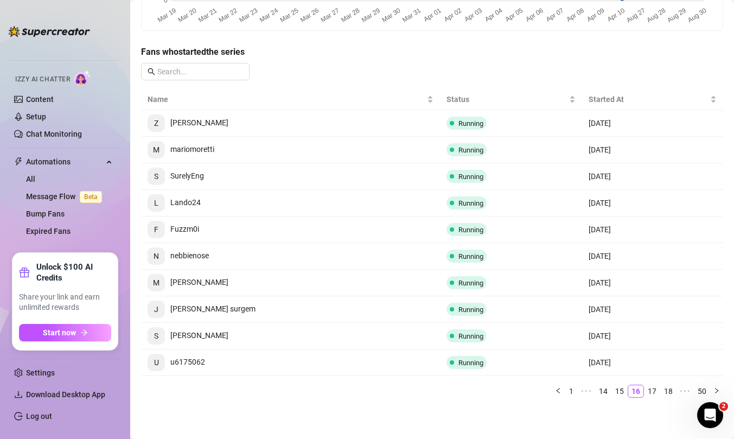
click at [656, 388] on link "17" at bounding box center [651, 391] width 15 height 12
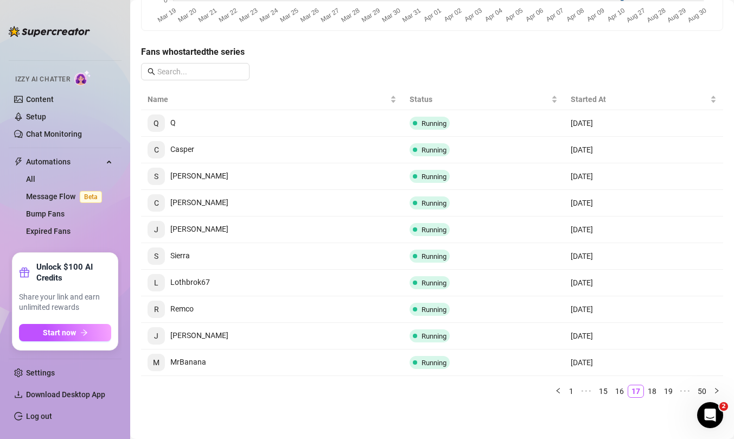
click at [656, 388] on link "18" at bounding box center [651, 391] width 15 height 12
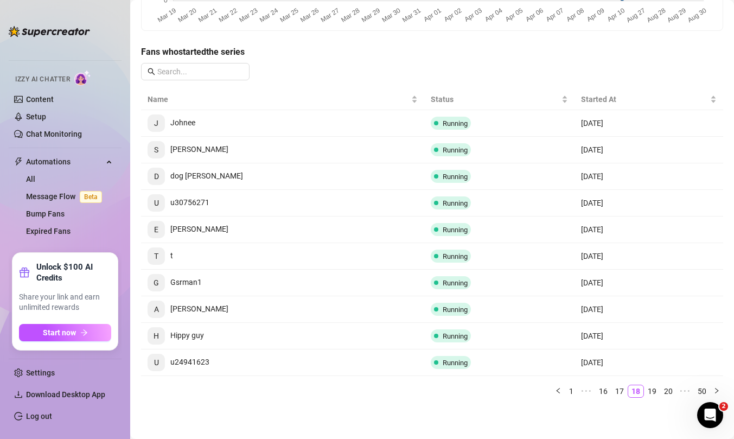
click at [656, 388] on link "19" at bounding box center [651, 391] width 15 height 12
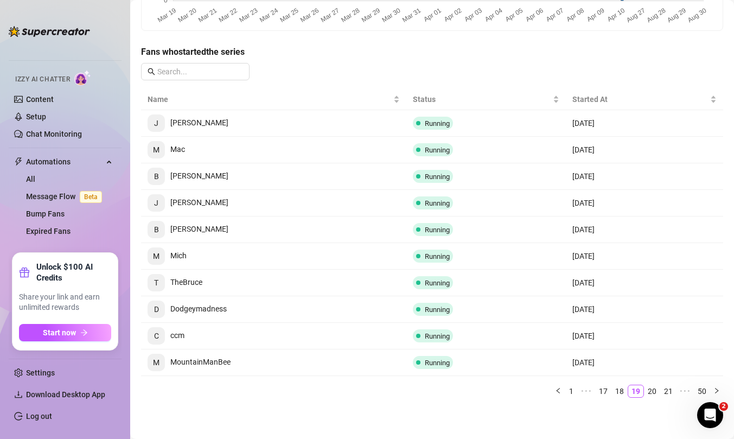
click at [656, 388] on link "20" at bounding box center [651, 391] width 15 height 12
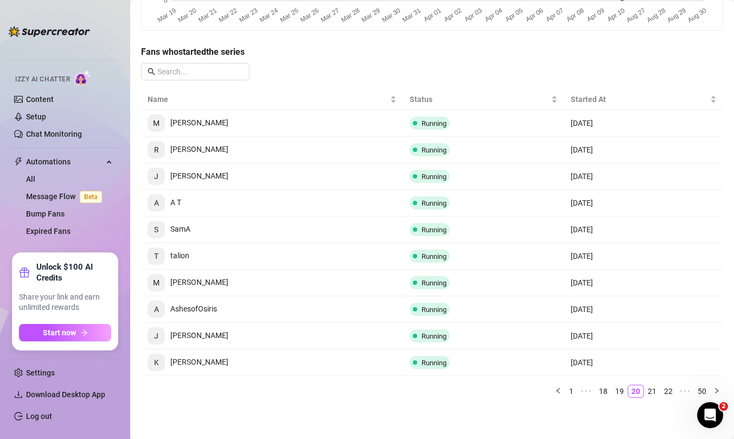
click at [656, 388] on link "21" at bounding box center [651, 391] width 15 height 12
click at [656, 388] on link "22" at bounding box center [651, 391] width 15 height 12
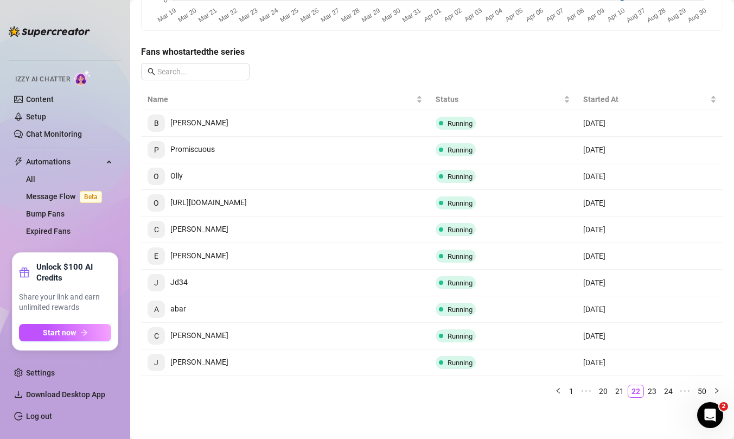
click at [656, 388] on link "23" at bounding box center [651, 391] width 15 height 12
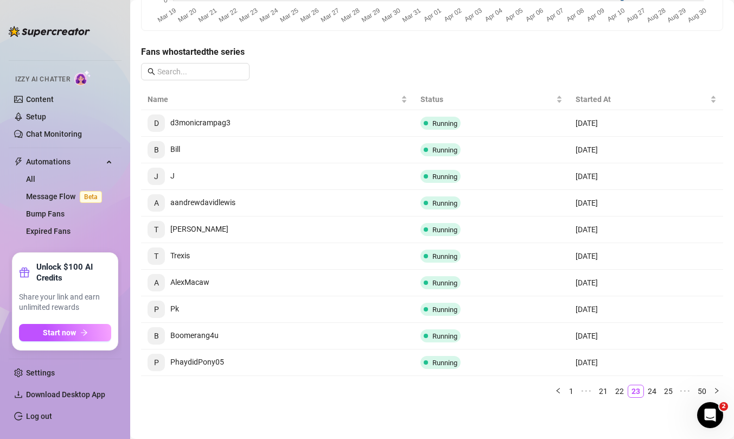
click at [656, 388] on link "24" at bounding box center [651, 391] width 15 height 12
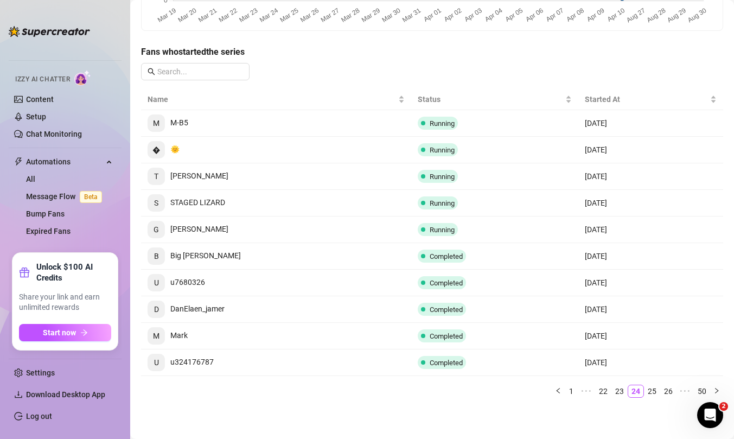
click at [656, 388] on link "25" at bounding box center [651, 391] width 15 height 12
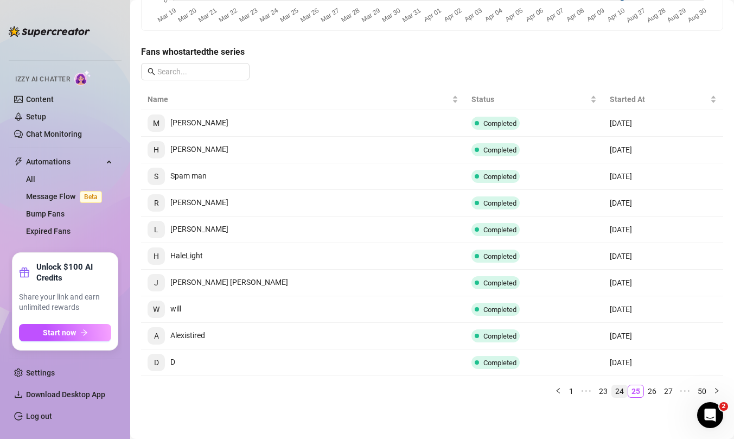
click at [623, 389] on link "24" at bounding box center [619, 391] width 15 height 12
